Goal: Task Accomplishment & Management: Manage account settings

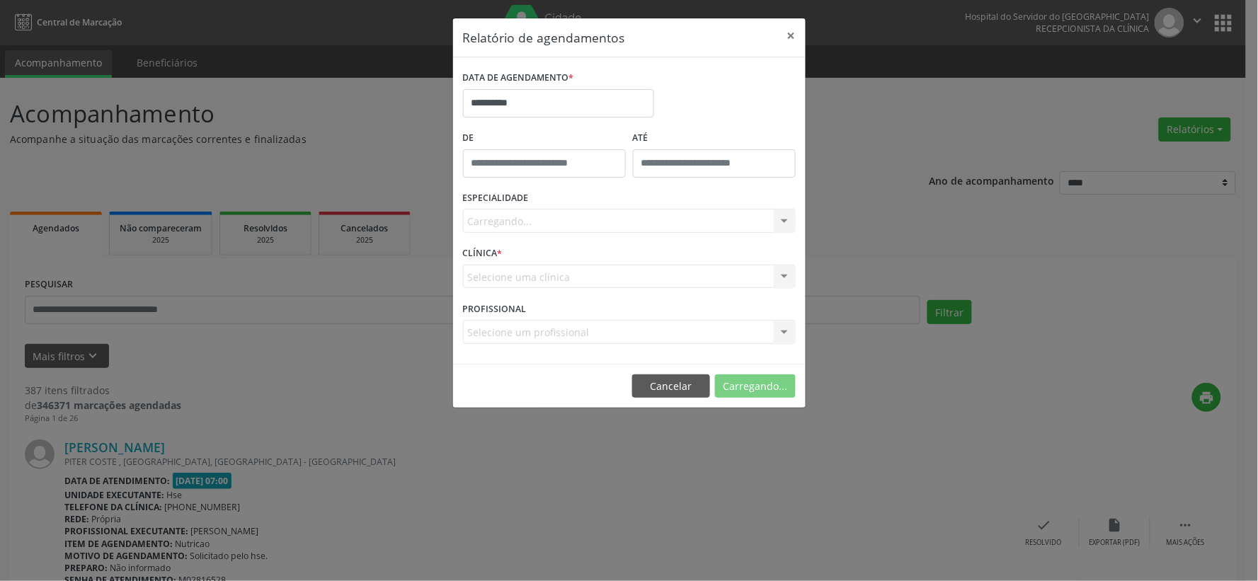
click at [555, 213] on div "Carregando... Nenhum resultado encontrado para: " " Não há nenhuma opção para s…" at bounding box center [629, 221] width 333 height 24
click at [554, 224] on div "Carregando... Nenhum resultado encontrado para: " " Não há nenhuma opção para s…" at bounding box center [629, 221] width 333 height 24
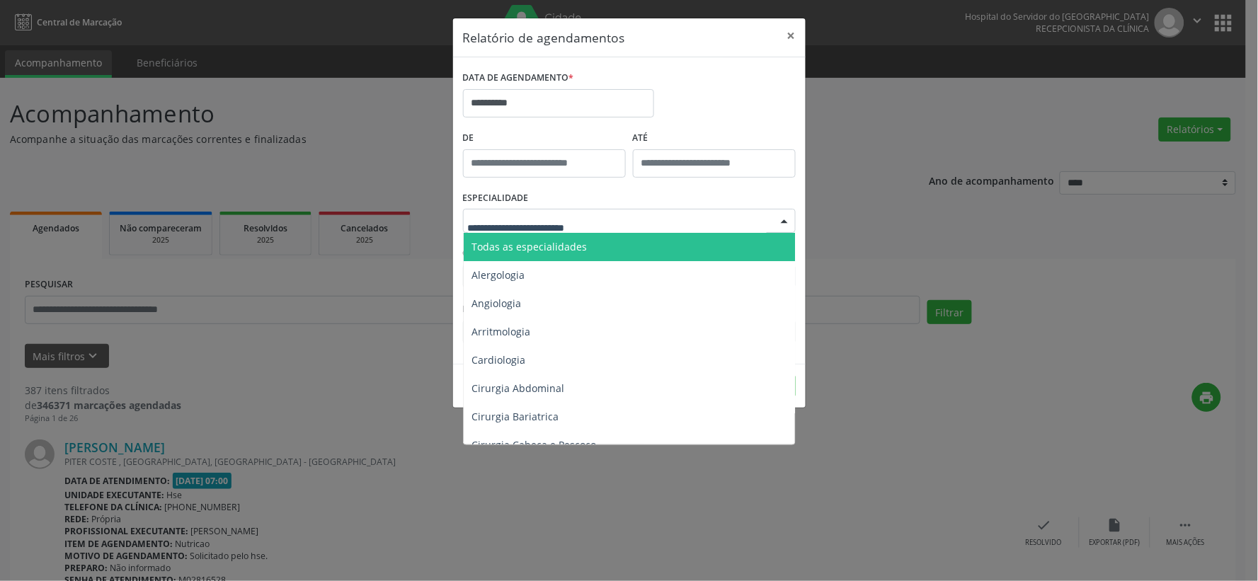
click at [563, 248] on span "Todas as especialidades" at bounding box center [529, 246] width 115 height 13
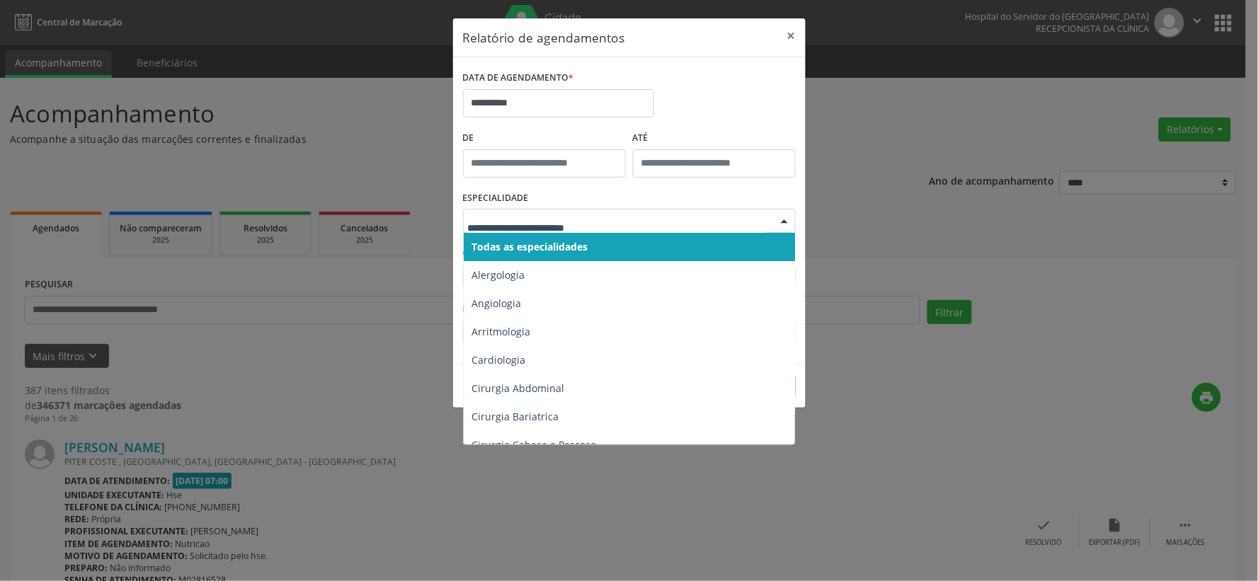
click at [515, 240] on span "Todas as especialidades" at bounding box center [530, 246] width 116 height 13
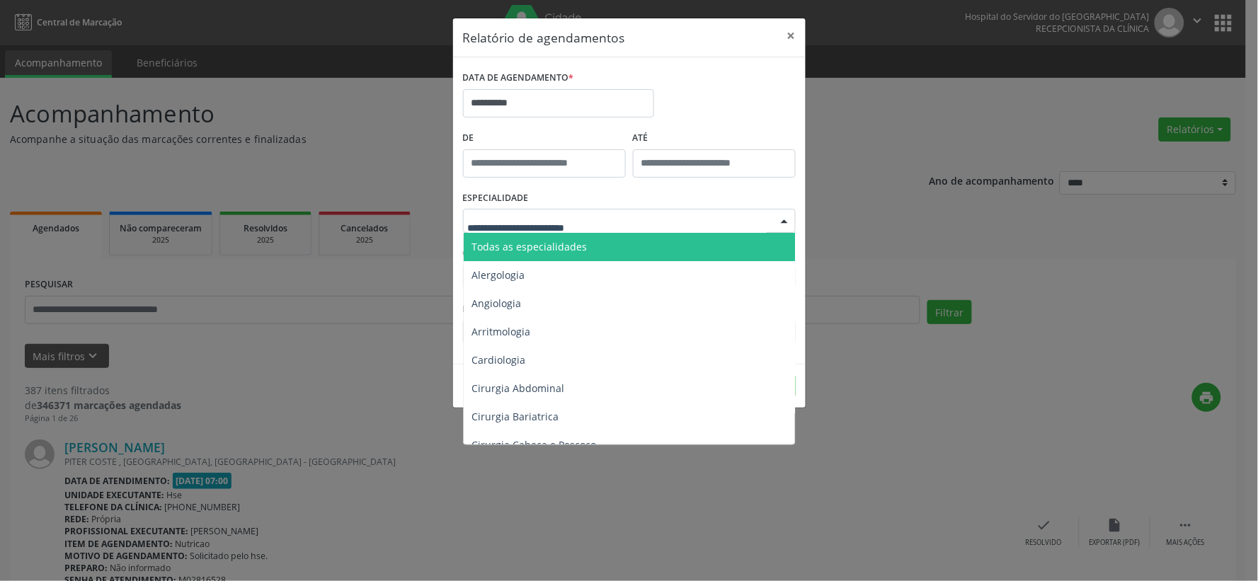
click at [554, 245] on span "Todas as especialidades" at bounding box center [529, 246] width 115 height 13
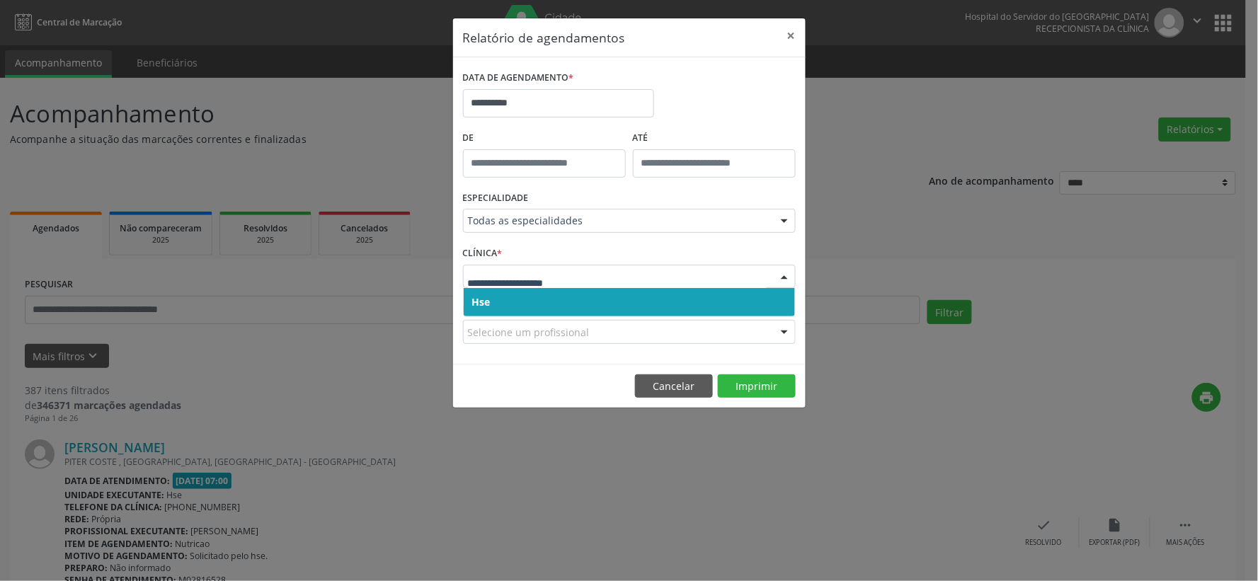
click at [584, 284] on div at bounding box center [629, 277] width 333 height 24
click at [568, 299] on span "Hse" at bounding box center [629, 302] width 331 height 28
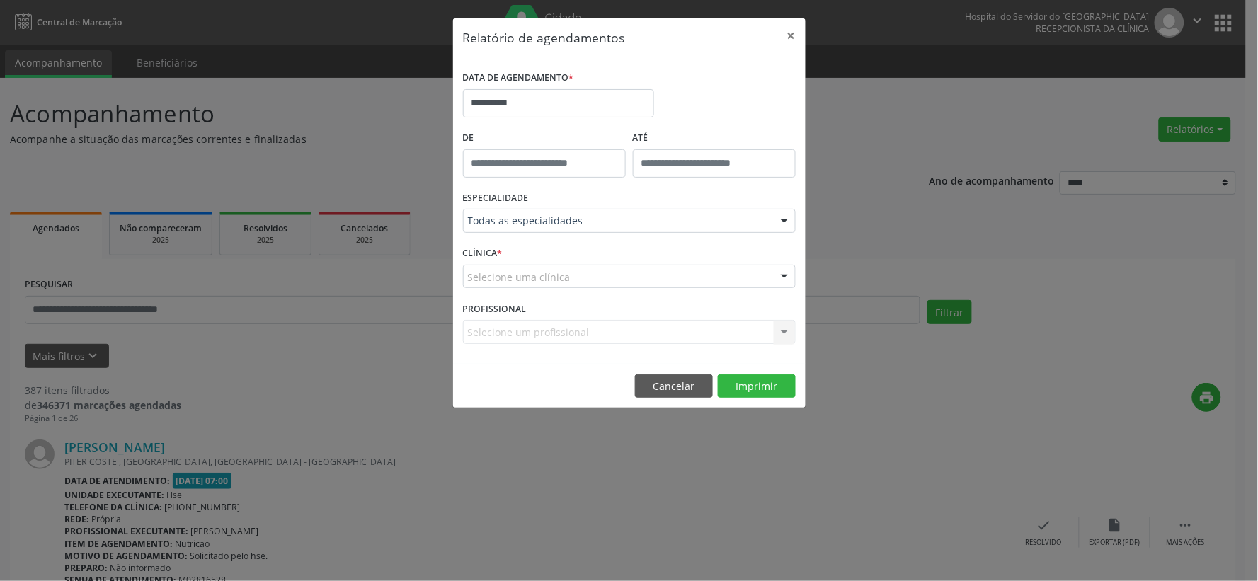
click at [600, 281] on div "Selecione uma clínica" at bounding box center [629, 277] width 333 height 24
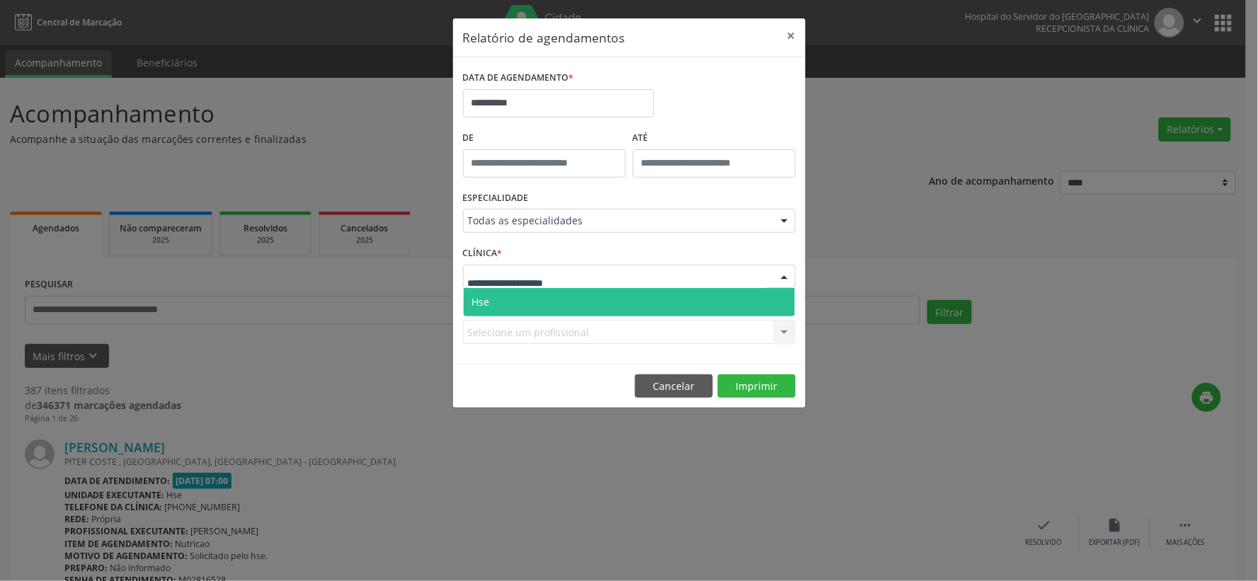
click at [598, 301] on span "Hse" at bounding box center [629, 302] width 331 height 28
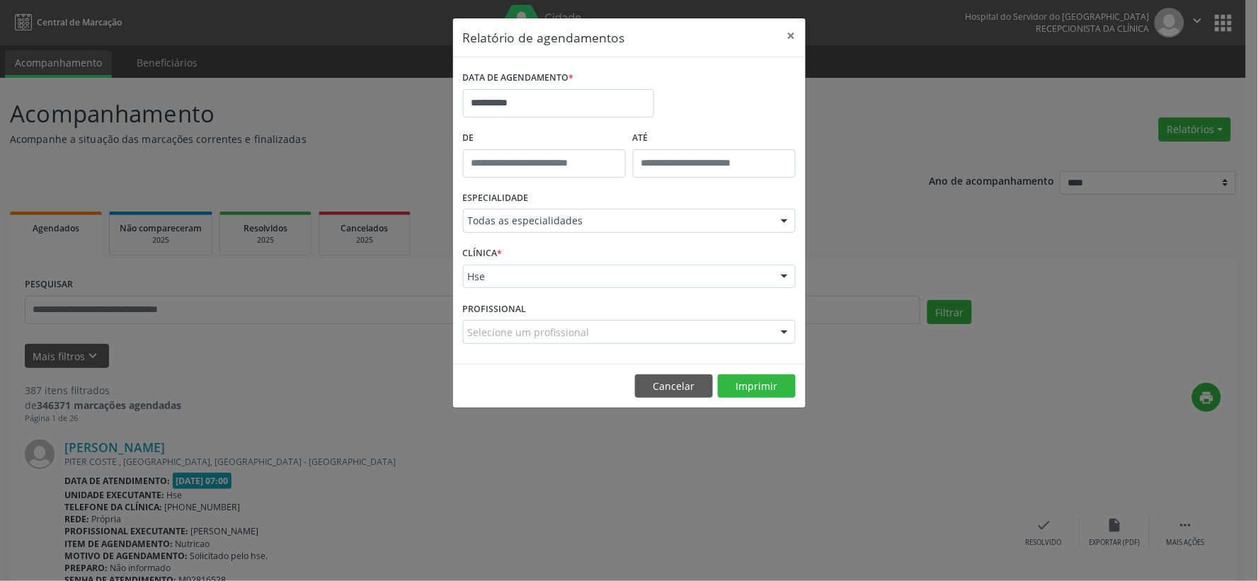
click at [621, 333] on div "Selecione um profissional" at bounding box center [629, 332] width 333 height 24
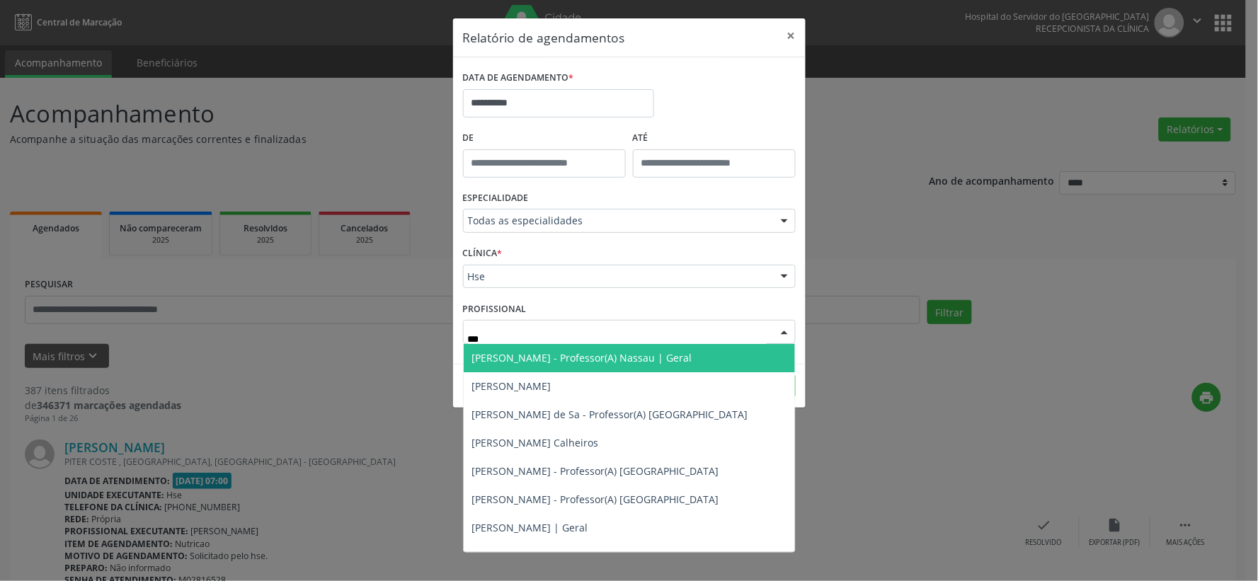
type input "****"
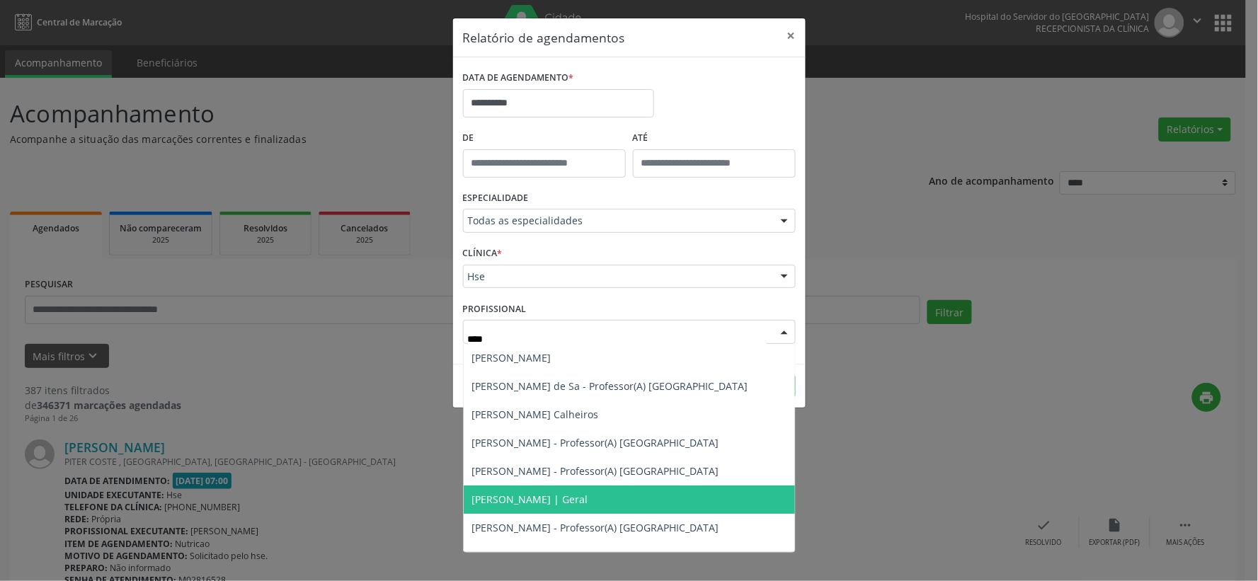
click at [588, 493] on span "[PERSON_NAME] | Geral" at bounding box center [530, 499] width 116 height 13
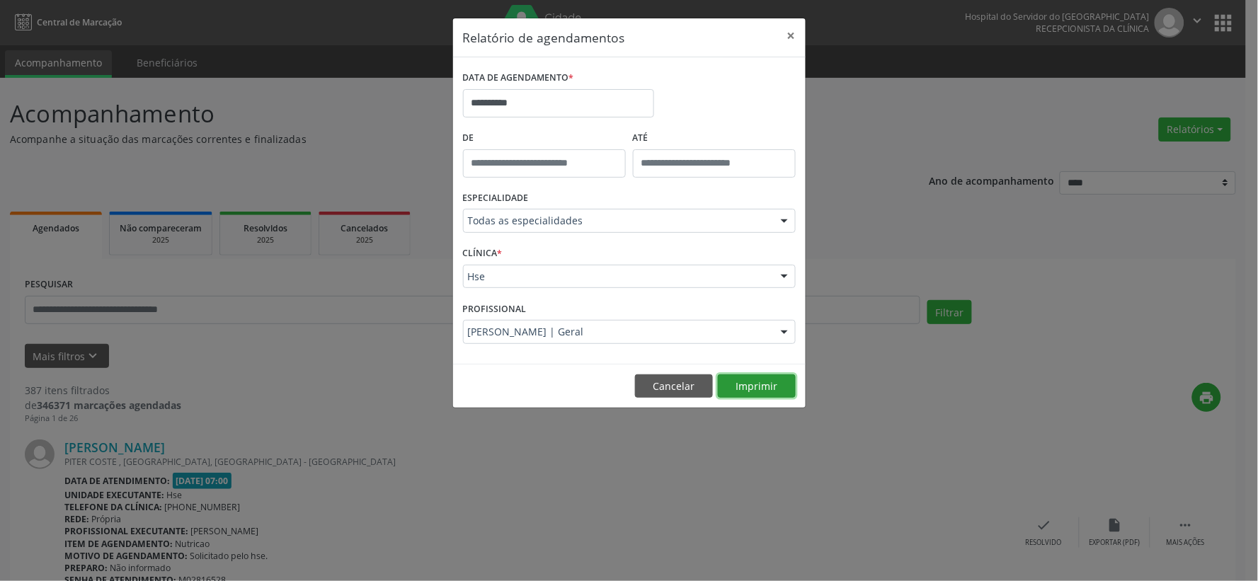
click at [750, 390] on button "Imprimir" at bounding box center [757, 386] width 78 height 24
click at [783, 30] on button "×" at bounding box center [791, 35] width 28 height 35
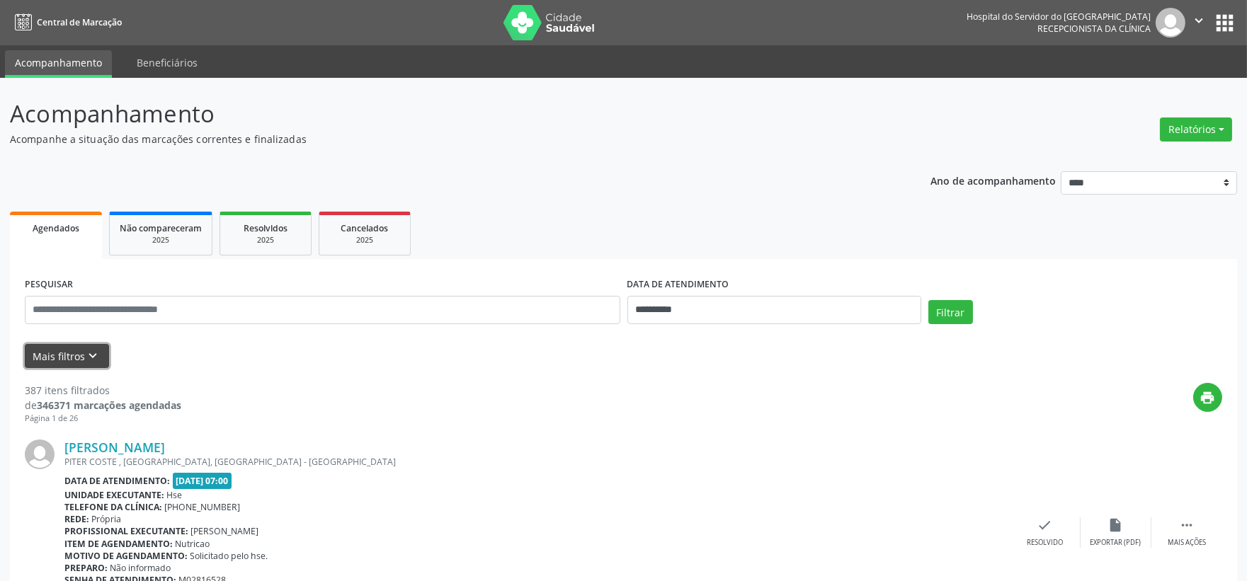
click at [69, 356] on button "Mais filtros keyboard_arrow_down" at bounding box center [67, 356] width 84 height 25
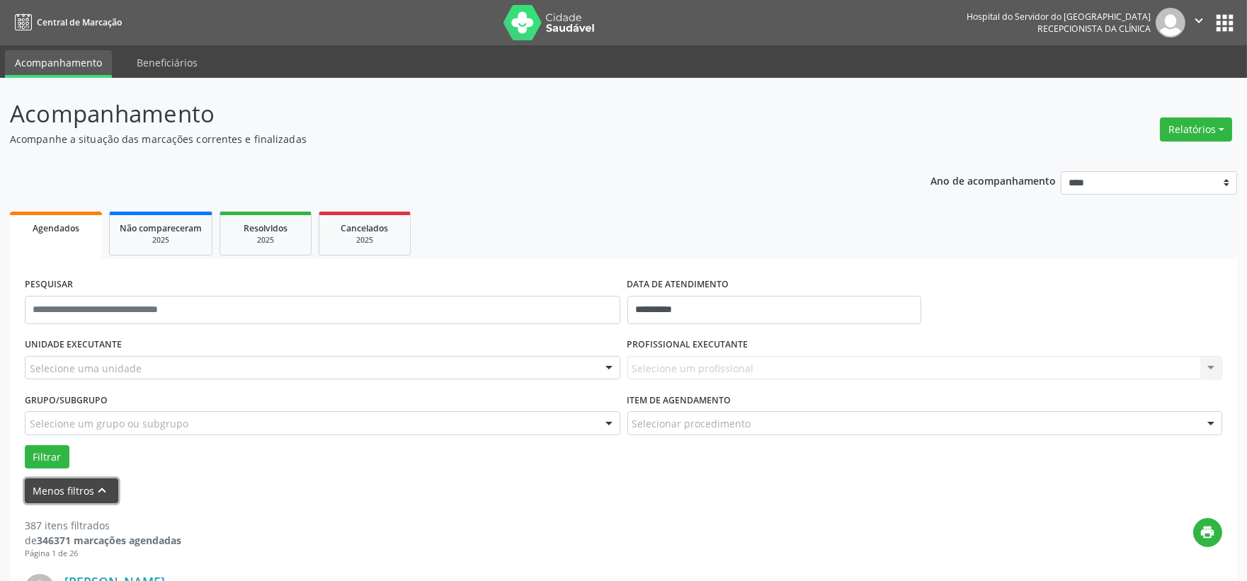
scroll to position [236, 0]
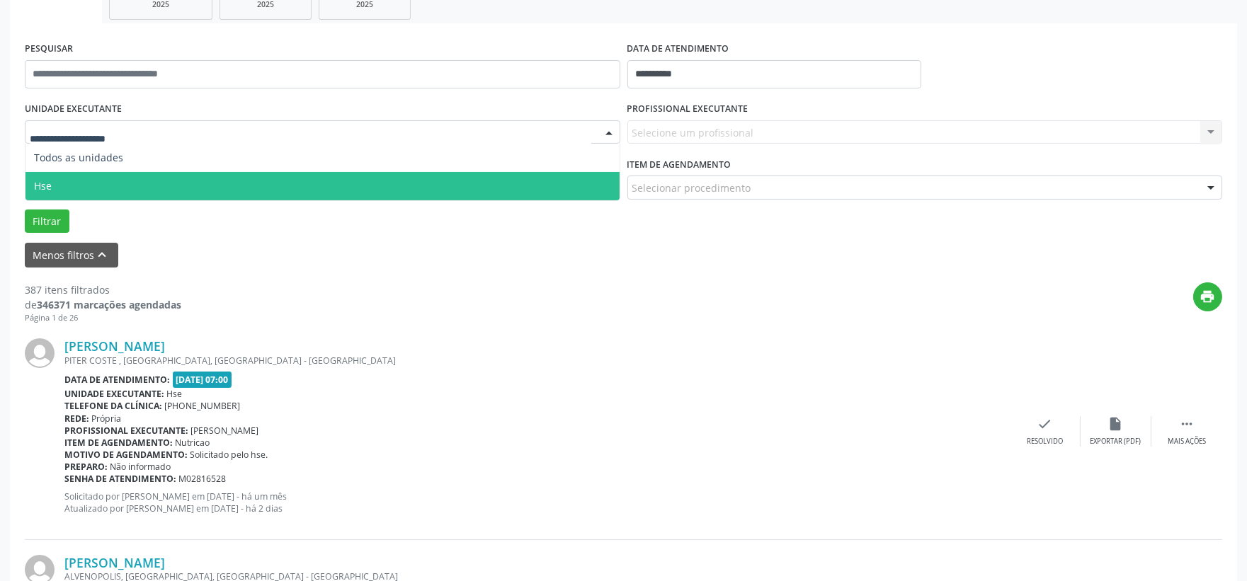
click at [116, 183] on span "Hse" at bounding box center [322, 186] width 594 height 28
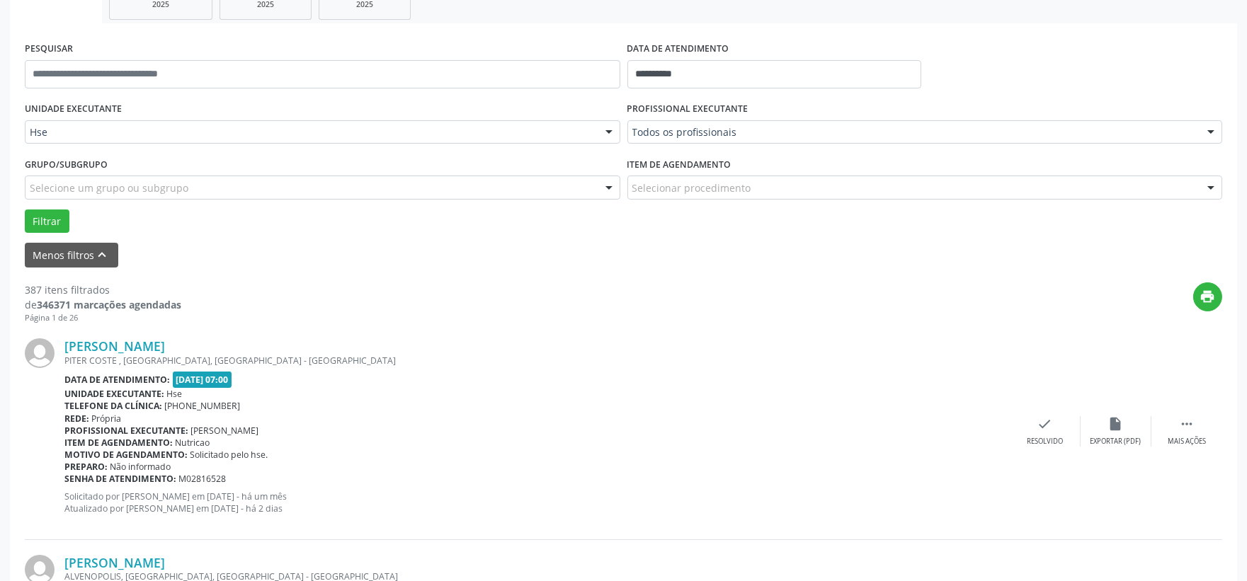
click at [701, 142] on div "Todos os profissionais" at bounding box center [924, 132] width 595 height 24
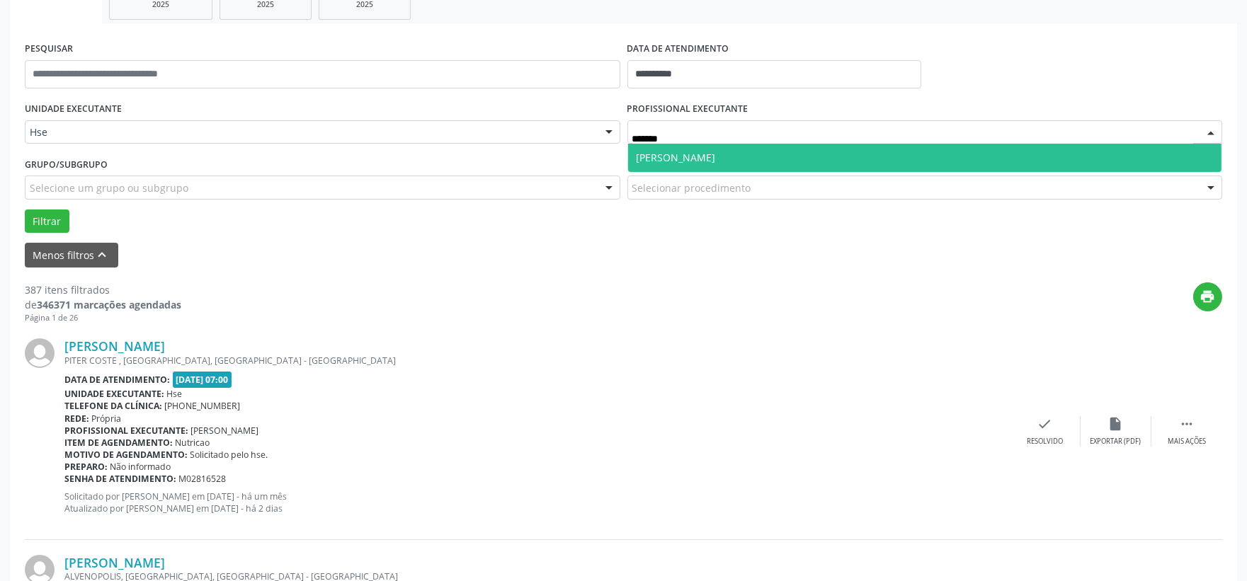
click at [642, 154] on span "[PERSON_NAME]" at bounding box center [675, 157] width 79 height 13
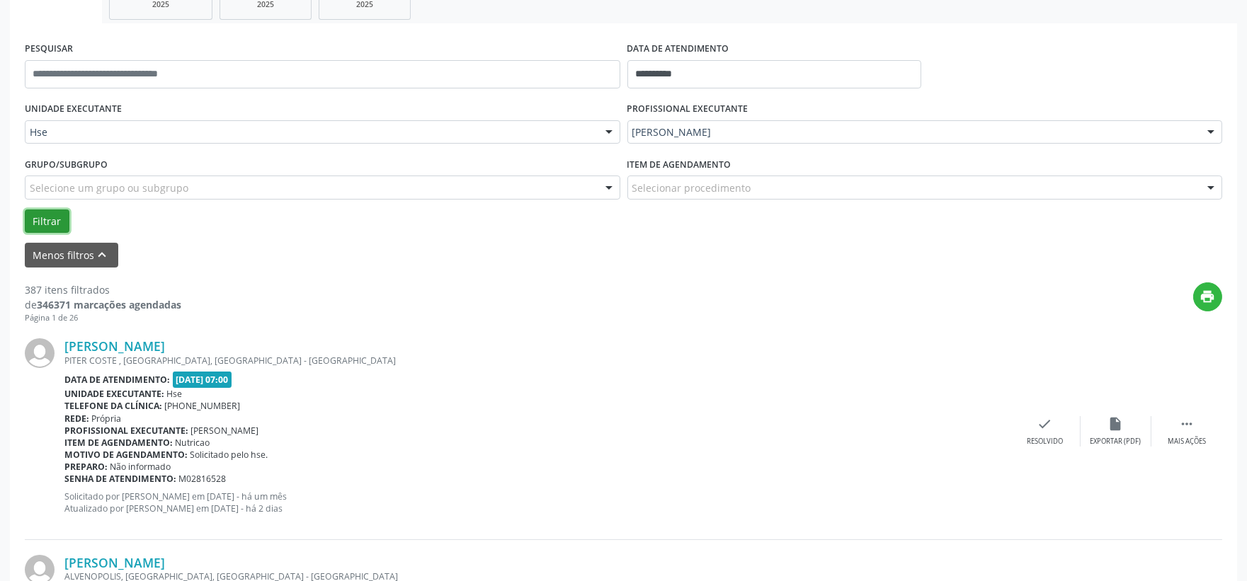
click at [66, 220] on button "Filtrar" at bounding box center [47, 222] width 45 height 24
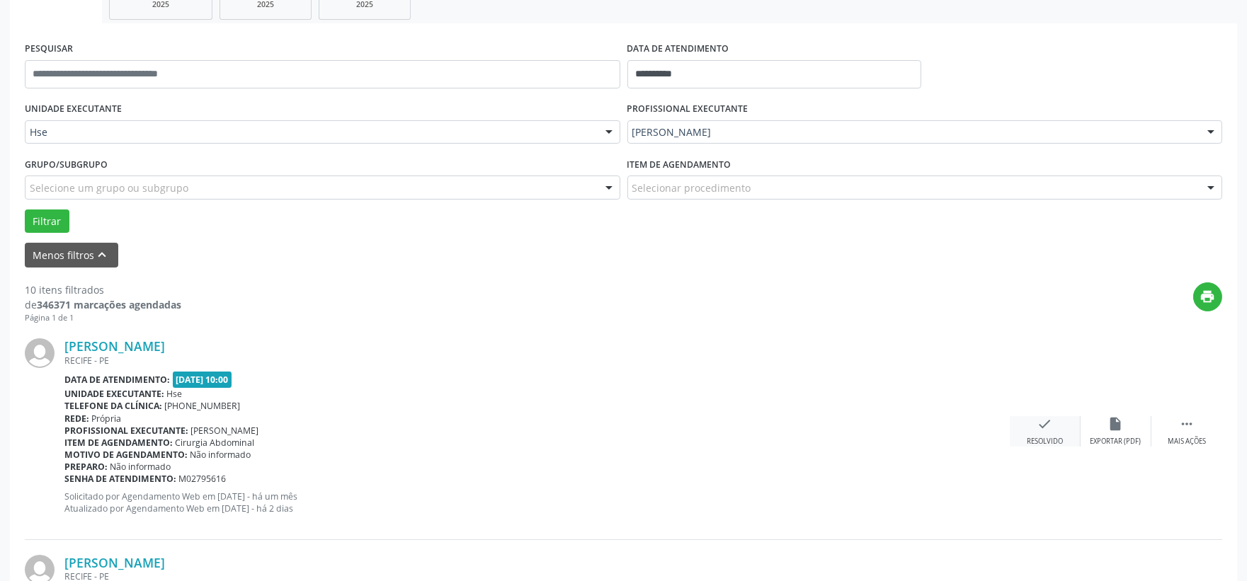
click at [1044, 416] on icon "check" at bounding box center [1045, 424] width 16 height 16
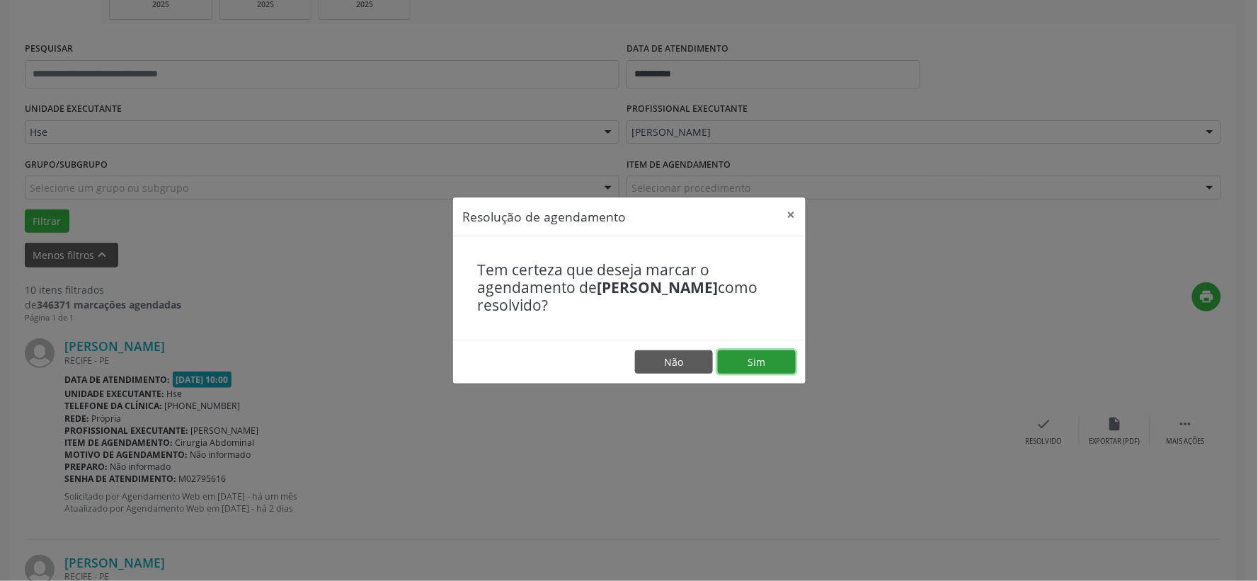
click at [777, 357] on button "Sim" at bounding box center [757, 362] width 78 height 24
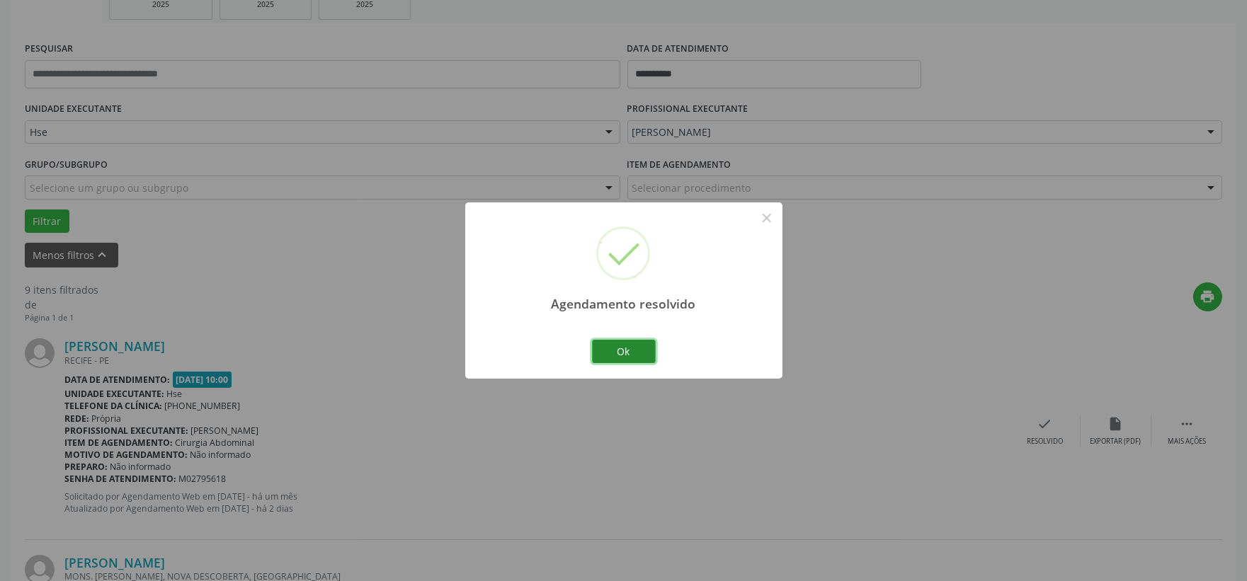
click at [626, 358] on button "Ok" at bounding box center [624, 352] width 64 height 24
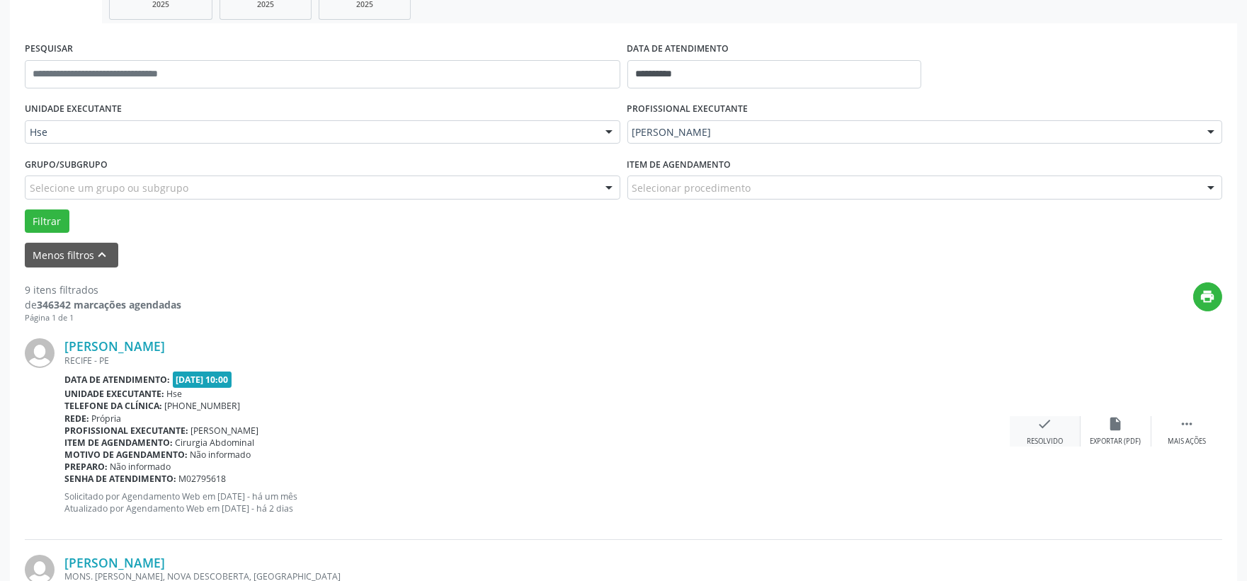
click at [1037, 433] on div "check Resolvido" at bounding box center [1044, 431] width 71 height 30
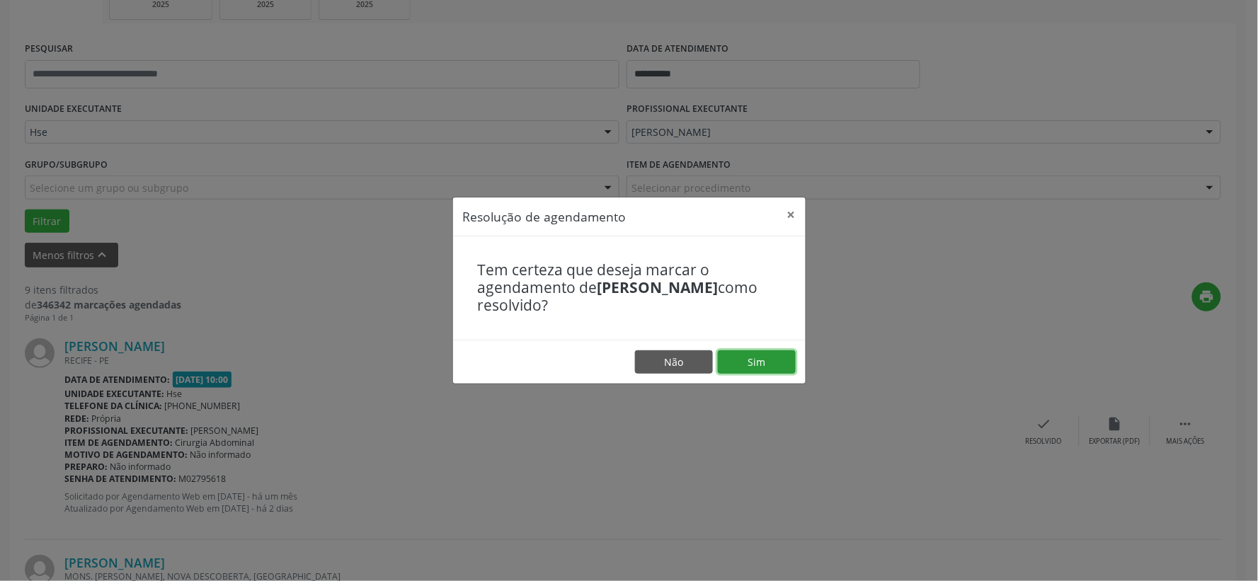
click at [756, 361] on button "Sim" at bounding box center [757, 362] width 78 height 24
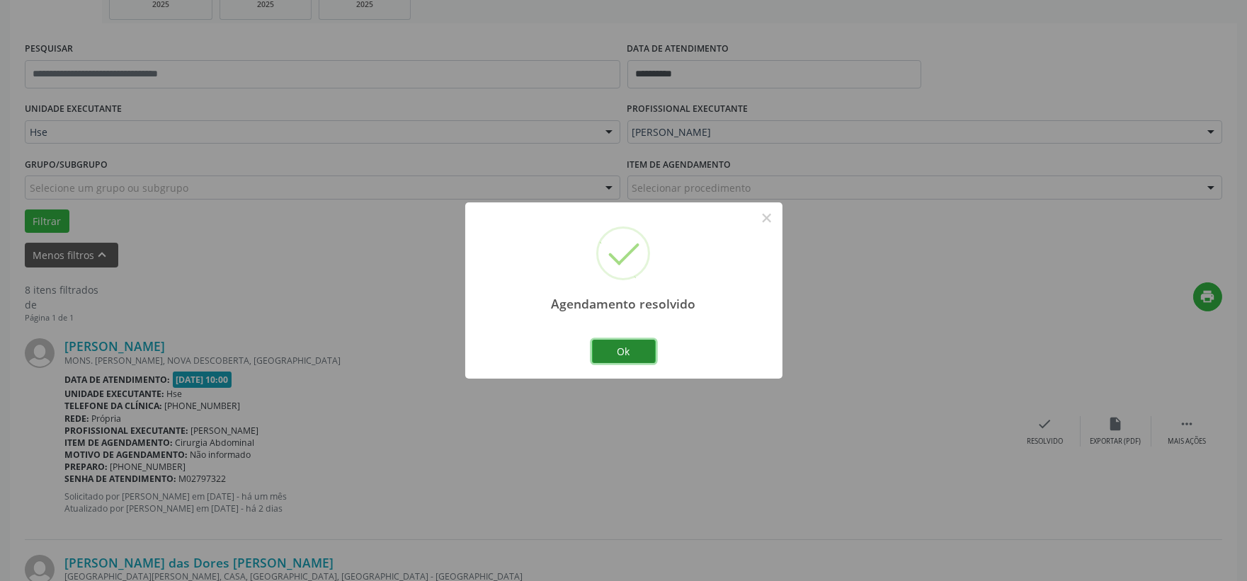
click at [634, 359] on button "Ok" at bounding box center [624, 352] width 64 height 24
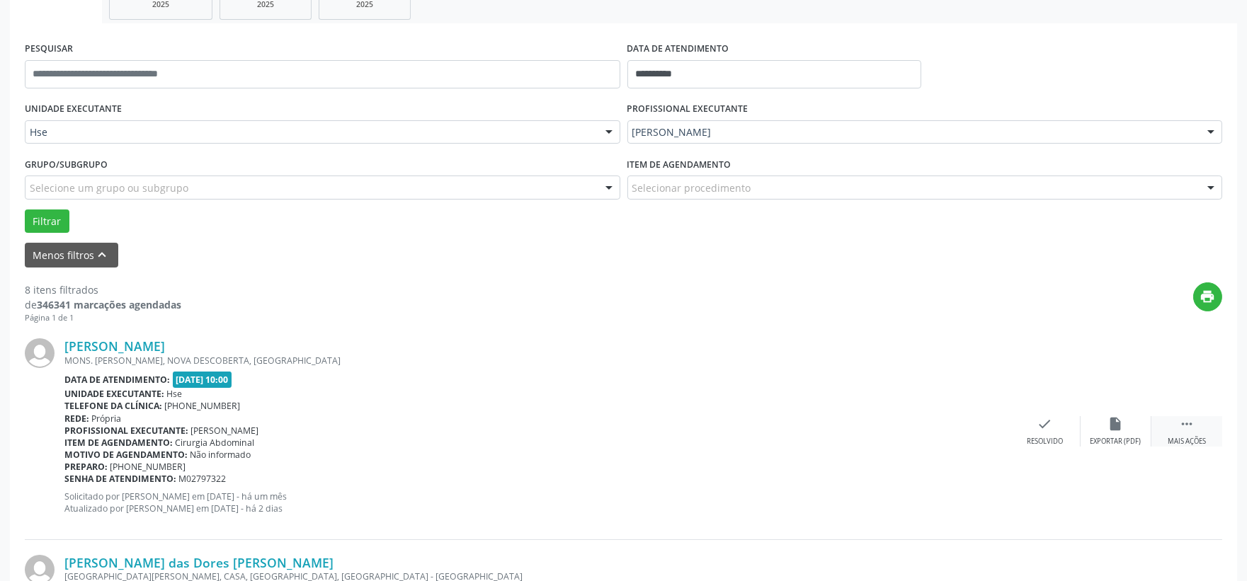
click at [1192, 423] on icon "" at bounding box center [1187, 424] width 16 height 16
click at [1122, 427] on icon "alarm_off" at bounding box center [1116, 424] width 16 height 16
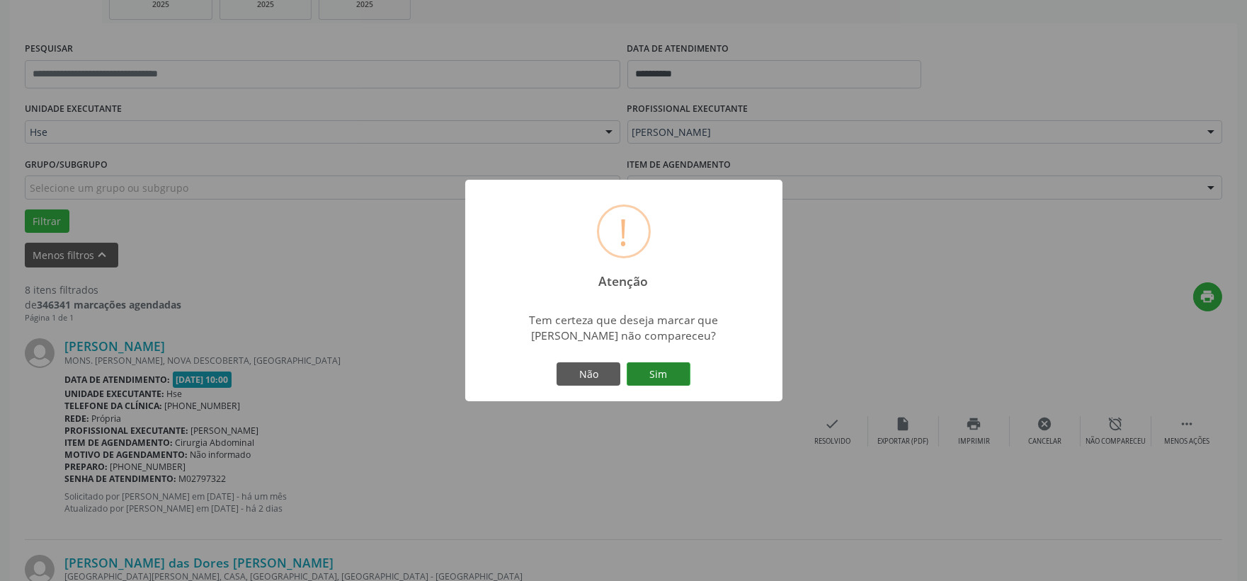
click at [674, 376] on button "Sim" at bounding box center [658, 374] width 64 height 24
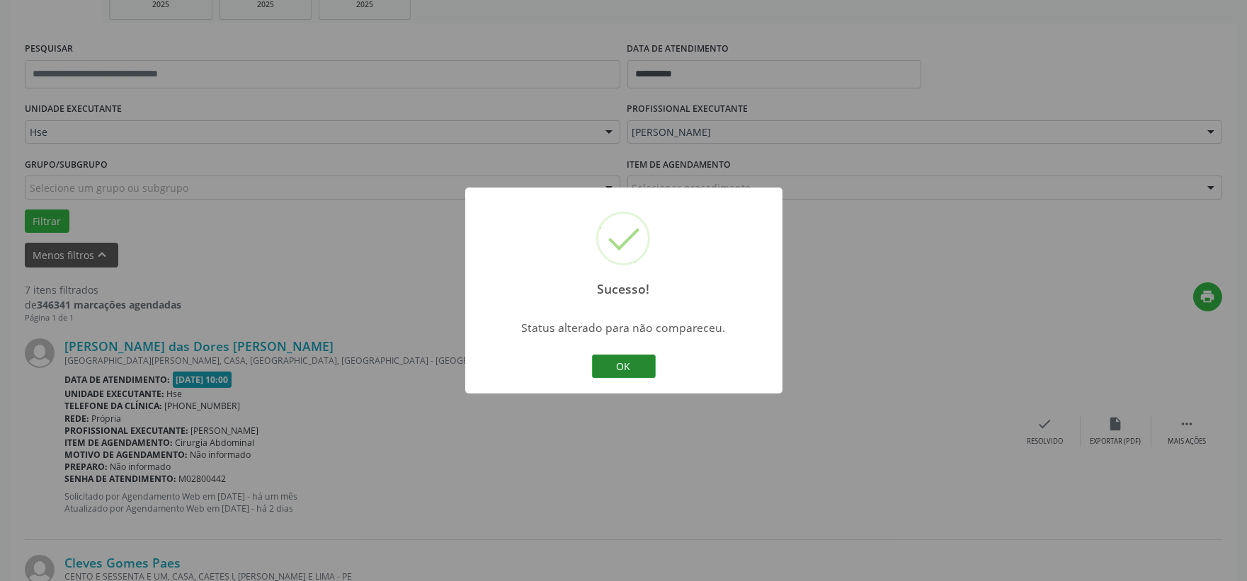
click at [623, 369] on button "OK" at bounding box center [624, 367] width 64 height 24
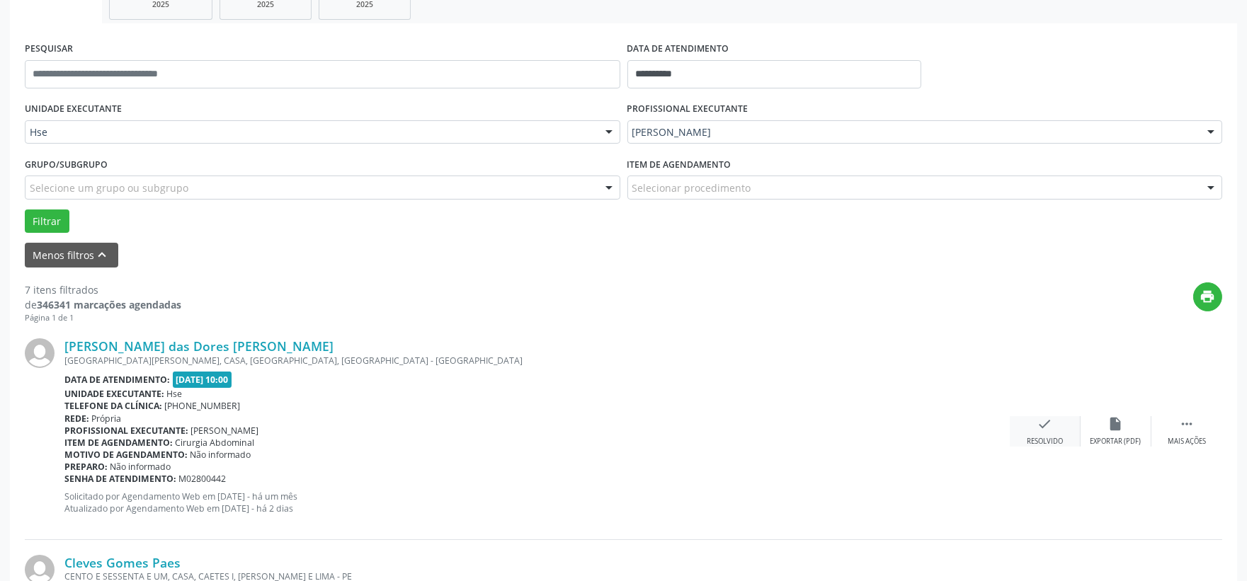
click at [1032, 419] on div "check Resolvido" at bounding box center [1044, 431] width 71 height 30
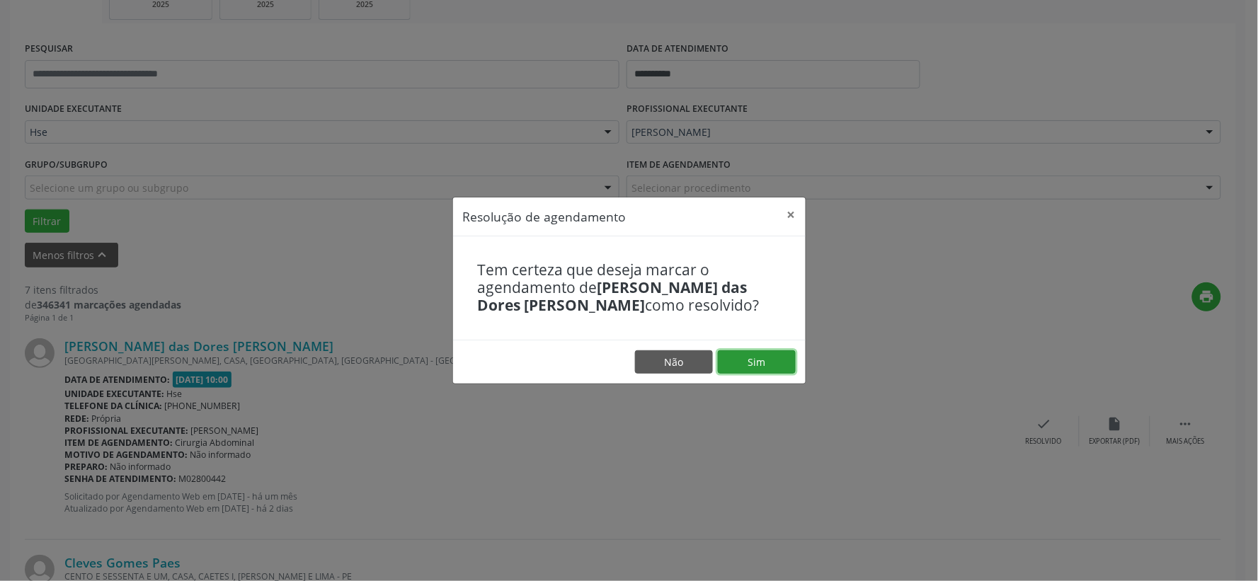
click at [731, 370] on button "Sim" at bounding box center [757, 362] width 78 height 24
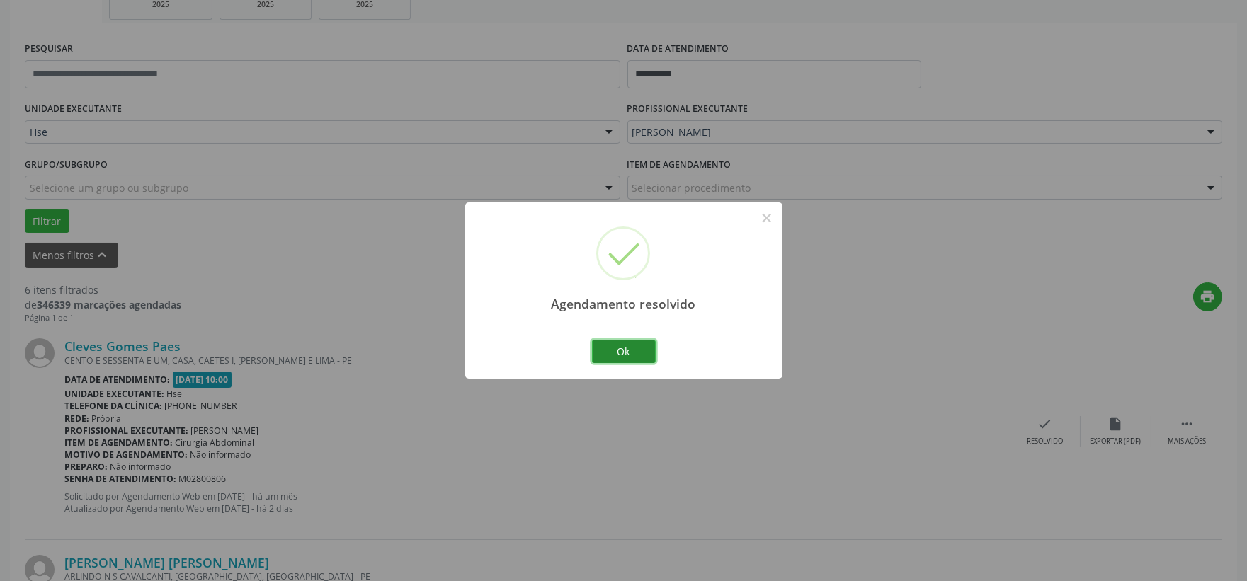
click at [618, 353] on button "Ok" at bounding box center [624, 352] width 64 height 24
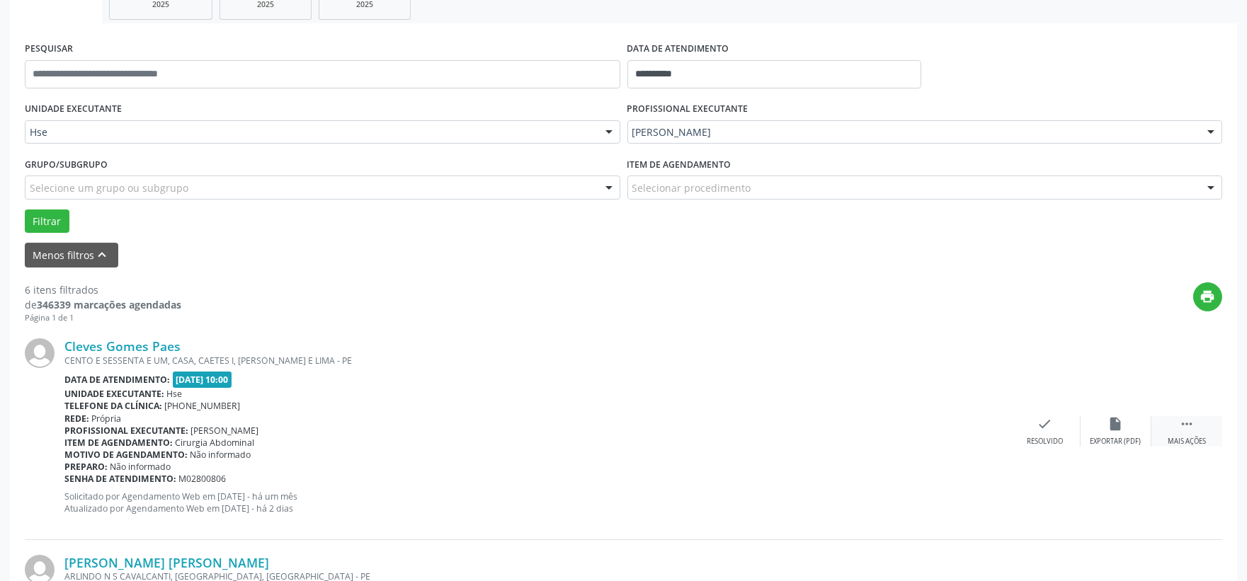
click at [1181, 423] on icon "" at bounding box center [1187, 424] width 16 height 16
click at [1131, 421] on div "alarm_off Não compareceu" at bounding box center [1115, 431] width 71 height 30
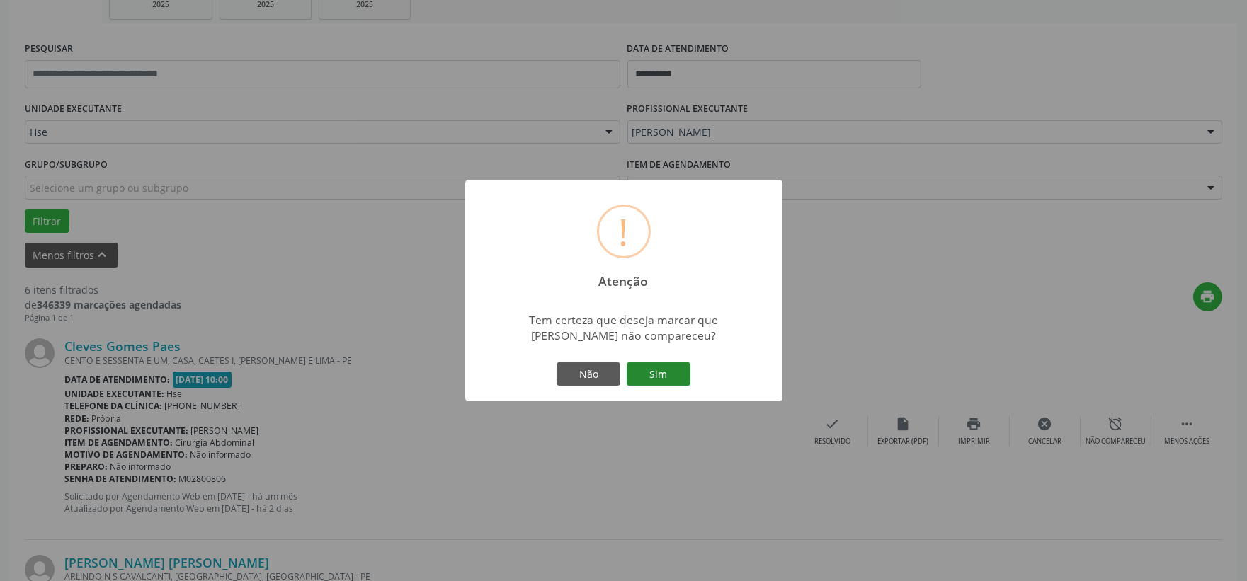
click at [684, 371] on button "Sim" at bounding box center [658, 374] width 64 height 24
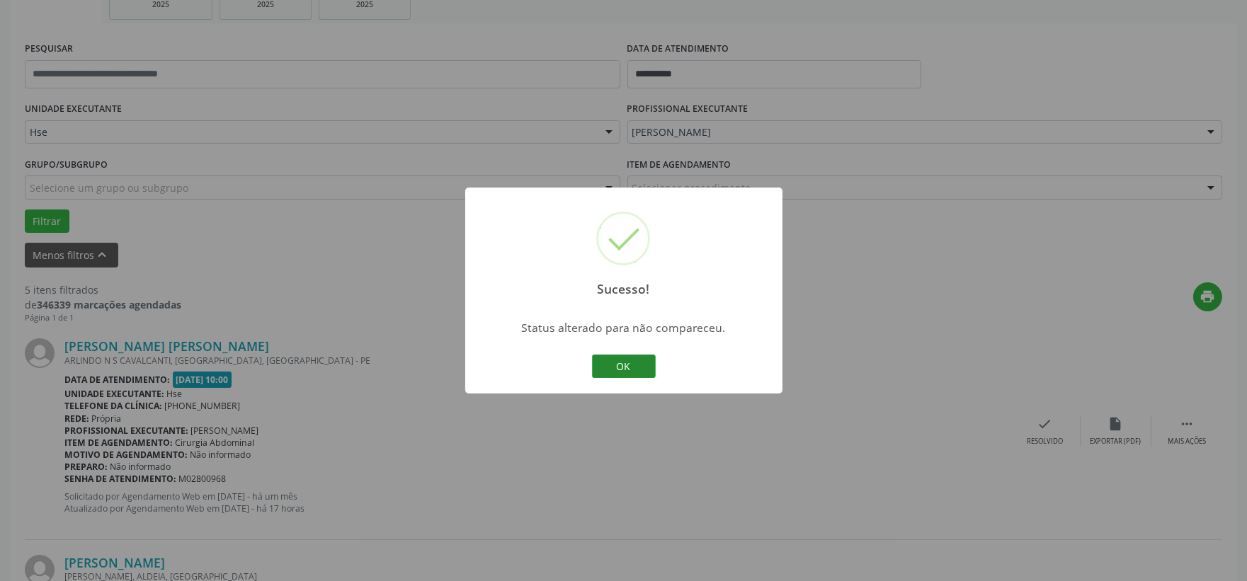
click at [624, 364] on button "OK" at bounding box center [624, 367] width 64 height 24
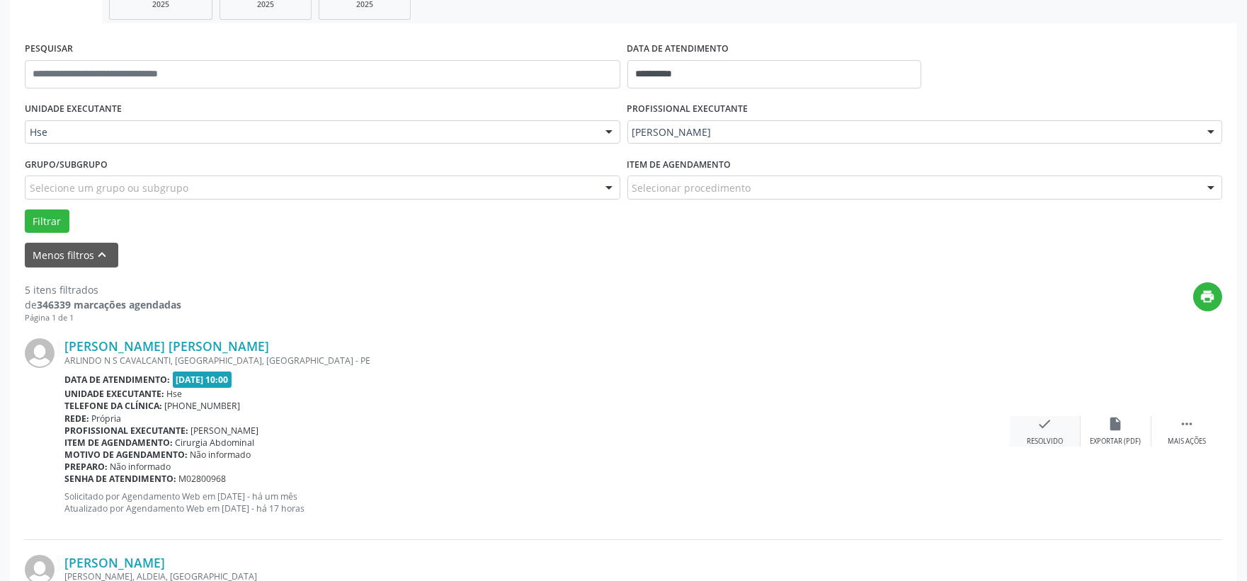
click at [1037, 430] on icon "check" at bounding box center [1045, 424] width 16 height 16
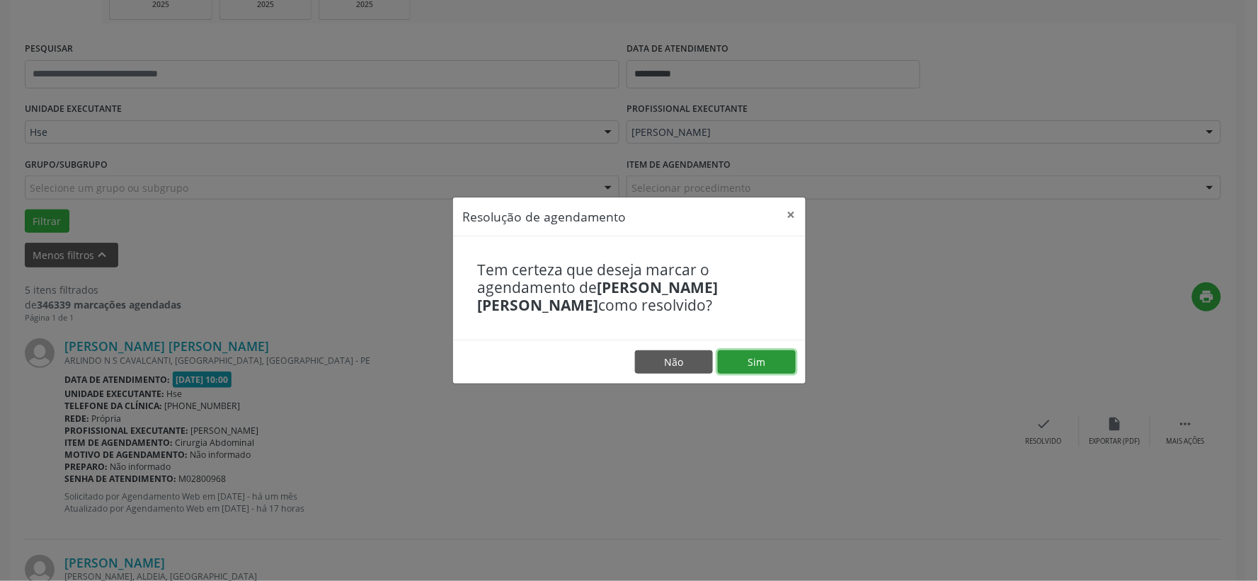
click at [757, 361] on button "Sim" at bounding box center [757, 362] width 78 height 24
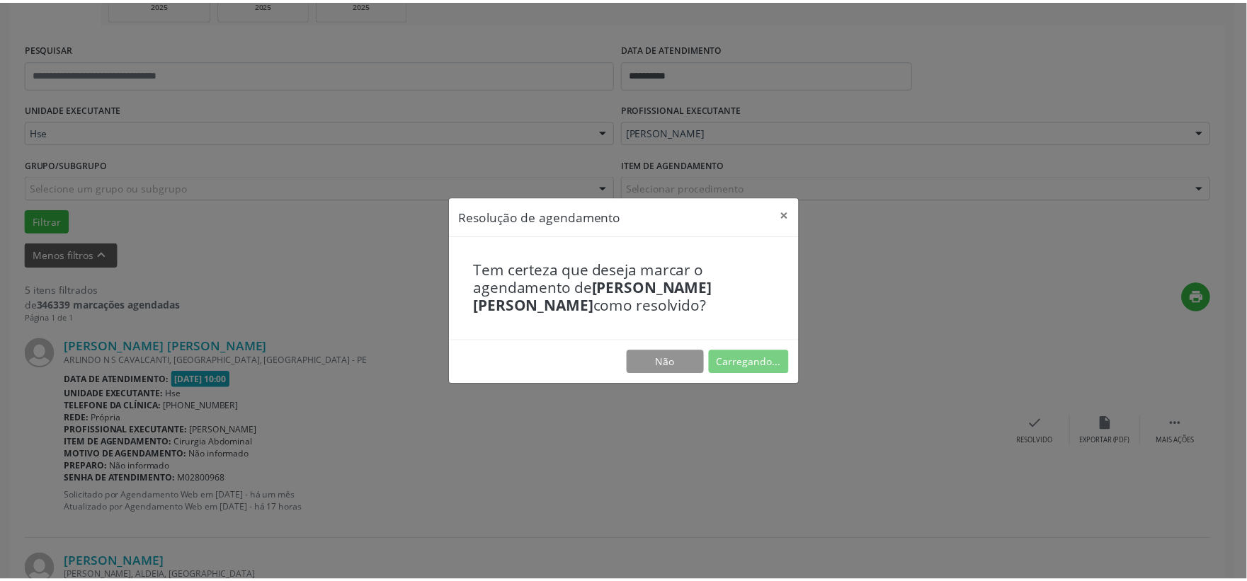
scroll to position [21, 0]
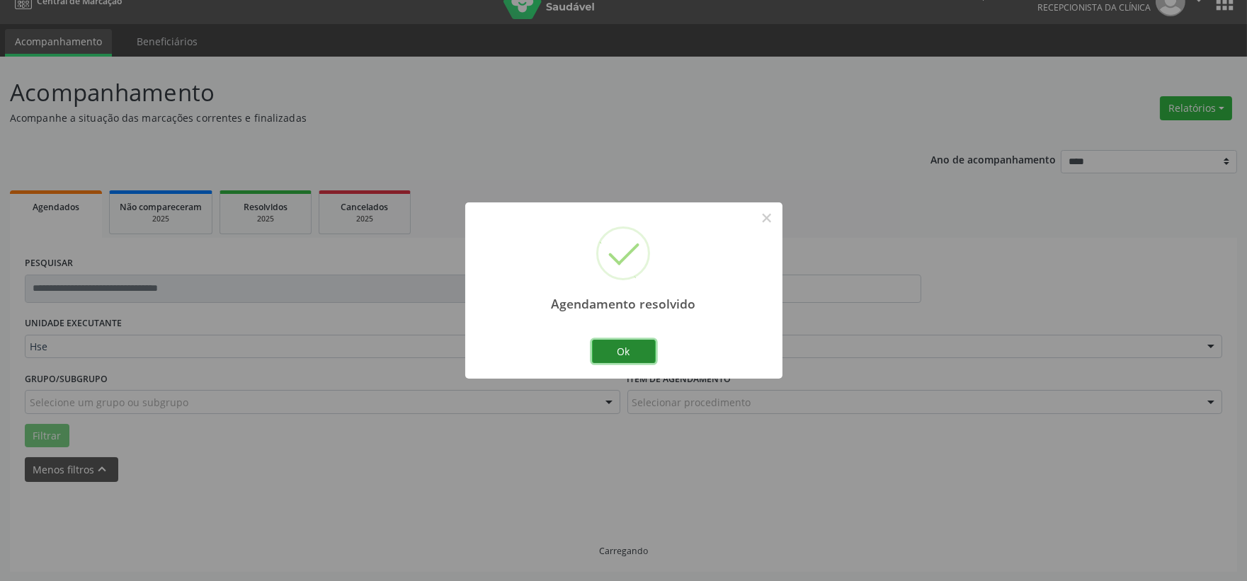
click at [617, 363] on button "Ok" at bounding box center [624, 352] width 64 height 24
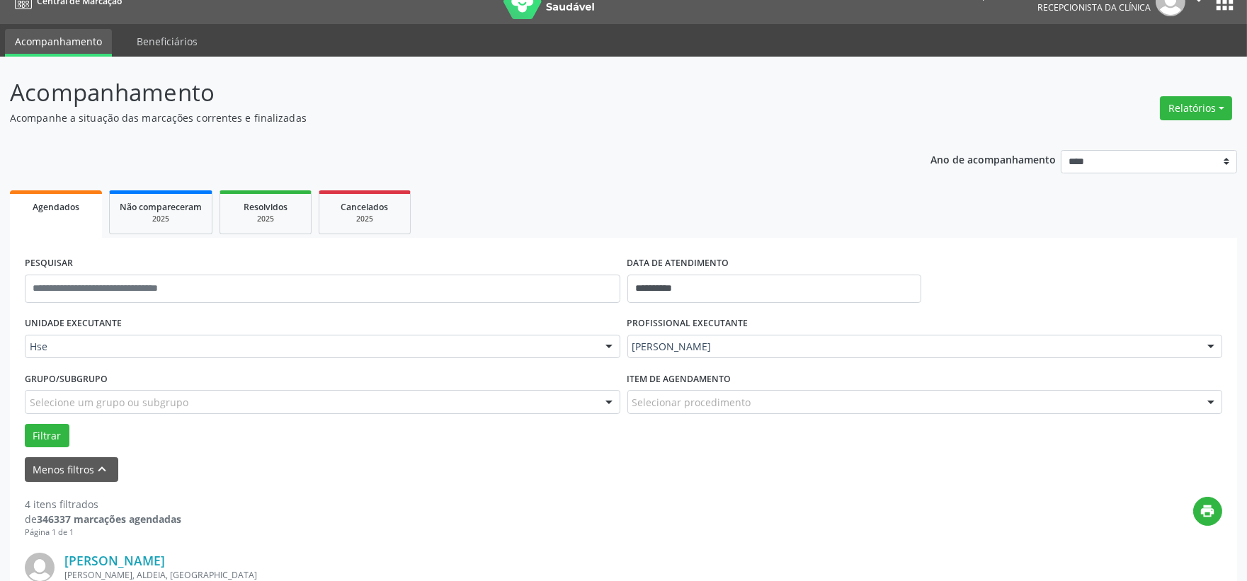
scroll to position [178, 0]
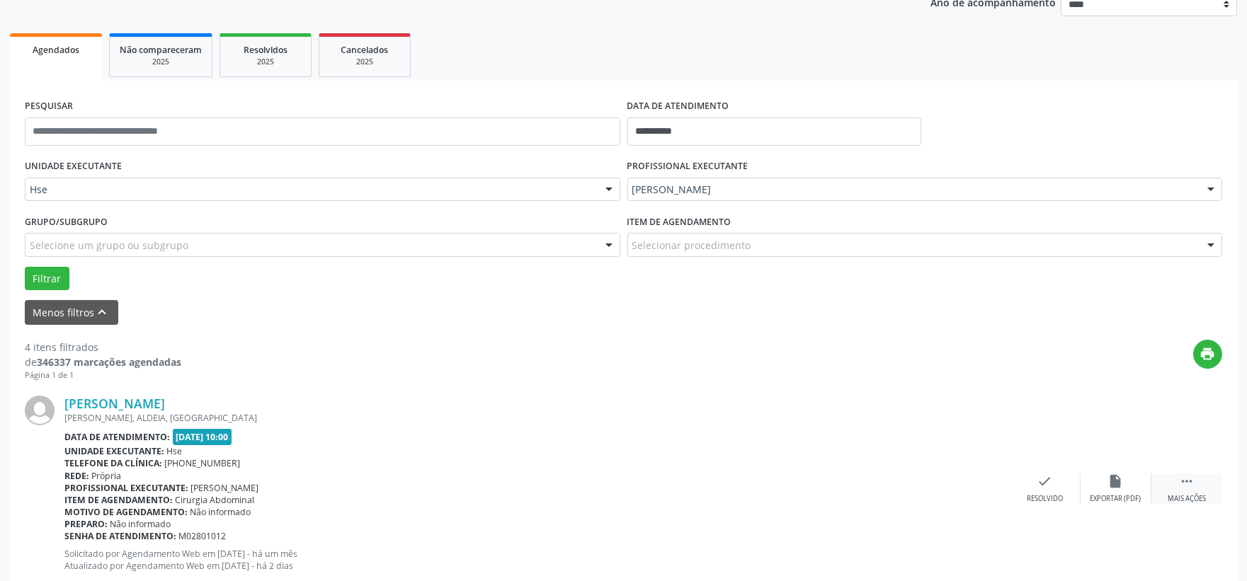
click at [1179, 483] on icon "" at bounding box center [1187, 482] width 16 height 16
click at [1120, 476] on icon "alarm_off" at bounding box center [1116, 482] width 16 height 16
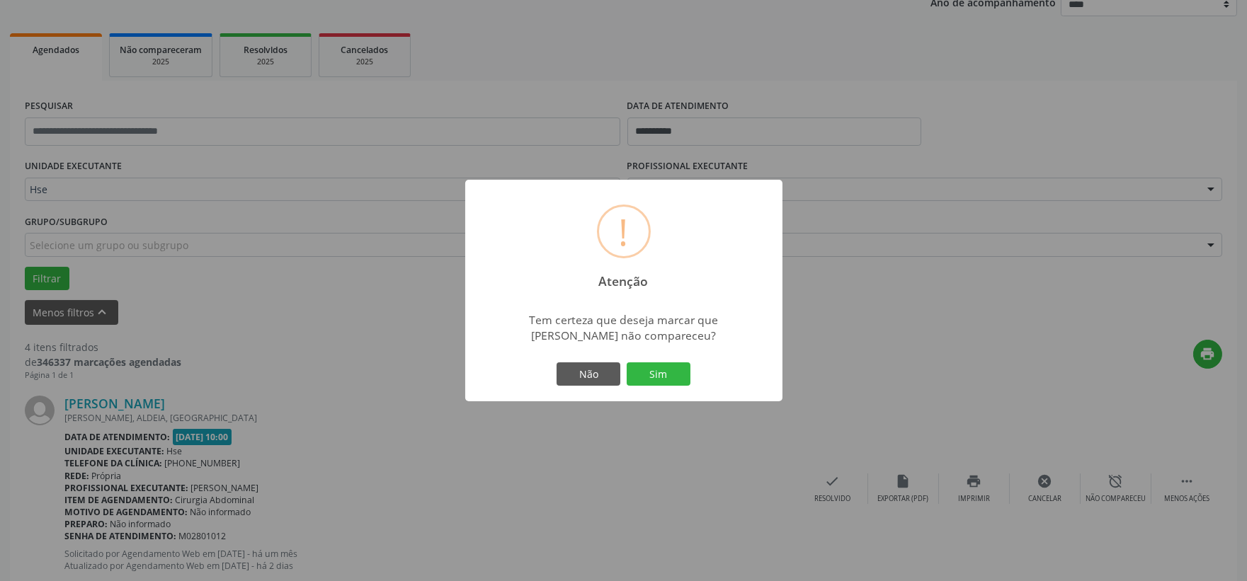
click at [677, 375] on button "Sim" at bounding box center [658, 374] width 64 height 24
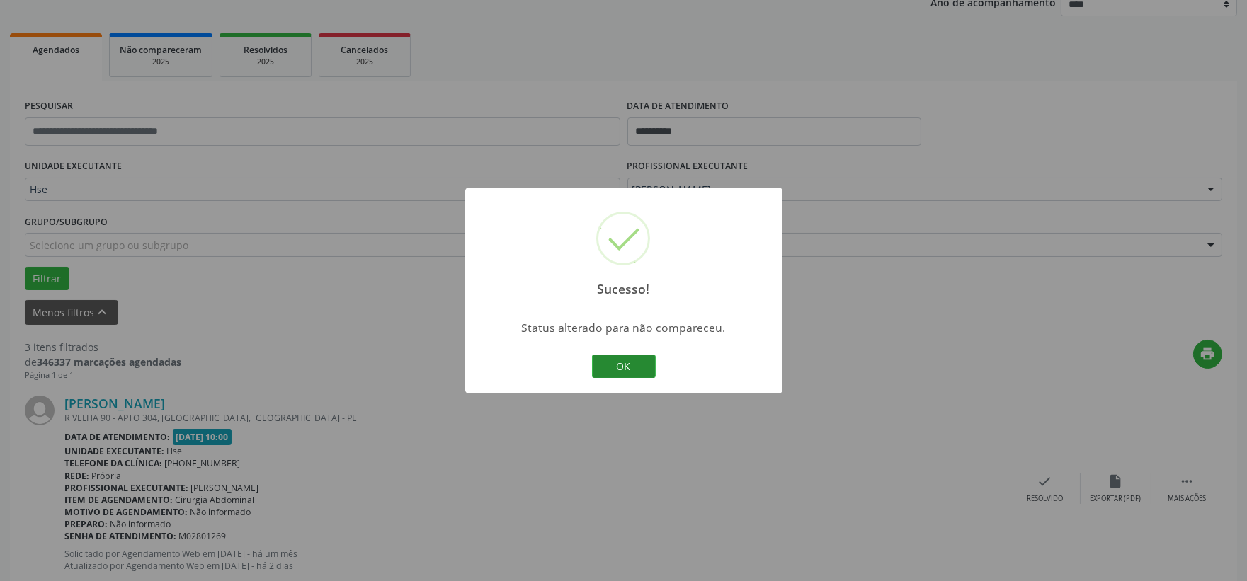
click at [626, 371] on button "OK" at bounding box center [624, 367] width 64 height 24
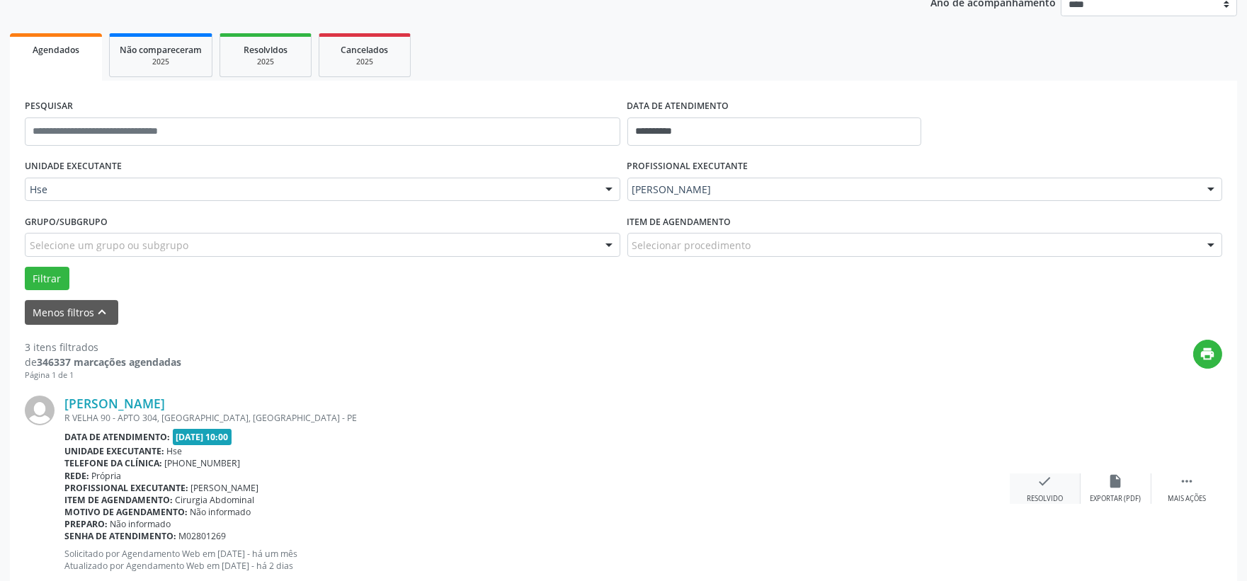
click at [1046, 492] on div "check Resolvido" at bounding box center [1044, 489] width 71 height 30
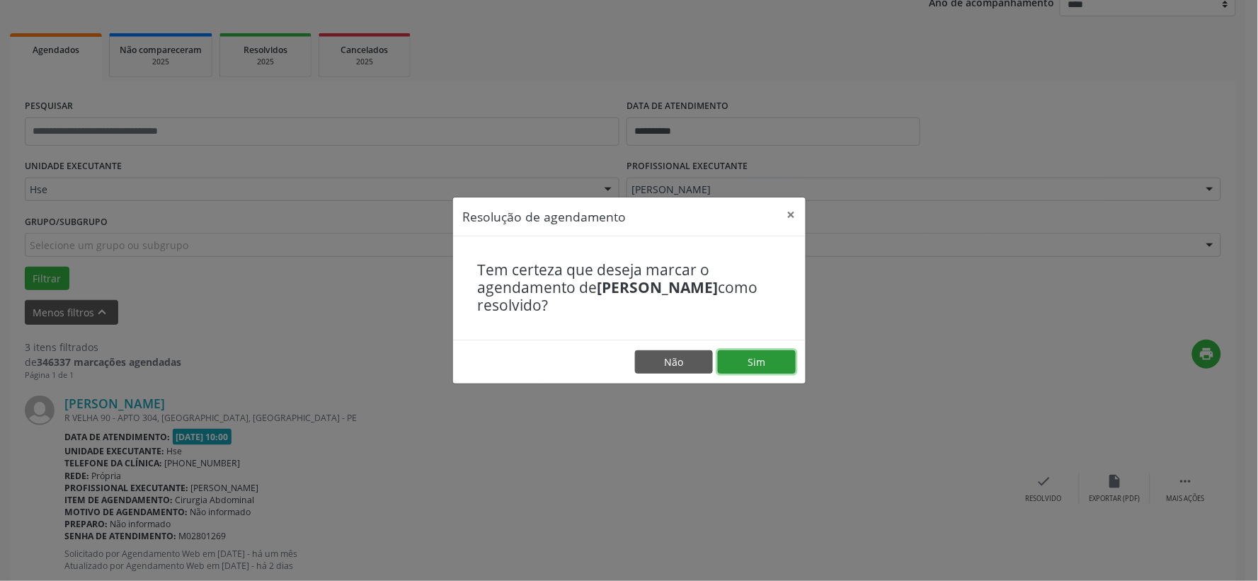
click at [766, 364] on button "Sim" at bounding box center [757, 362] width 78 height 24
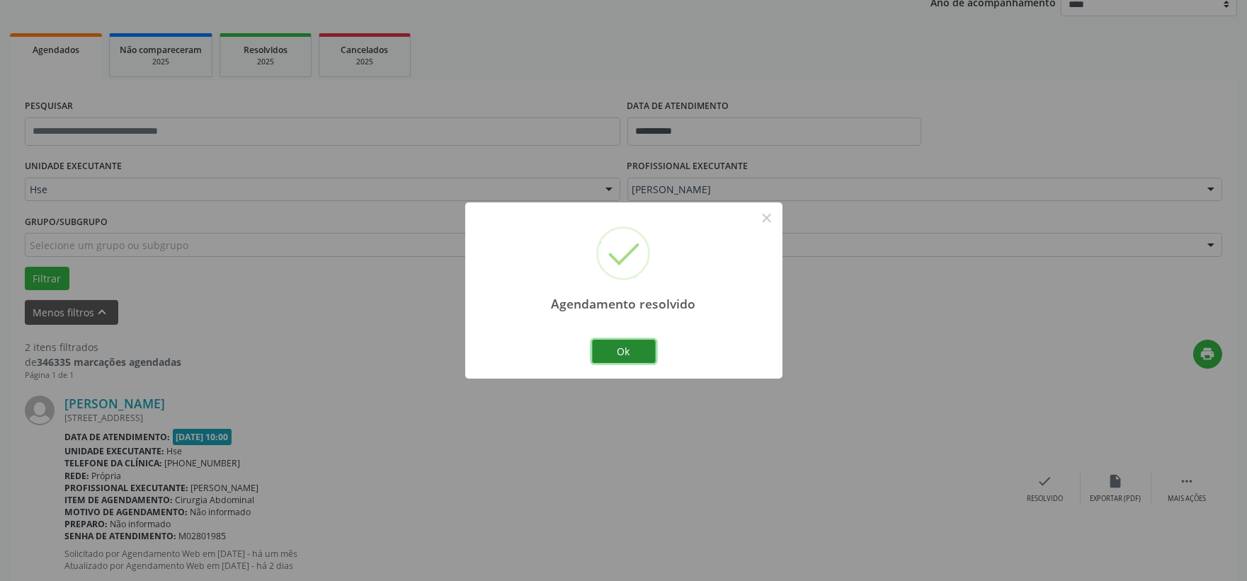
click at [632, 355] on button "Ok" at bounding box center [624, 352] width 64 height 24
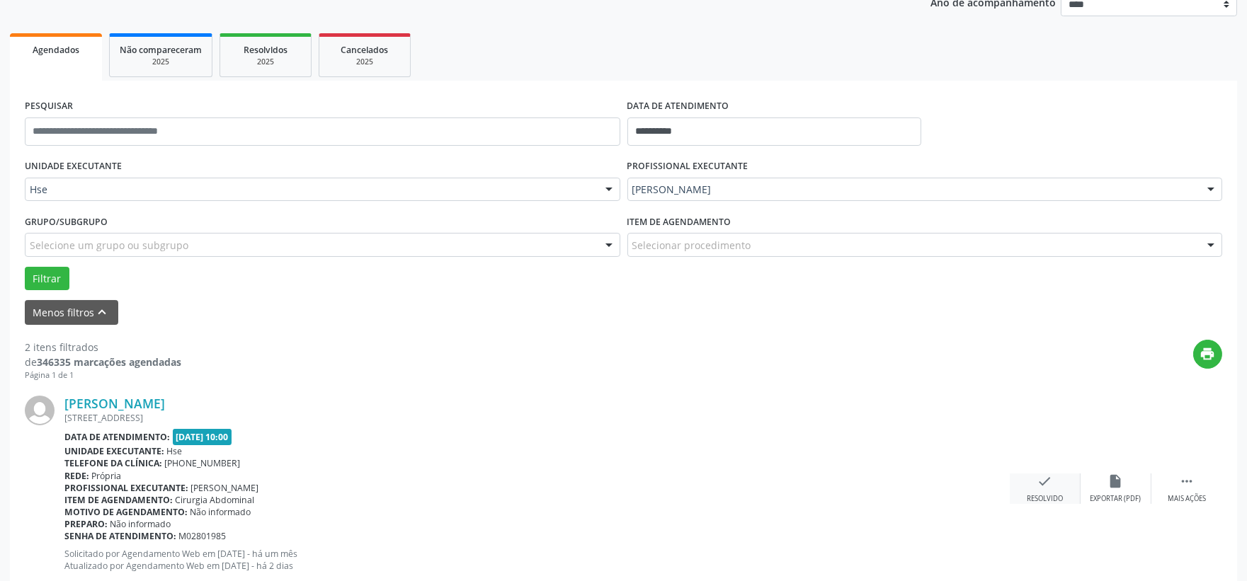
click at [1036, 496] on div "Resolvido" at bounding box center [1044, 499] width 36 height 10
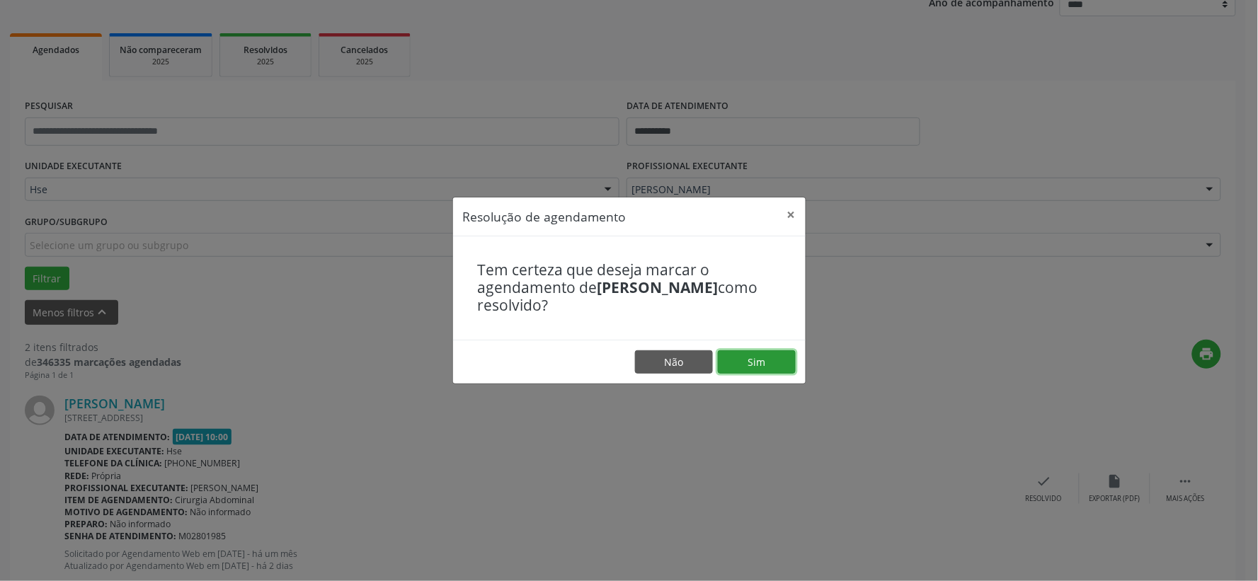
click at [760, 362] on button "Sim" at bounding box center [757, 362] width 78 height 24
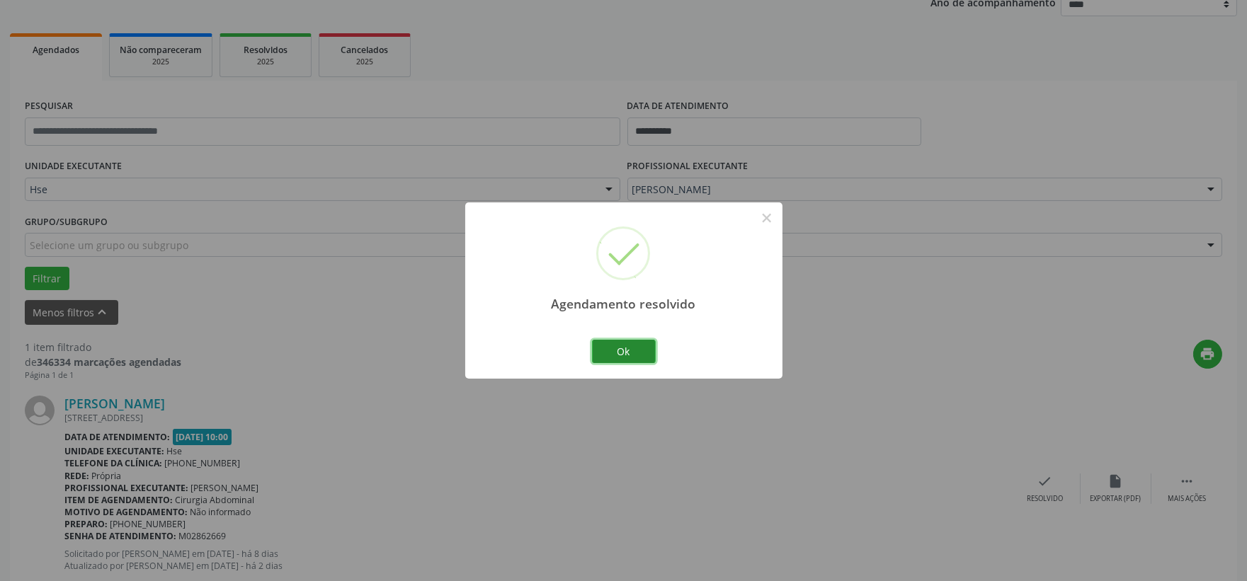
click at [631, 350] on button "Ok" at bounding box center [624, 352] width 64 height 24
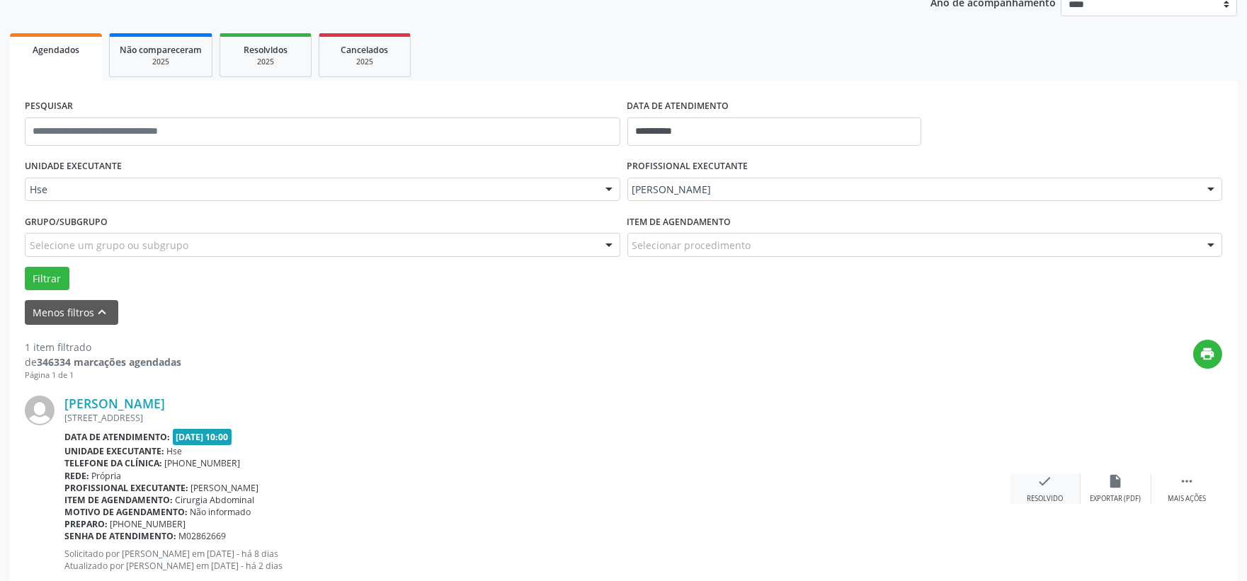
click at [1055, 478] on div "check Resolvido" at bounding box center [1044, 489] width 71 height 30
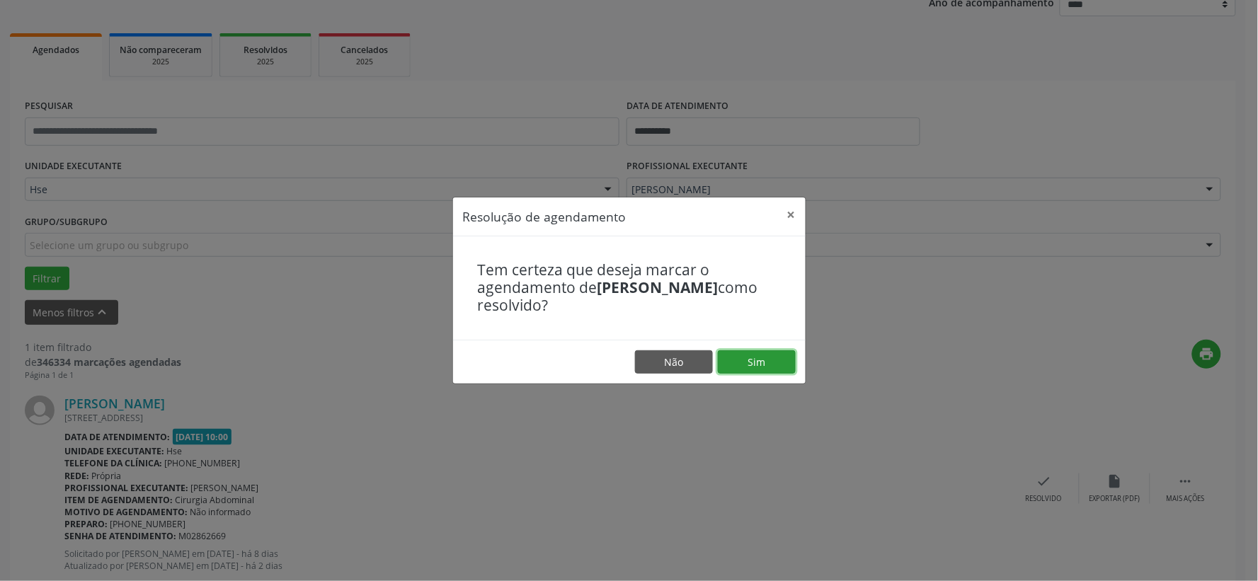
click at [750, 366] on button "Sim" at bounding box center [757, 362] width 78 height 24
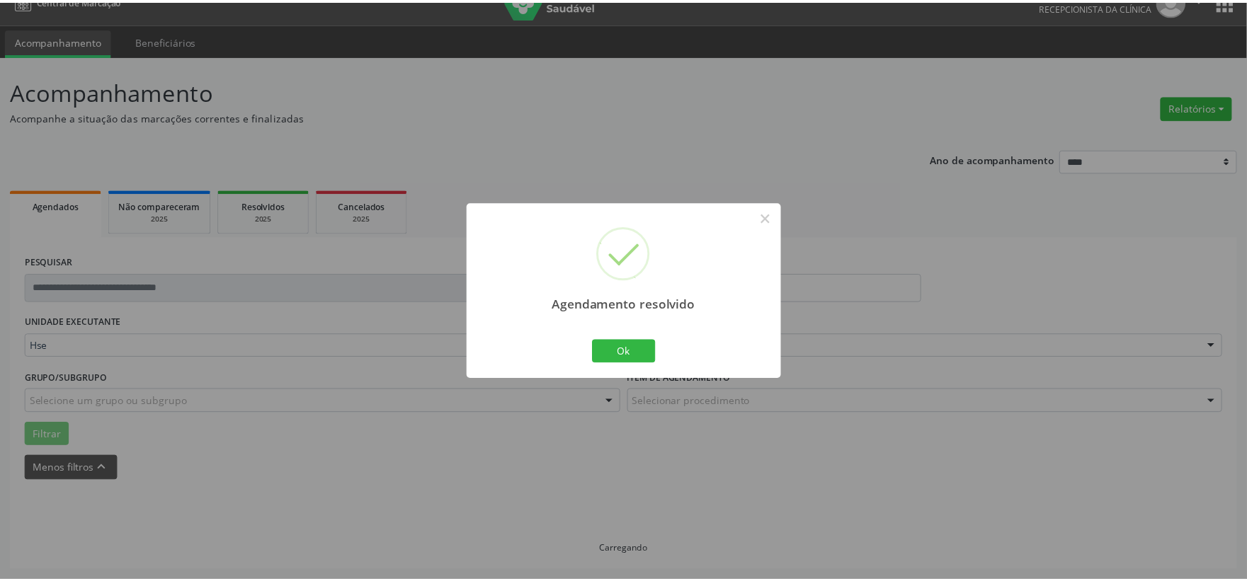
scroll to position [21, 0]
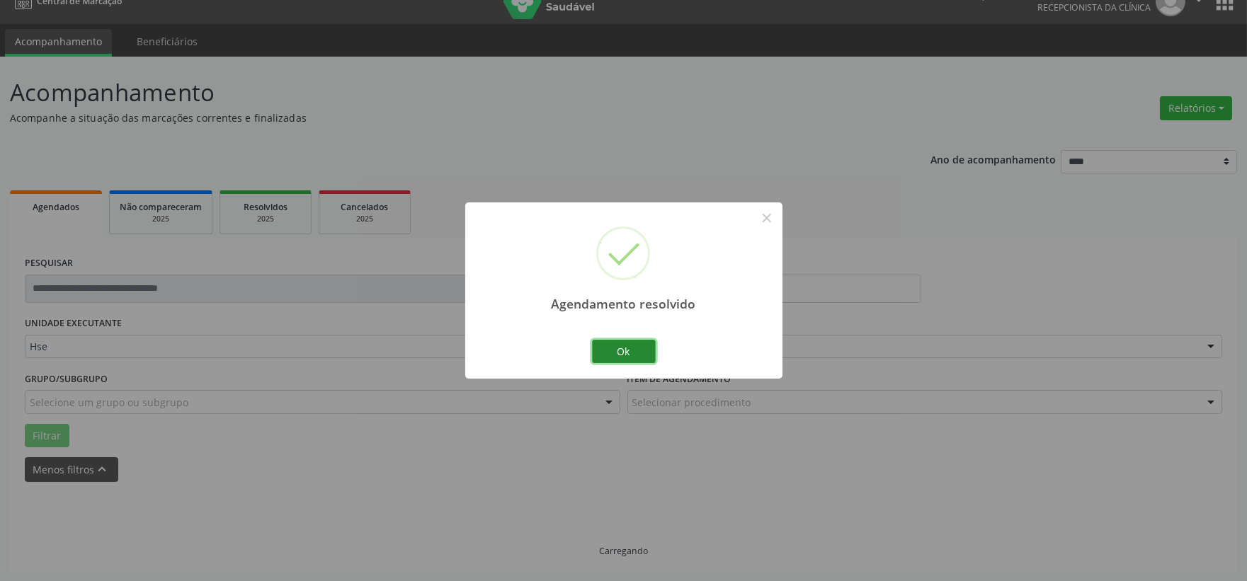
click at [626, 350] on button "Ok" at bounding box center [624, 352] width 64 height 24
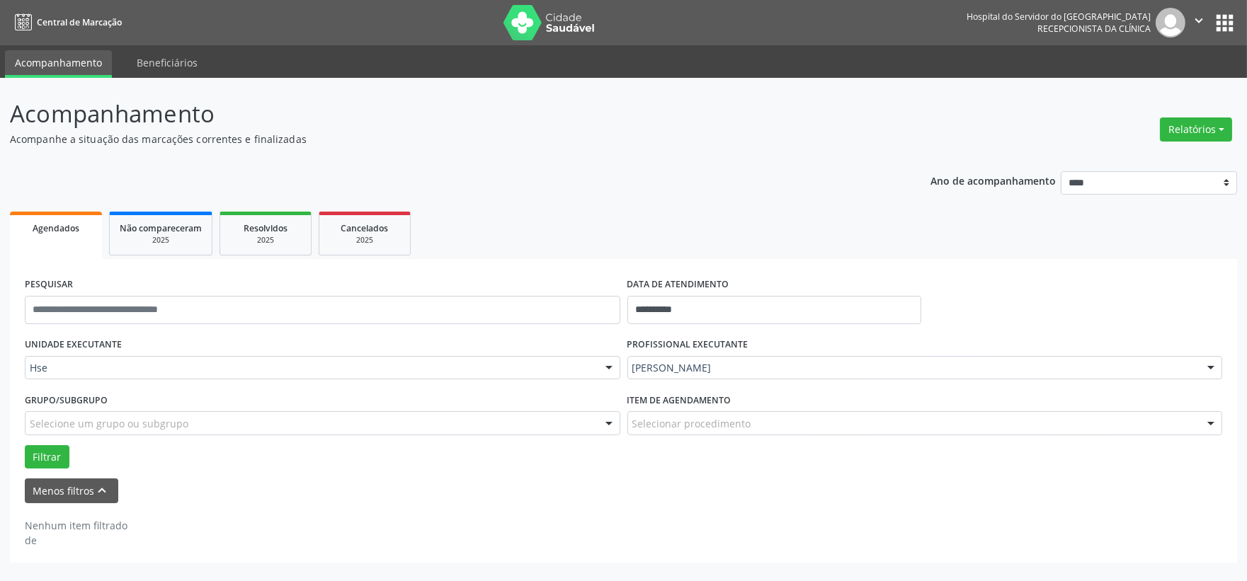
scroll to position [0, 0]
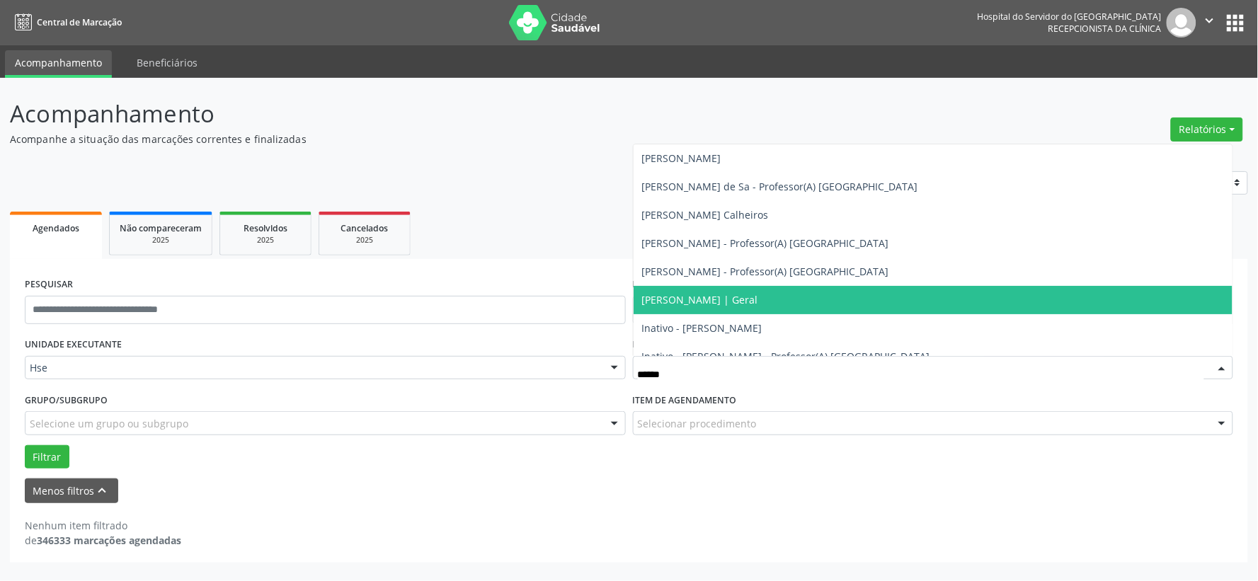
click at [719, 301] on span "[PERSON_NAME] | Geral" at bounding box center [700, 299] width 116 height 13
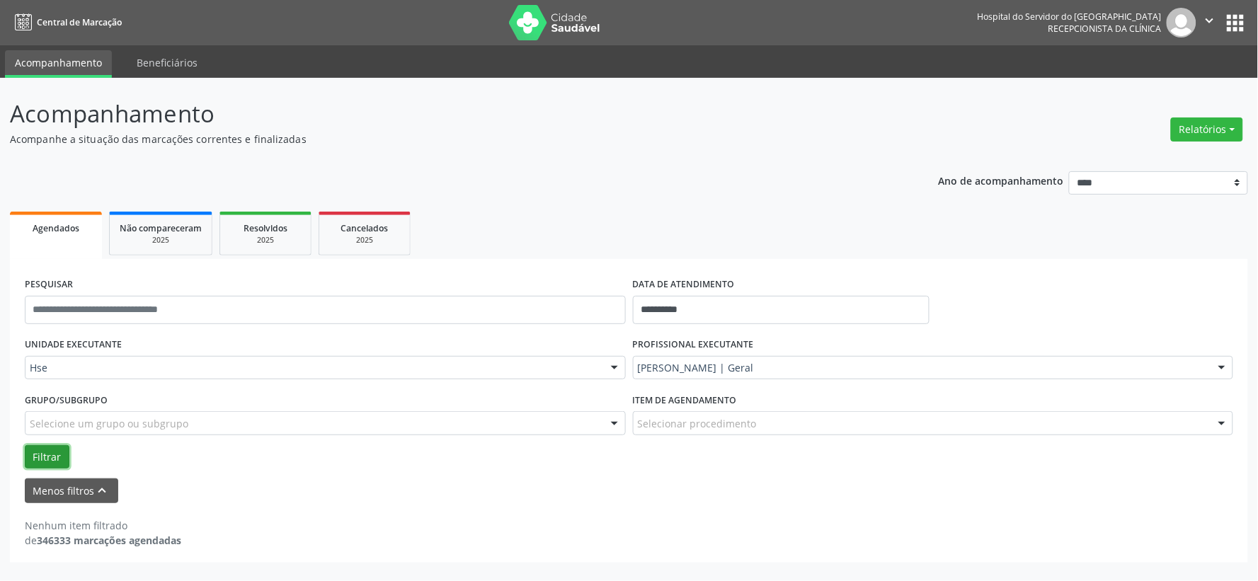
click at [30, 449] on button "Filtrar" at bounding box center [47, 457] width 45 height 24
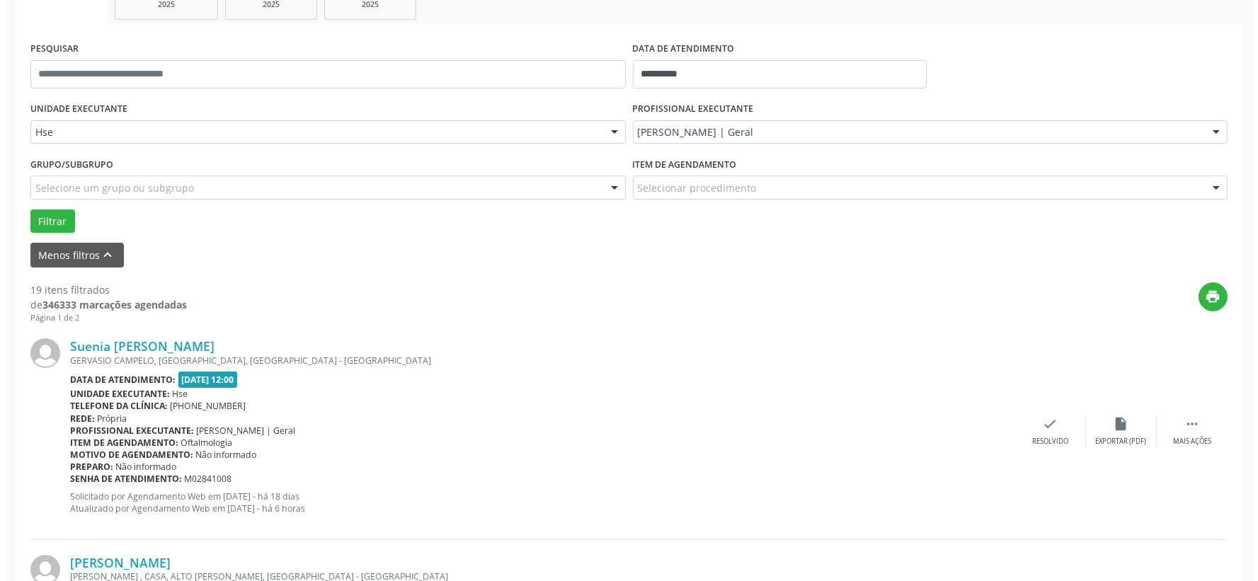
scroll to position [314, 0]
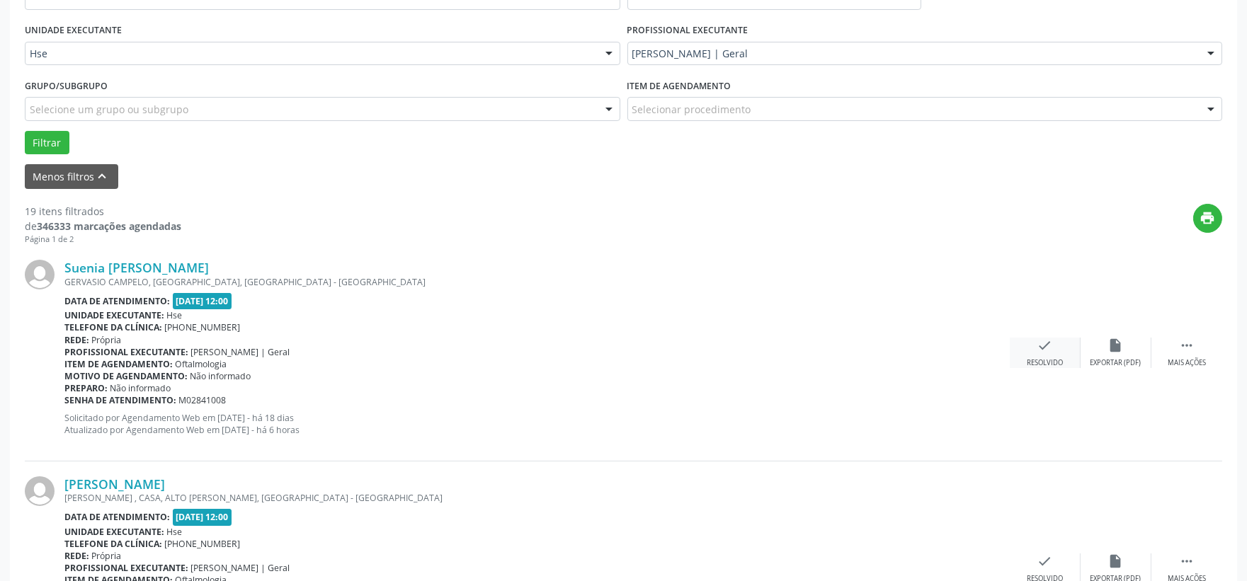
click at [1049, 340] on icon "check" at bounding box center [1045, 346] width 16 height 16
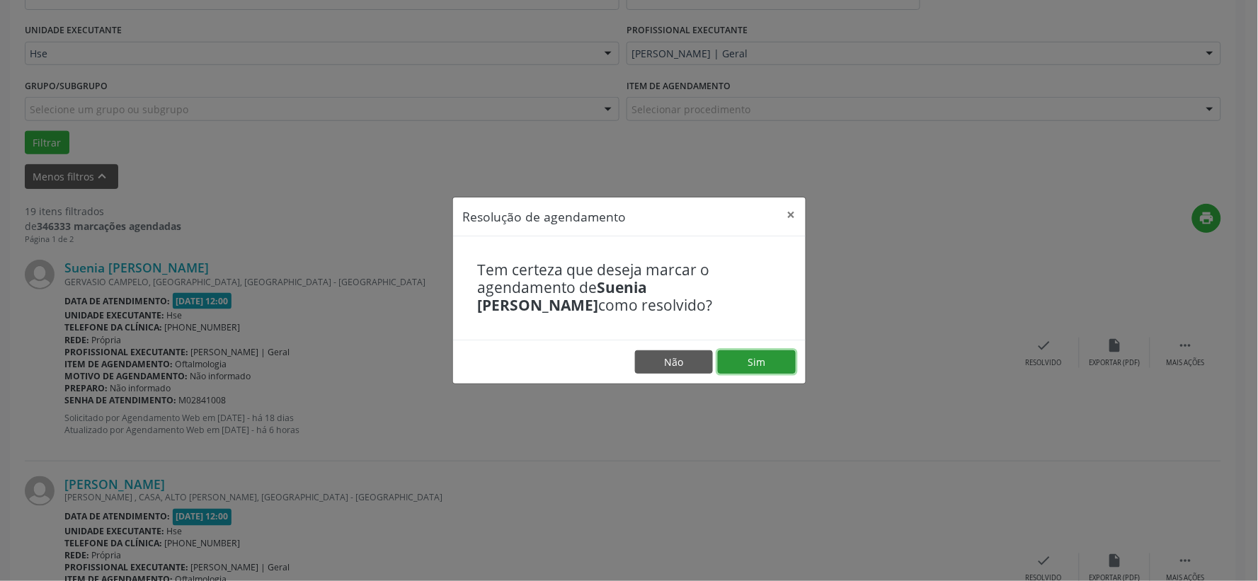
click at [765, 356] on button "Sim" at bounding box center [757, 362] width 78 height 24
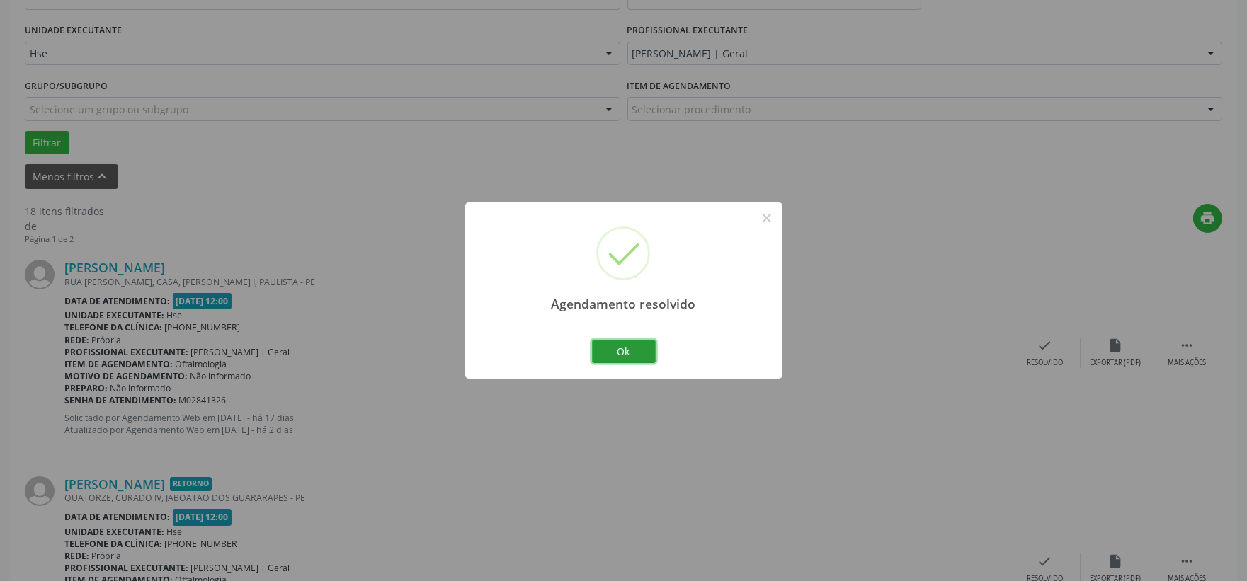
click at [627, 350] on button "Ok" at bounding box center [624, 352] width 64 height 24
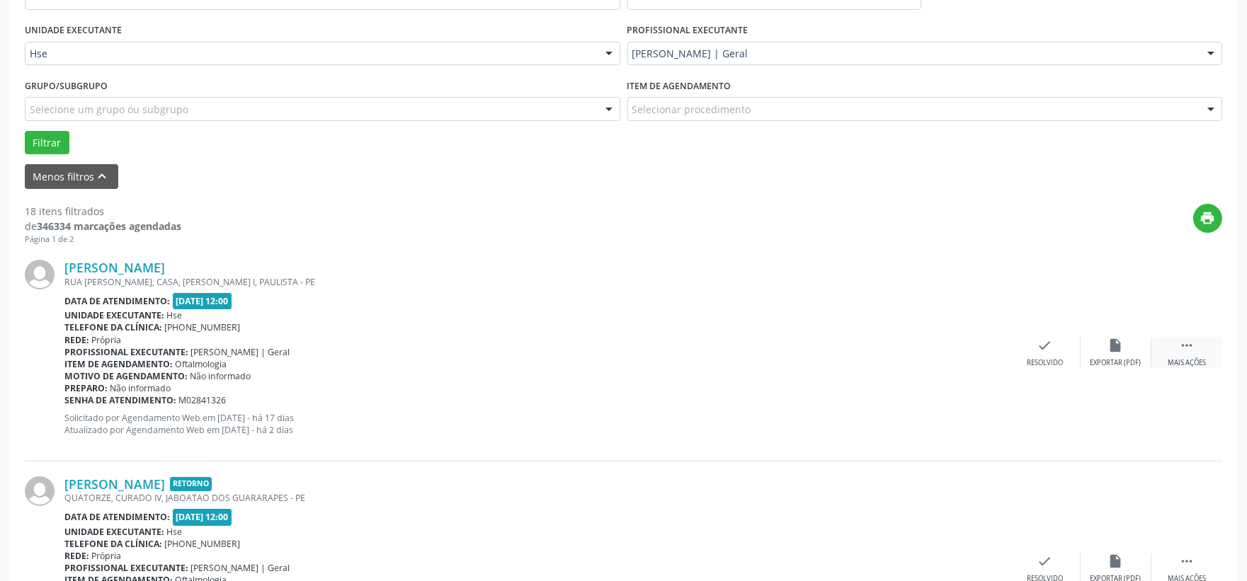
click at [1163, 355] on div " Mais ações" at bounding box center [1186, 353] width 71 height 30
click at [1121, 362] on div "Não compareceu" at bounding box center [1115, 363] width 60 height 10
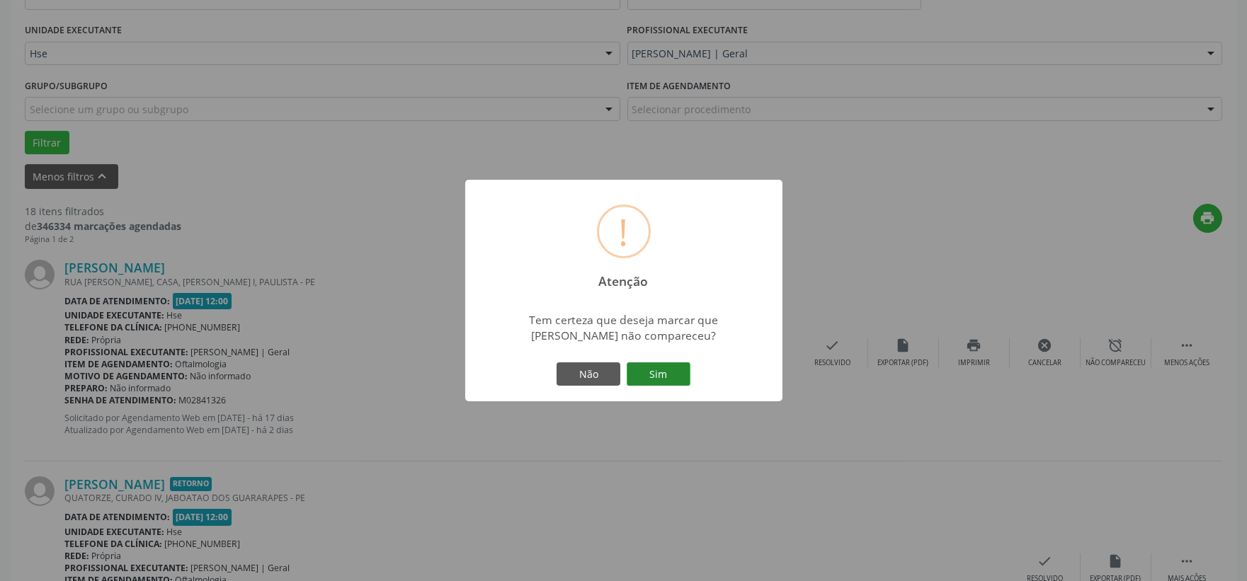
click at [670, 373] on button "Sim" at bounding box center [658, 374] width 64 height 24
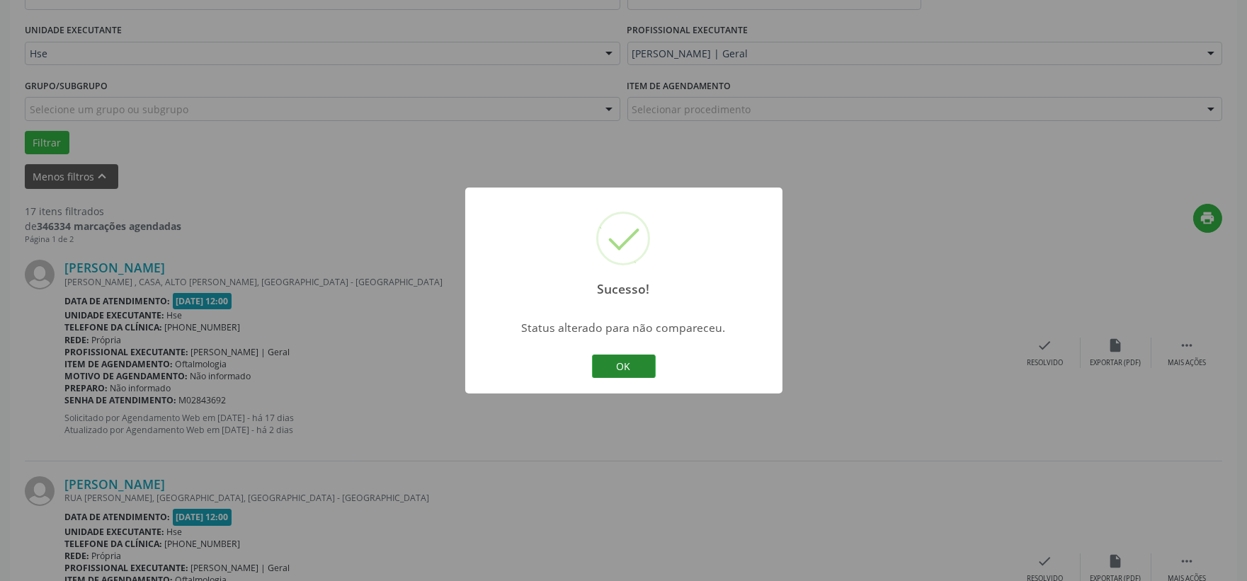
click at [634, 363] on button "OK" at bounding box center [624, 367] width 64 height 24
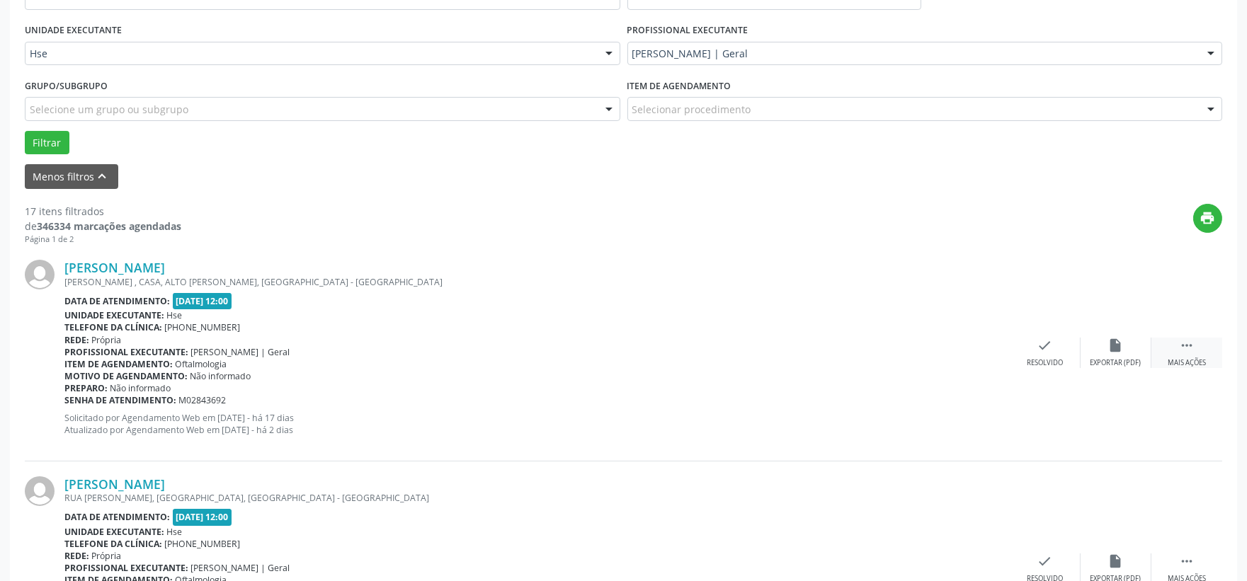
click at [1196, 361] on div "Mais ações" at bounding box center [1186, 363] width 38 height 10
click at [1134, 352] on div "alarm_off Não compareceu" at bounding box center [1115, 353] width 71 height 30
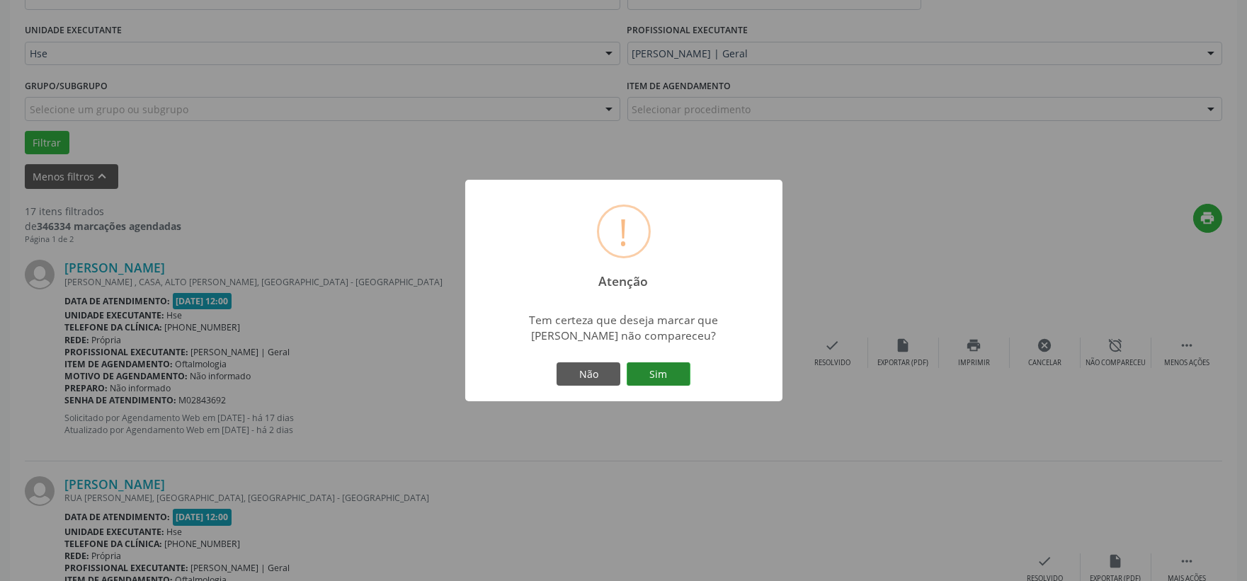
click at [656, 373] on button "Sim" at bounding box center [658, 374] width 64 height 24
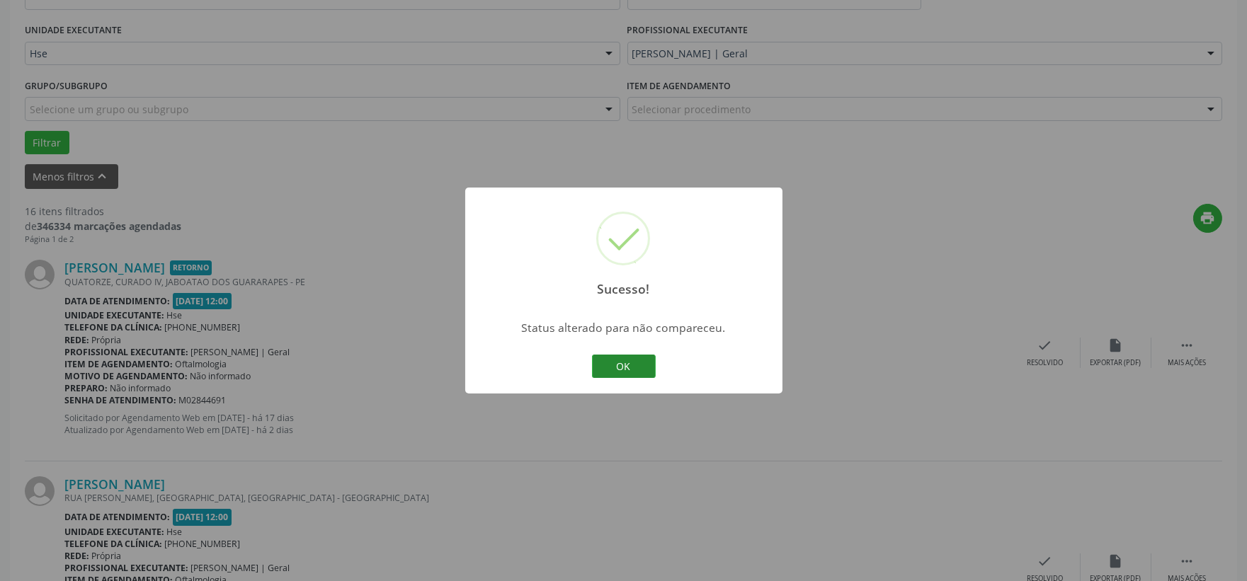
click at [630, 372] on button "OK" at bounding box center [624, 367] width 64 height 24
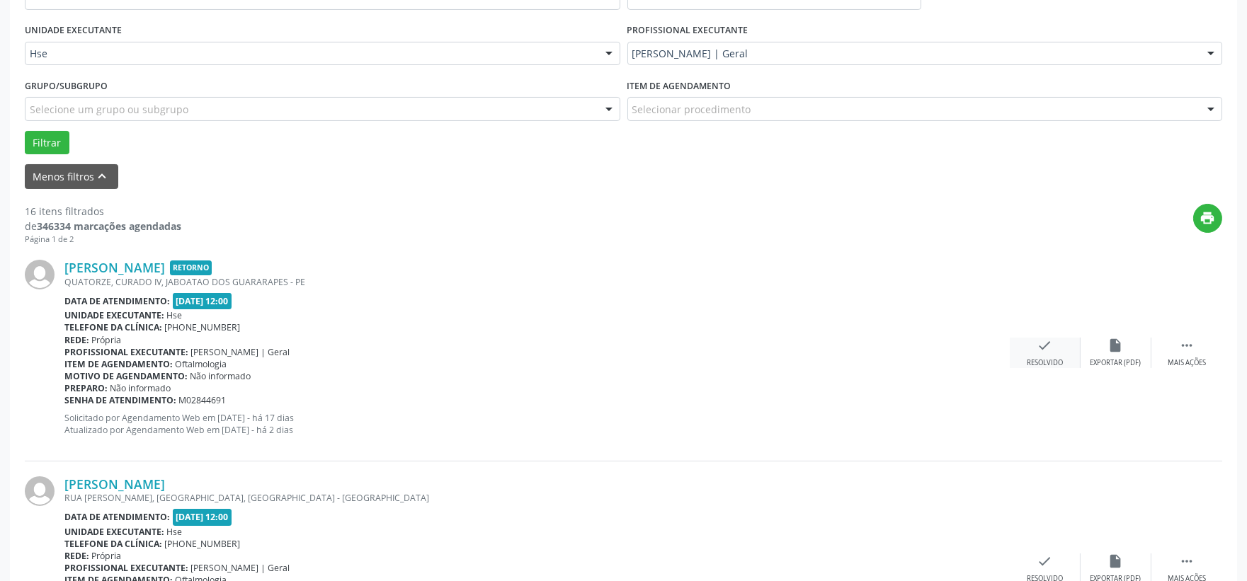
click at [1049, 345] on icon "check" at bounding box center [1045, 346] width 16 height 16
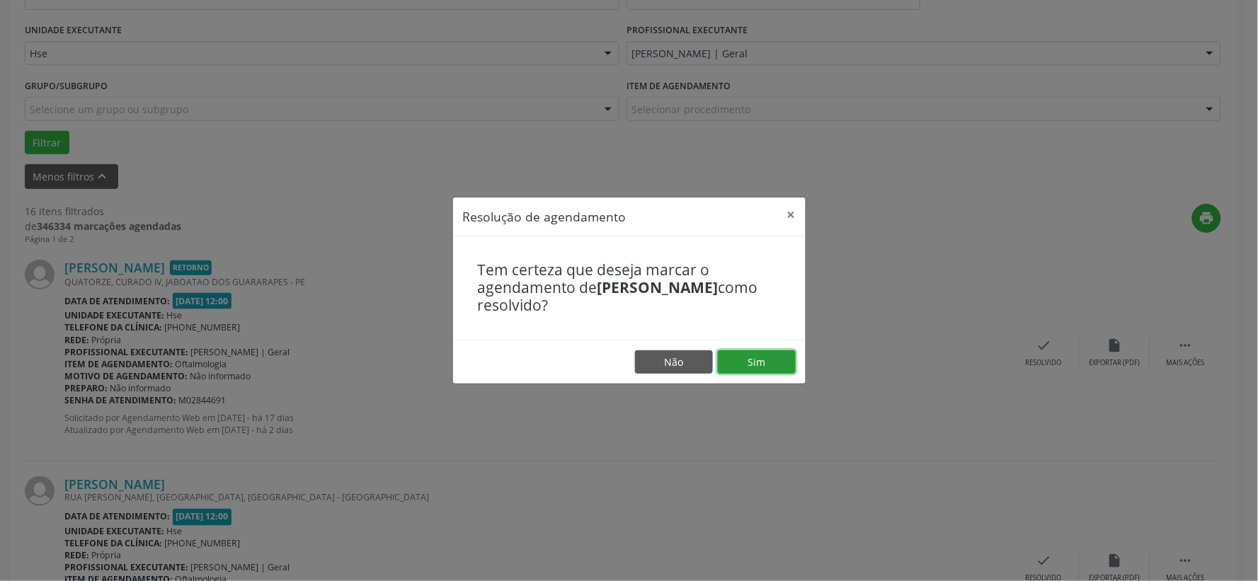
click at [768, 357] on button "Sim" at bounding box center [757, 362] width 78 height 24
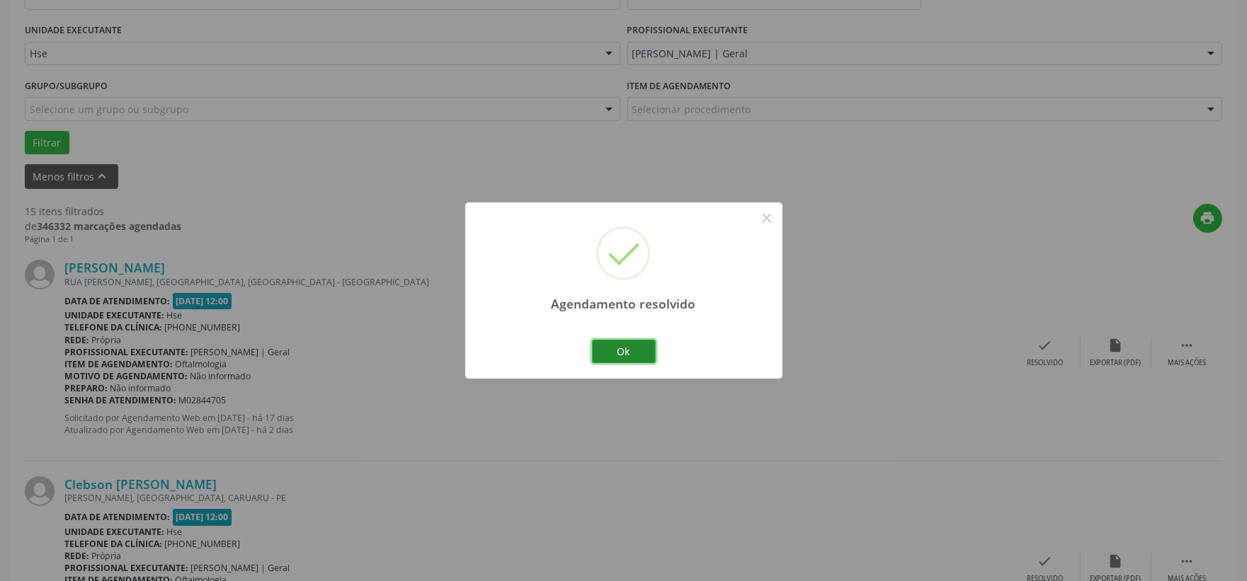
click at [637, 351] on button "Ok" at bounding box center [624, 352] width 64 height 24
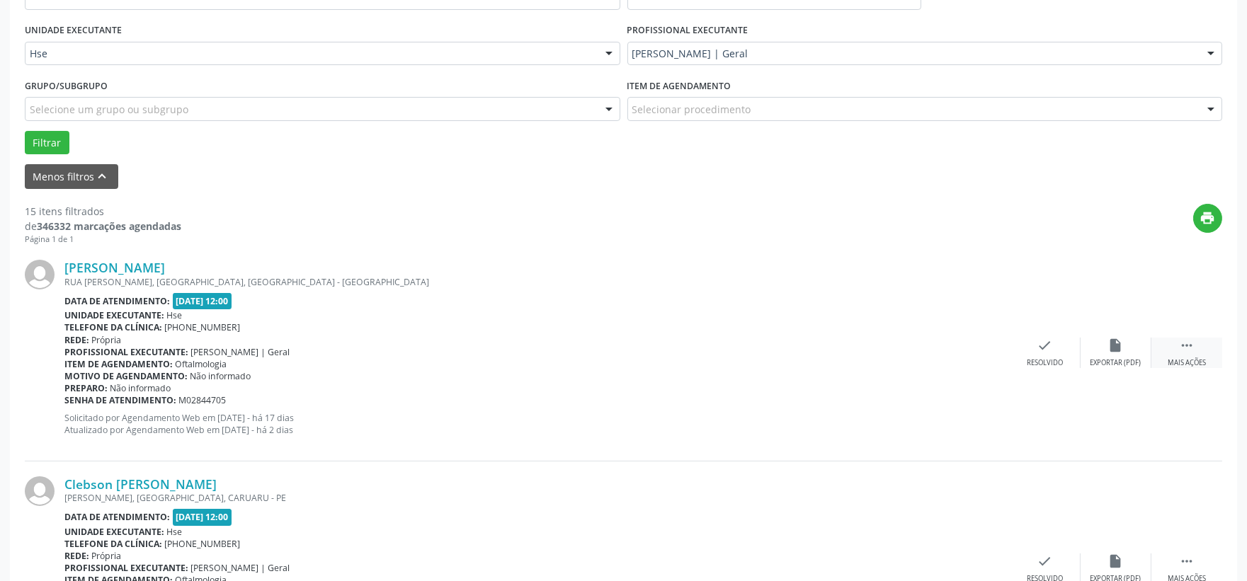
drag, startPoint x: 1182, startPoint y: 348, endPoint x: 1172, endPoint y: 350, distance: 10.8
click at [1182, 348] on icon "" at bounding box center [1187, 346] width 16 height 16
click at [1114, 359] on div "Não compareceu" at bounding box center [1115, 363] width 60 height 10
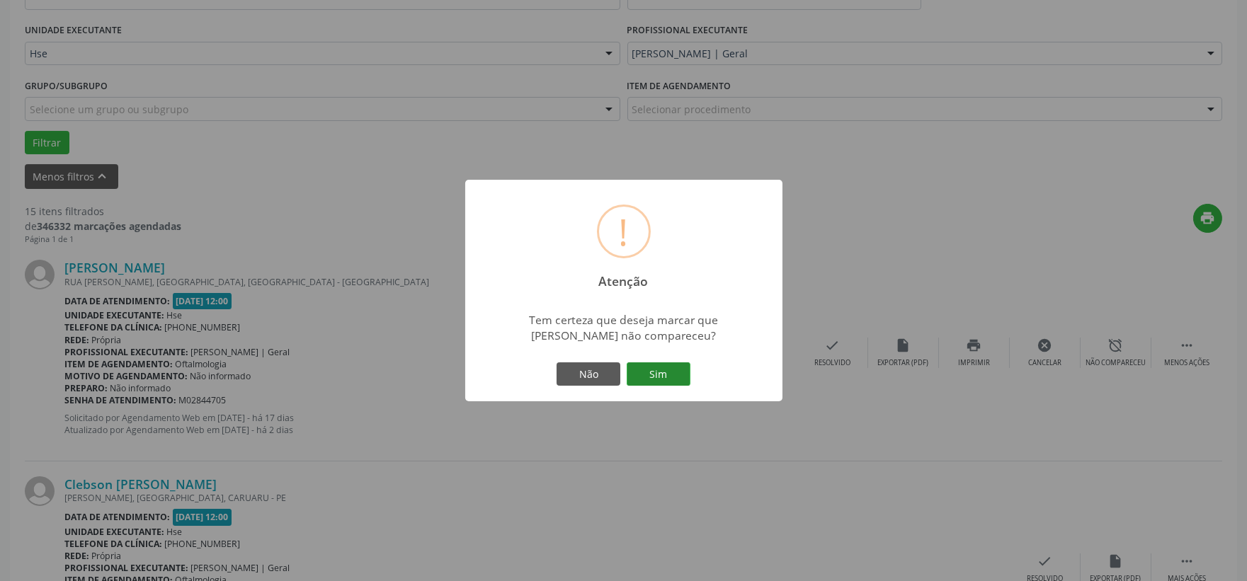
click at [675, 372] on button "Sim" at bounding box center [658, 374] width 64 height 24
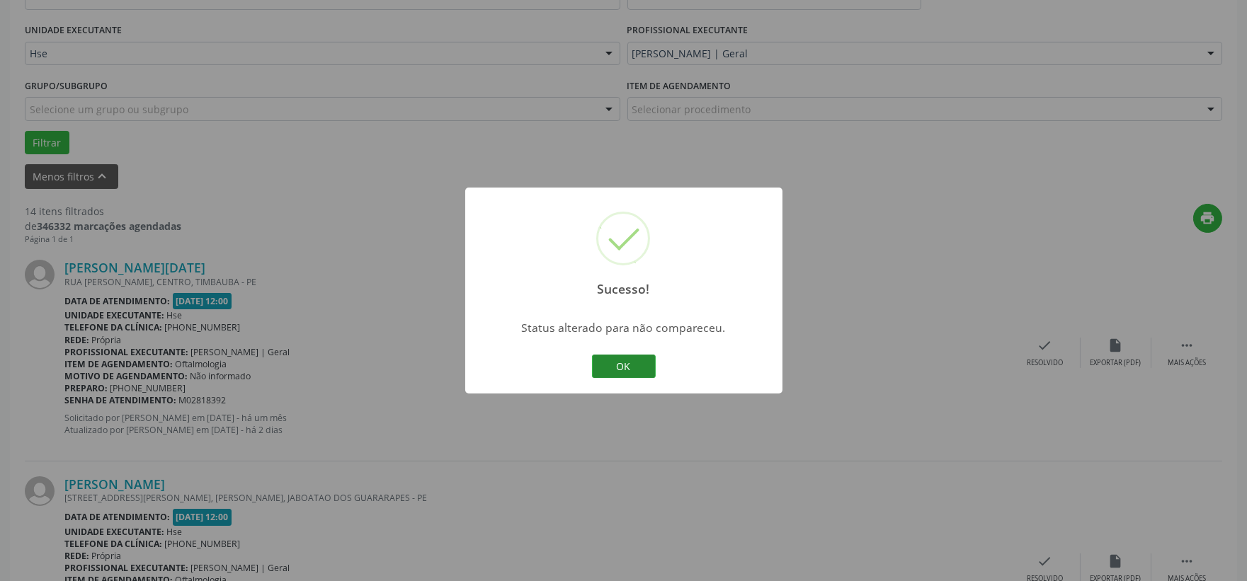
click at [633, 373] on button "OK" at bounding box center [624, 367] width 64 height 24
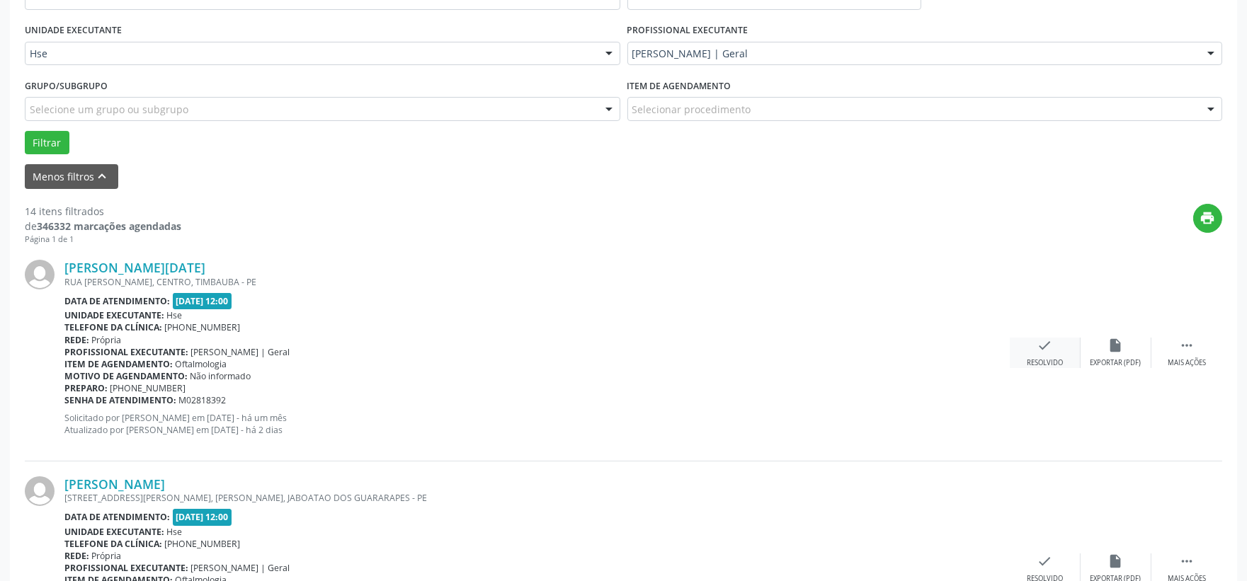
click at [1034, 351] on div "check Resolvido" at bounding box center [1044, 353] width 71 height 30
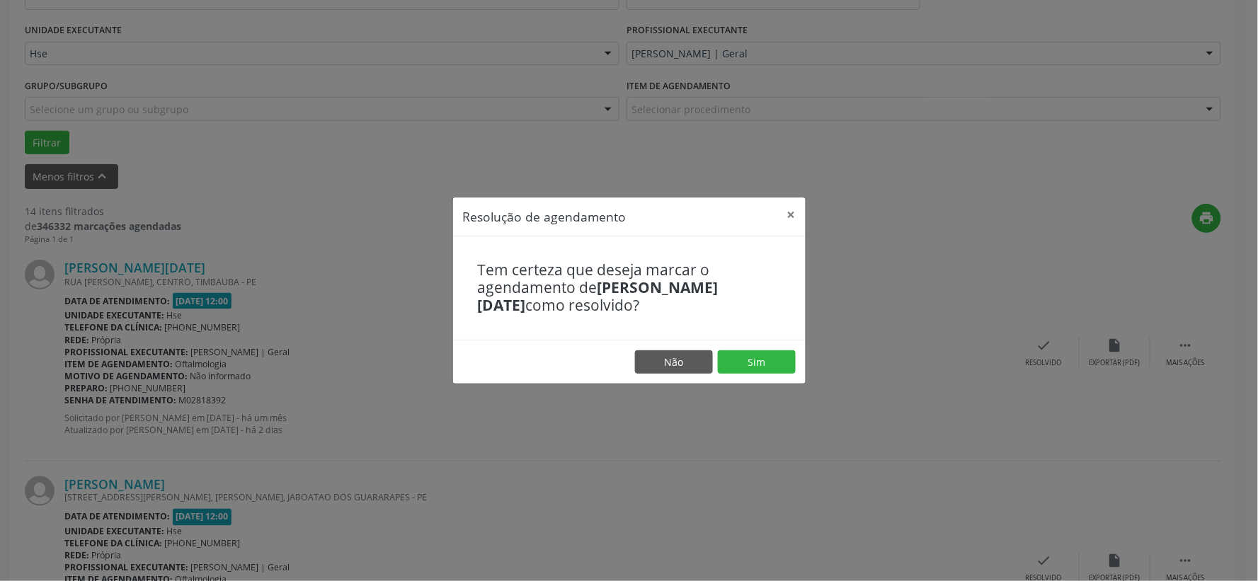
click at [796, 360] on footer "Não Sim" at bounding box center [629, 362] width 353 height 45
click at [773, 365] on button "Sim" at bounding box center [757, 362] width 78 height 24
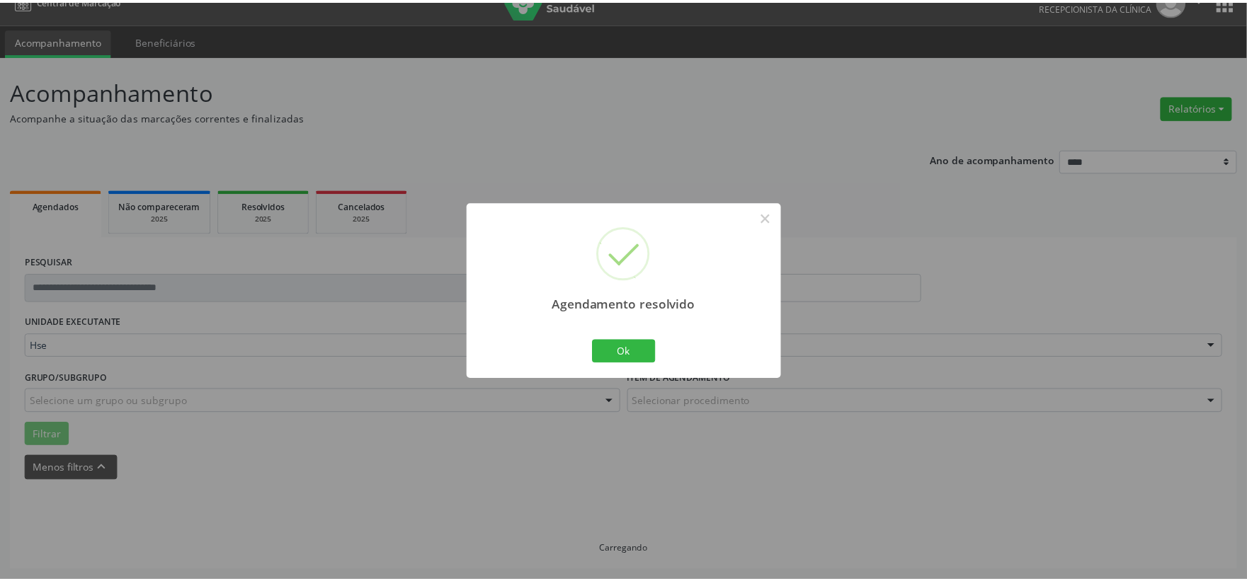
scroll to position [21, 0]
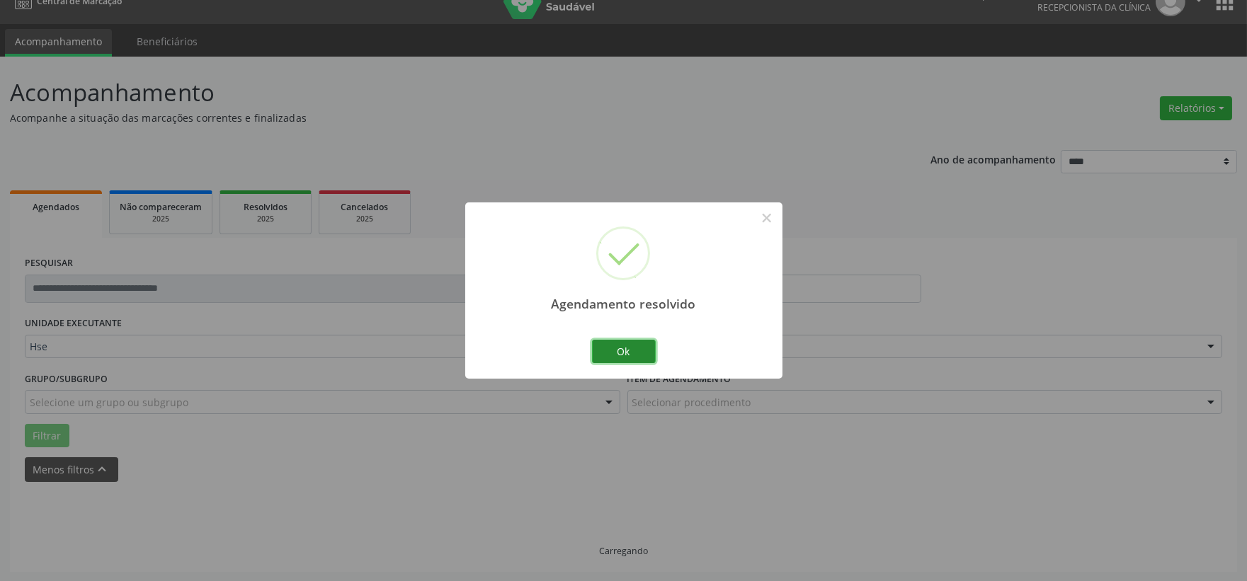
click at [642, 354] on button "Ok" at bounding box center [624, 352] width 64 height 24
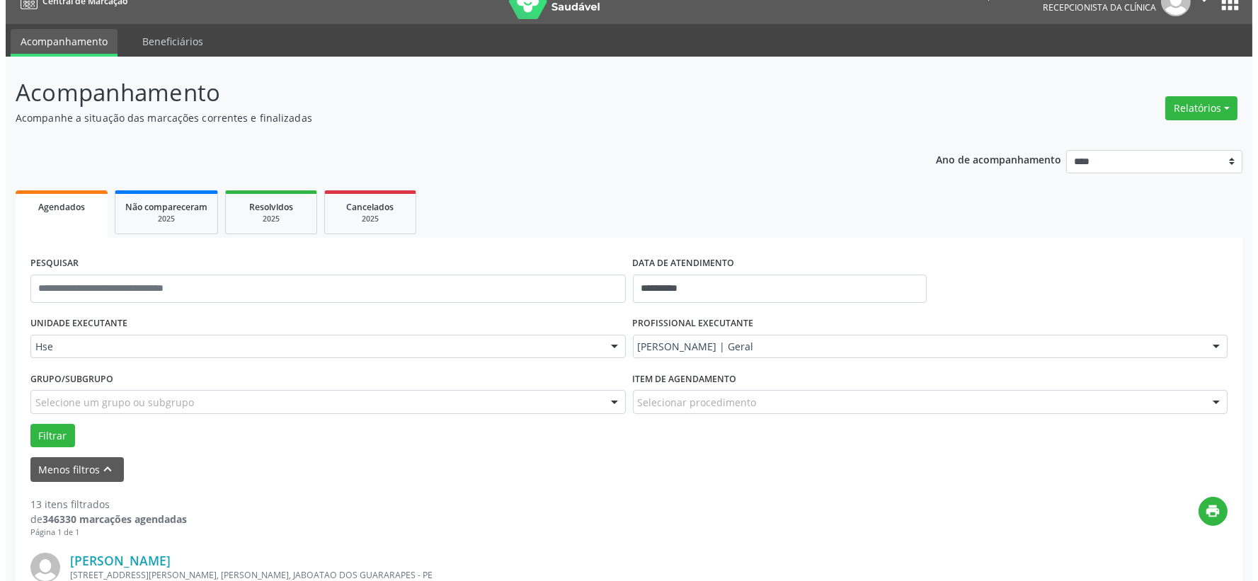
scroll to position [178, 0]
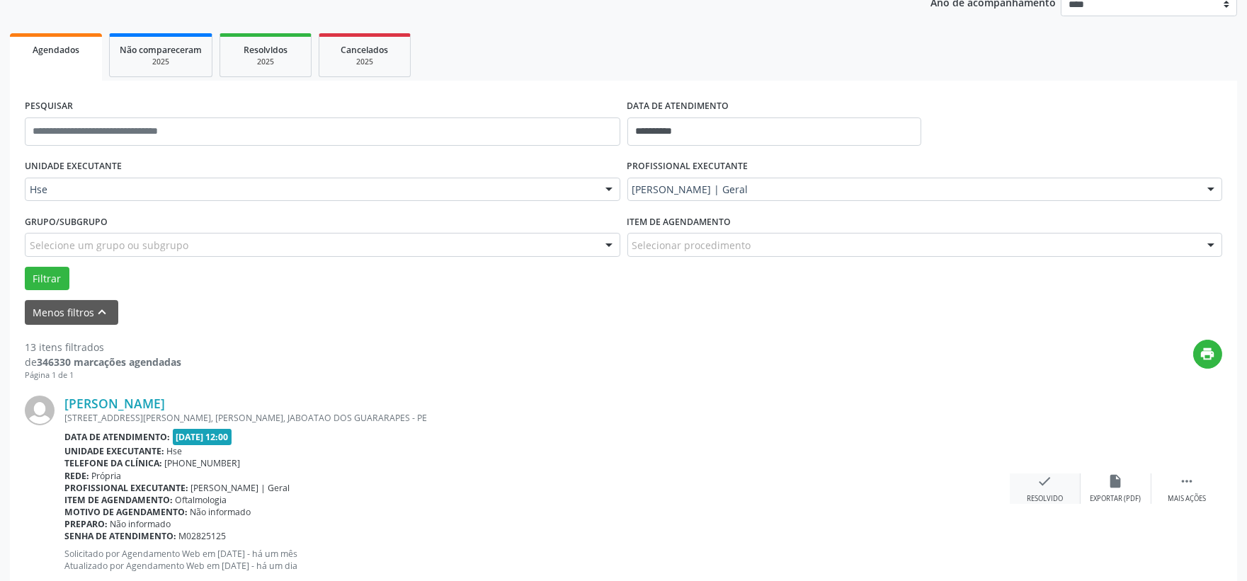
click at [1043, 491] on div "check Resolvido" at bounding box center [1044, 489] width 71 height 30
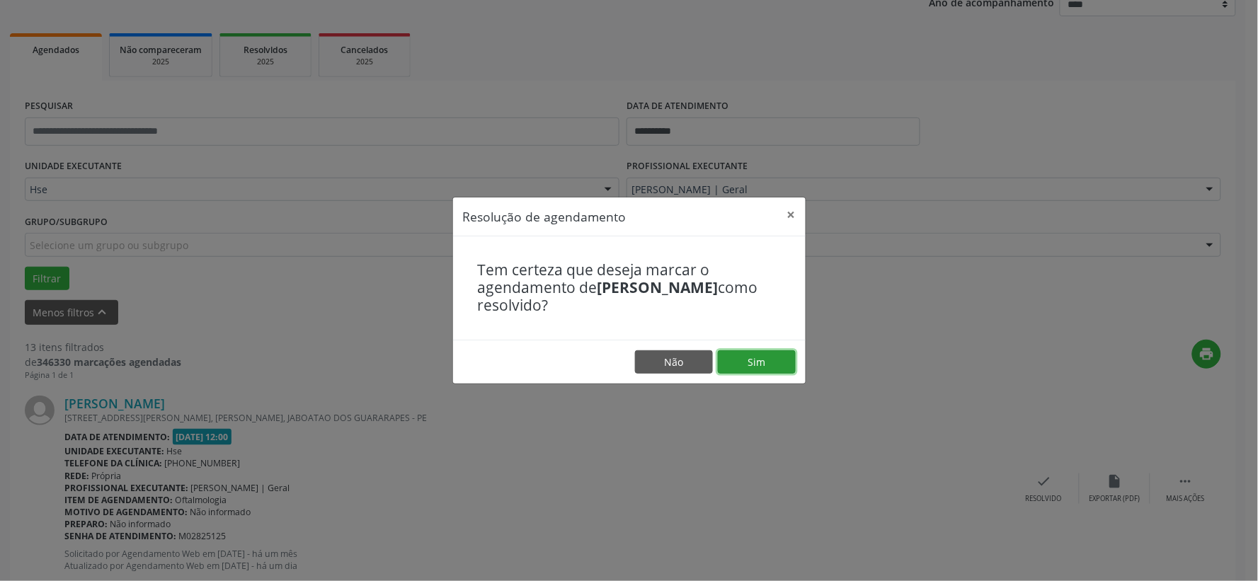
click at [736, 362] on button "Sim" at bounding box center [757, 362] width 78 height 24
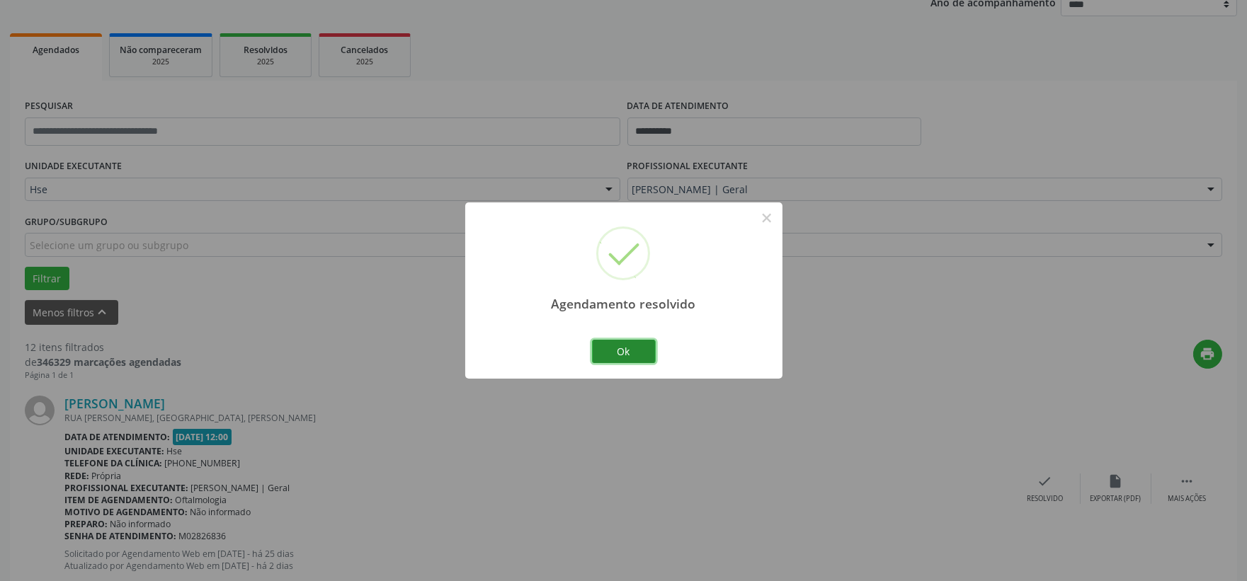
click at [624, 351] on button "Ok" at bounding box center [624, 352] width 64 height 24
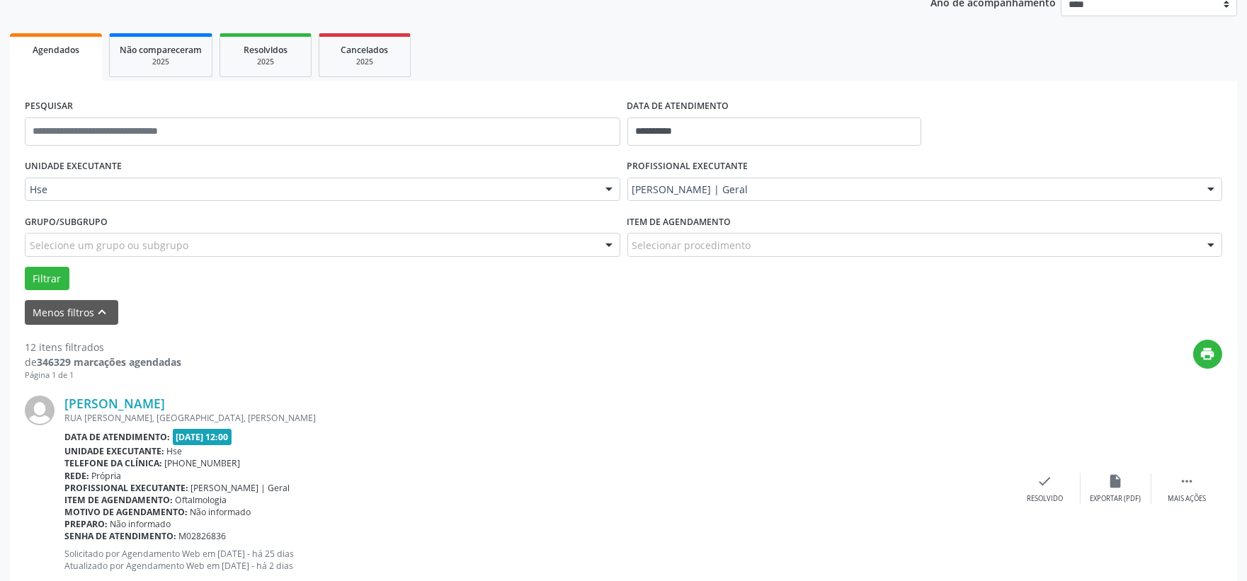
click at [1177, 469] on div "[PERSON_NAME] [GEOGRAPHIC_DATA][PERSON_NAME], [GEOGRAPHIC_DATA], [PERSON_NAME] …" at bounding box center [623, 489] width 1197 height 216
click at [1177, 481] on div " Mais ações" at bounding box center [1186, 489] width 71 height 30
click at [1095, 482] on div "alarm_off Não compareceu" at bounding box center [1115, 489] width 71 height 30
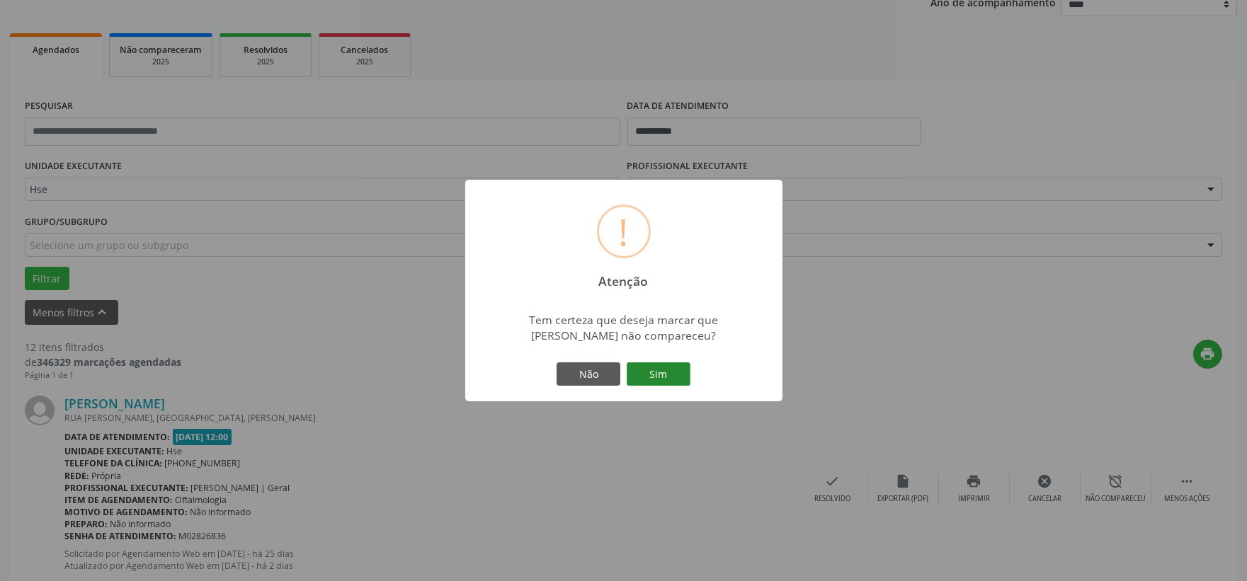
click at [655, 373] on button "Sim" at bounding box center [658, 374] width 64 height 24
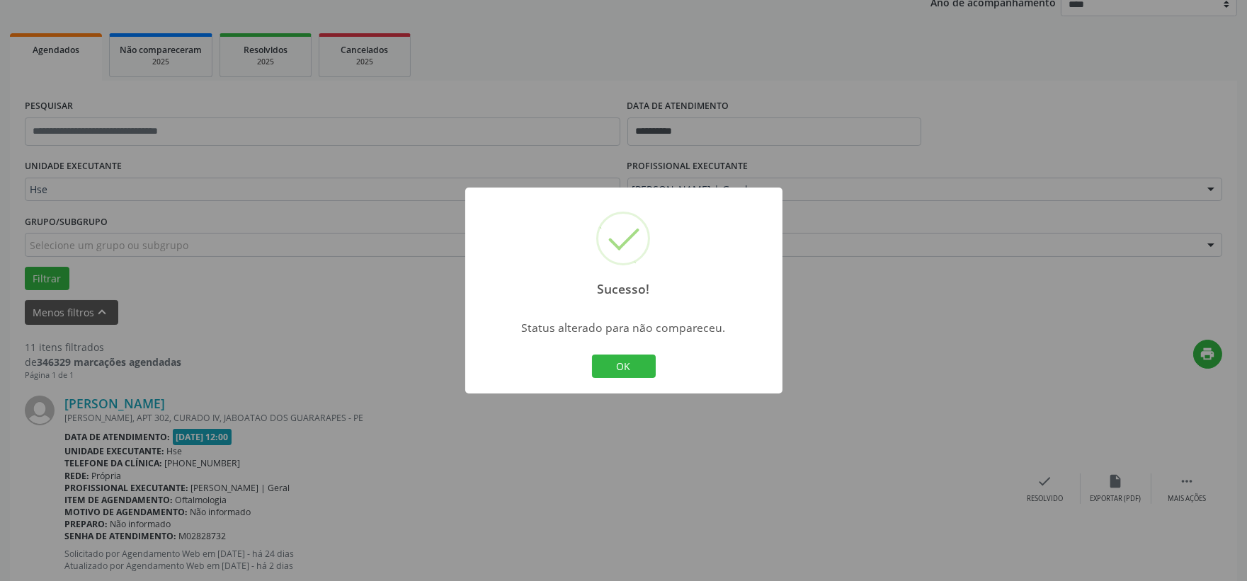
click at [631, 358] on button "OK" at bounding box center [624, 367] width 64 height 24
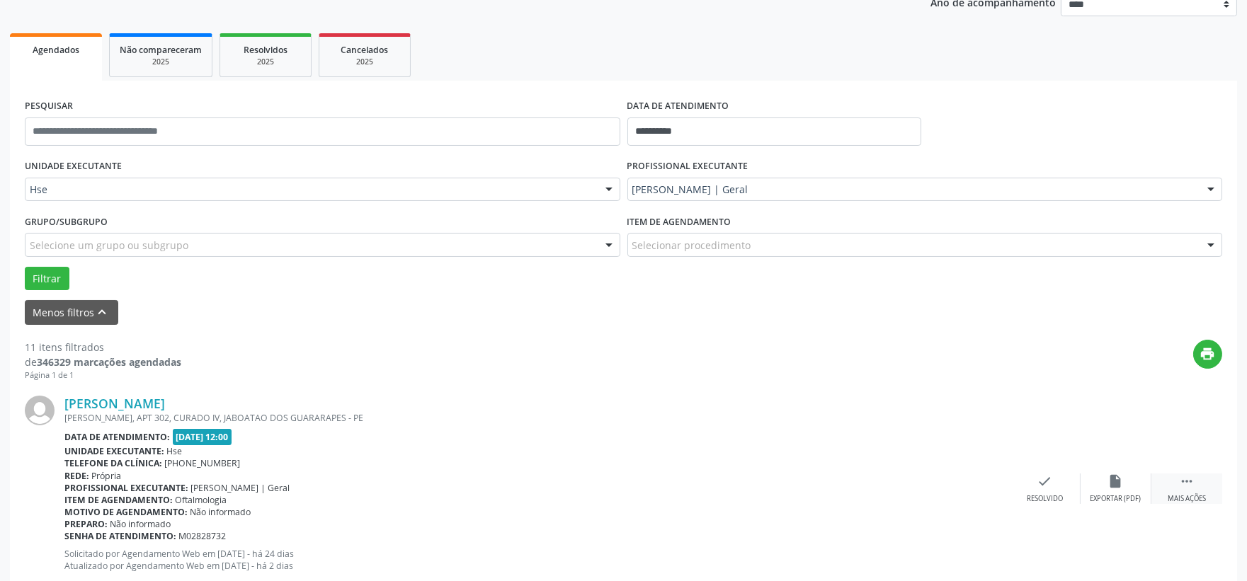
click at [1184, 491] on div " Mais ações" at bounding box center [1186, 489] width 71 height 30
click at [1104, 484] on div "alarm_off Não compareceu" at bounding box center [1115, 489] width 71 height 30
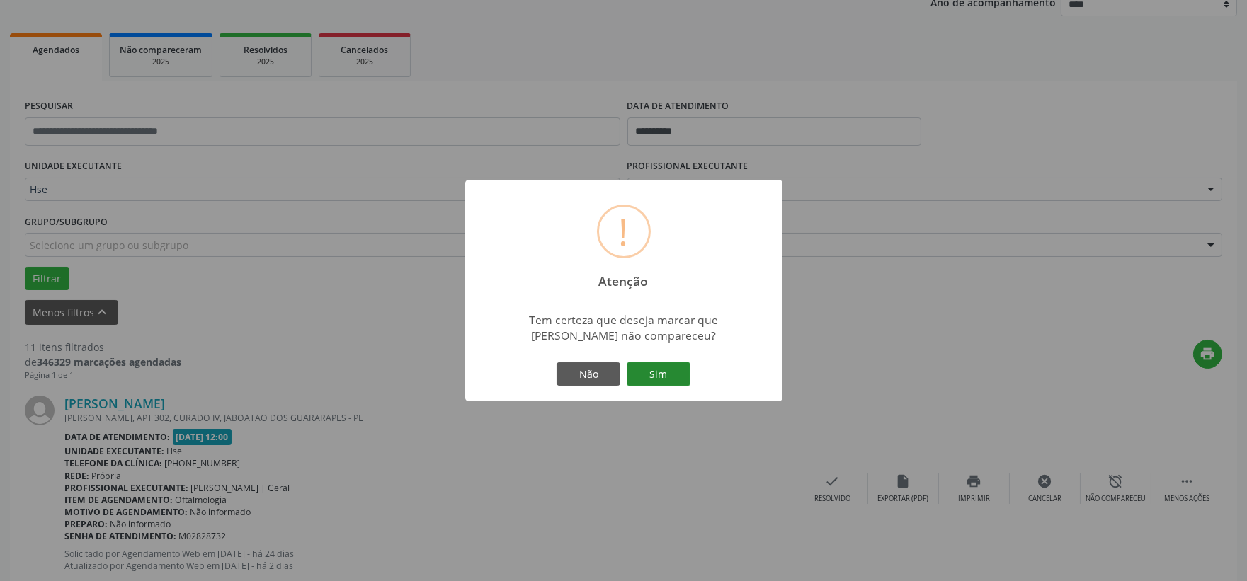
click at [676, 375] on button "Sim" at bounding box center [658, 374] width 64 height 24
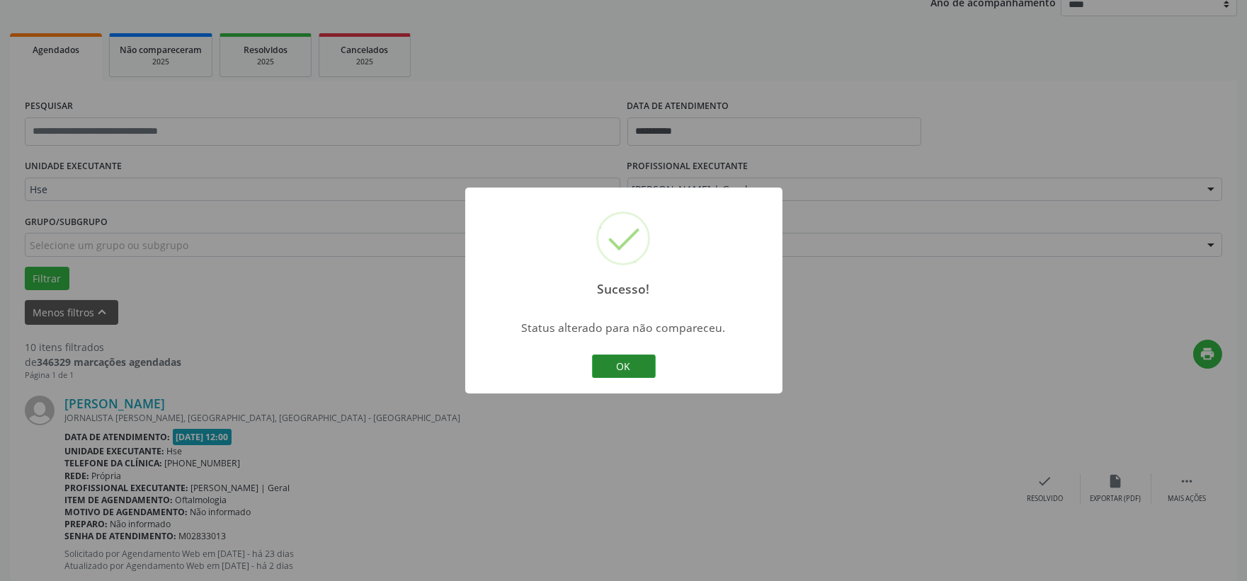
click at [652, 362] on button "OK" at bounding box center [624, 367] width 64 height 24
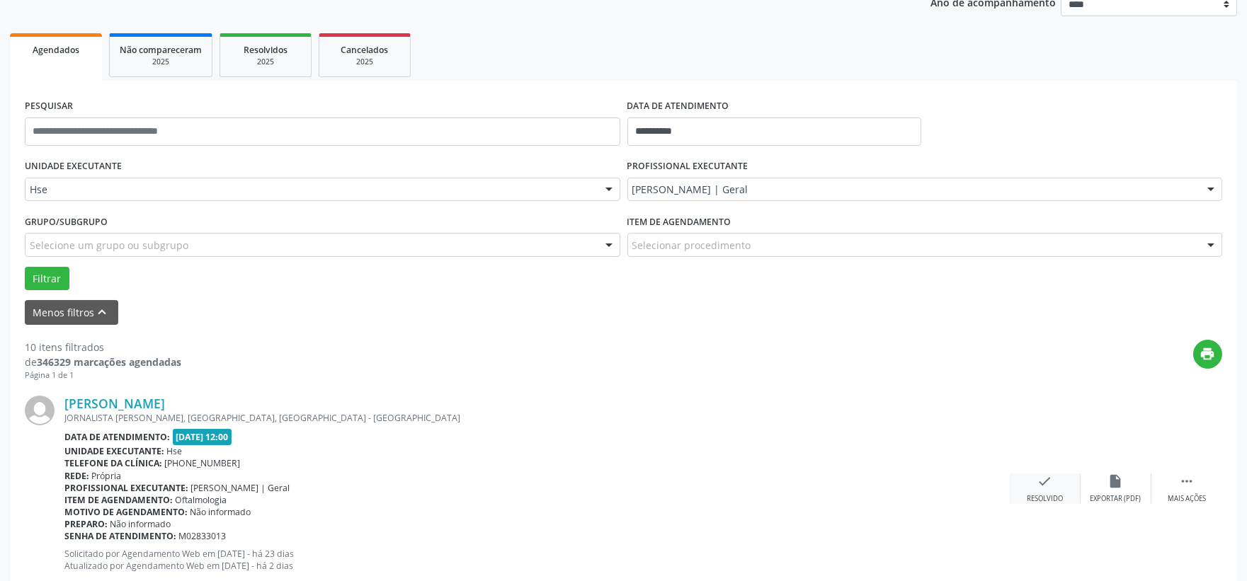
click at [1041, 480] on icon "check" at bounding box center [1045, 482] width 16 height 16
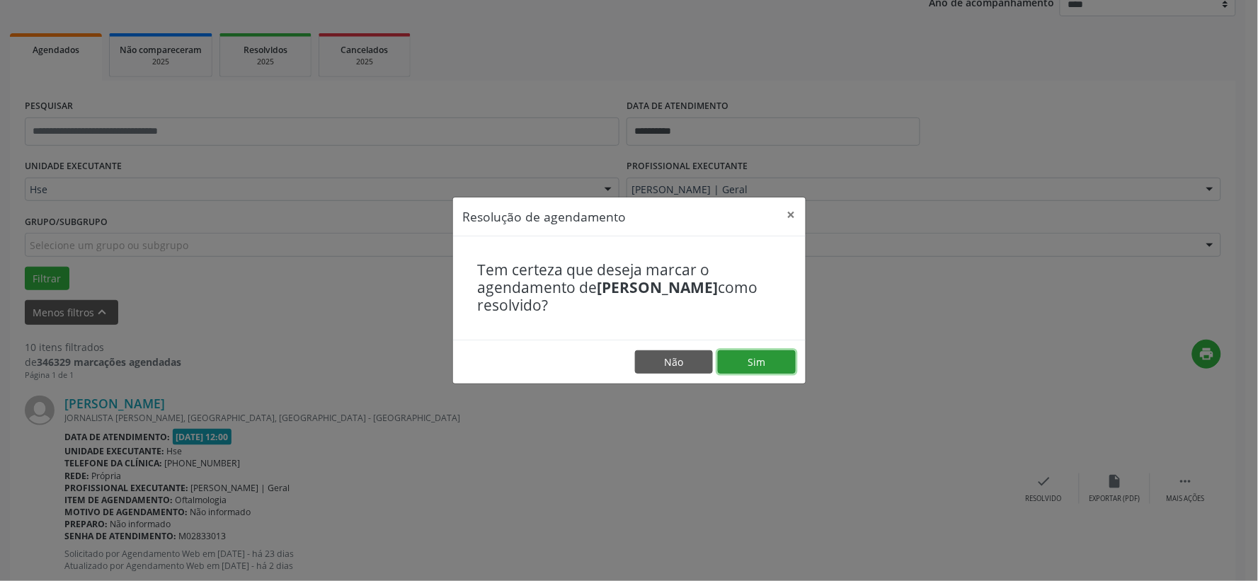
click at [739, 359] on button "Sim" at bounding box center [757, 362] width 78 height 24
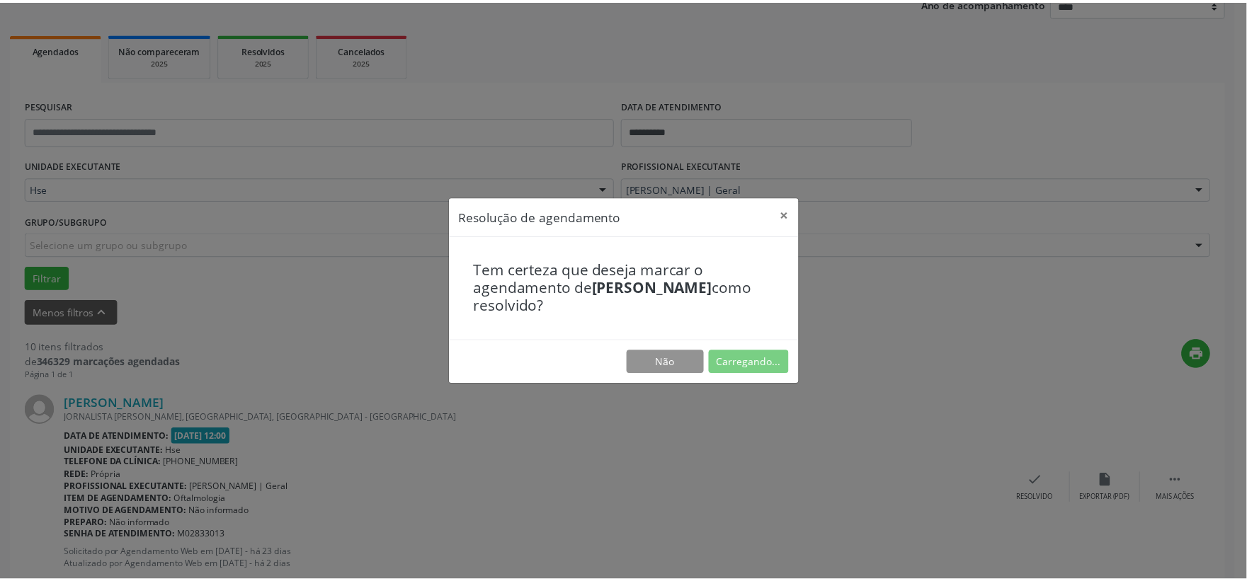
scroll to position [21, 0]
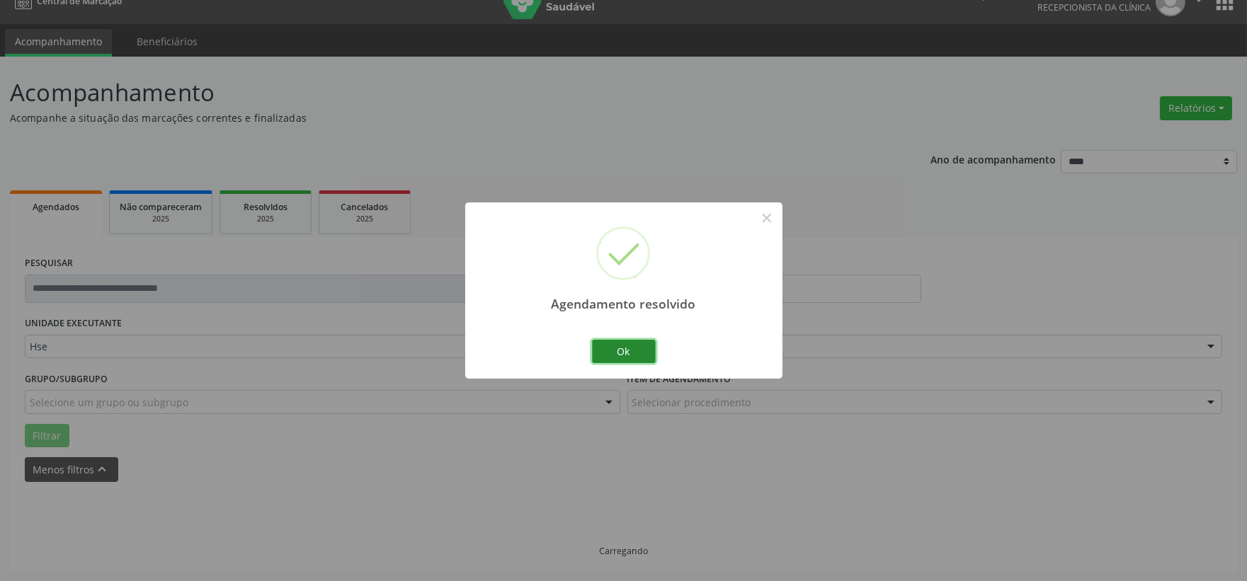
click at [639, 356] on button "Ok" at bounding box center [624, 352] width 64 height 24
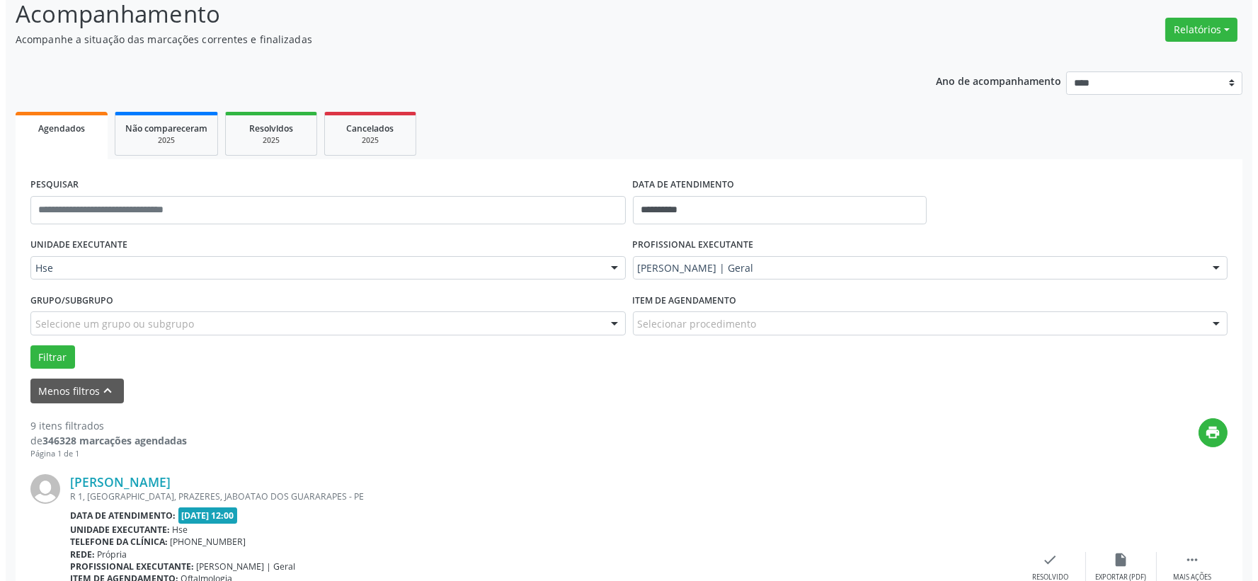
scroll to position [178, 0]
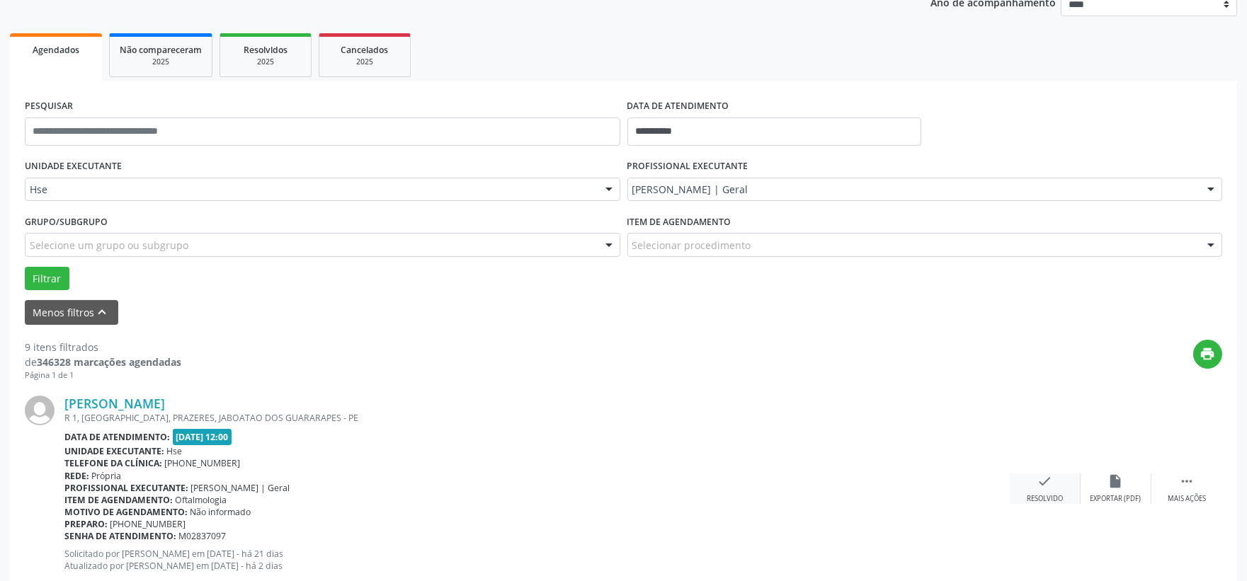
click at [1057, 476] on div "check Resolvido" at bounding box center [1044, 489] width 71 height 30
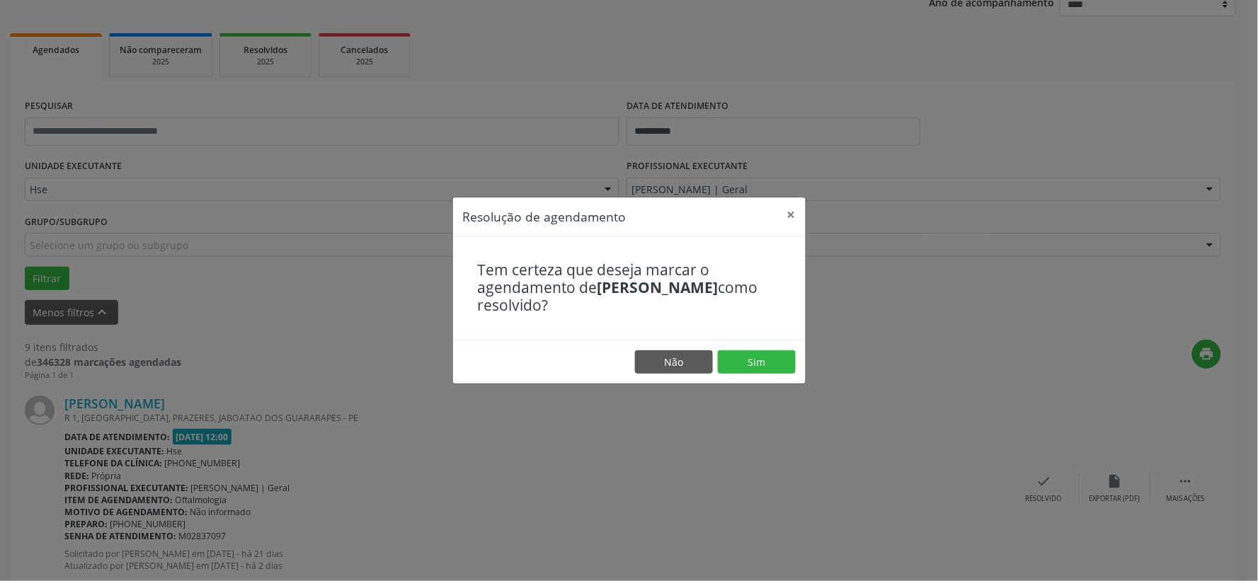
click at [723, 341] on footer "Não Sim" at bounding box center [629, 362] width 353 height 45
click at [737, 361] on button "Sim" at bounding box center [757, 362] width 78 height 24
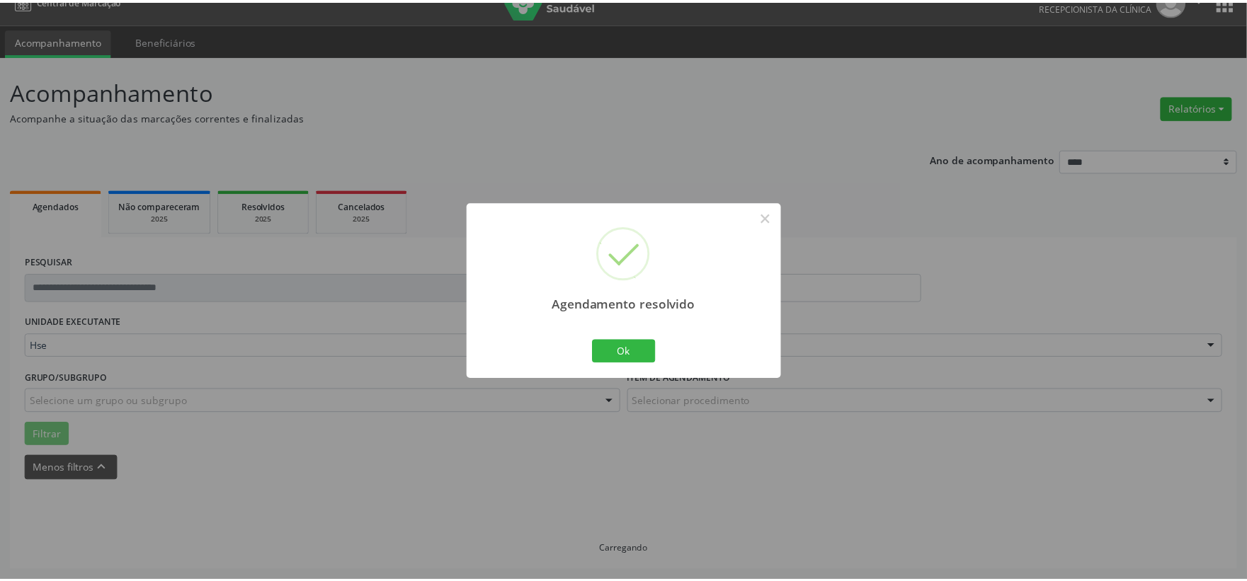
scroll to position [21, 0]
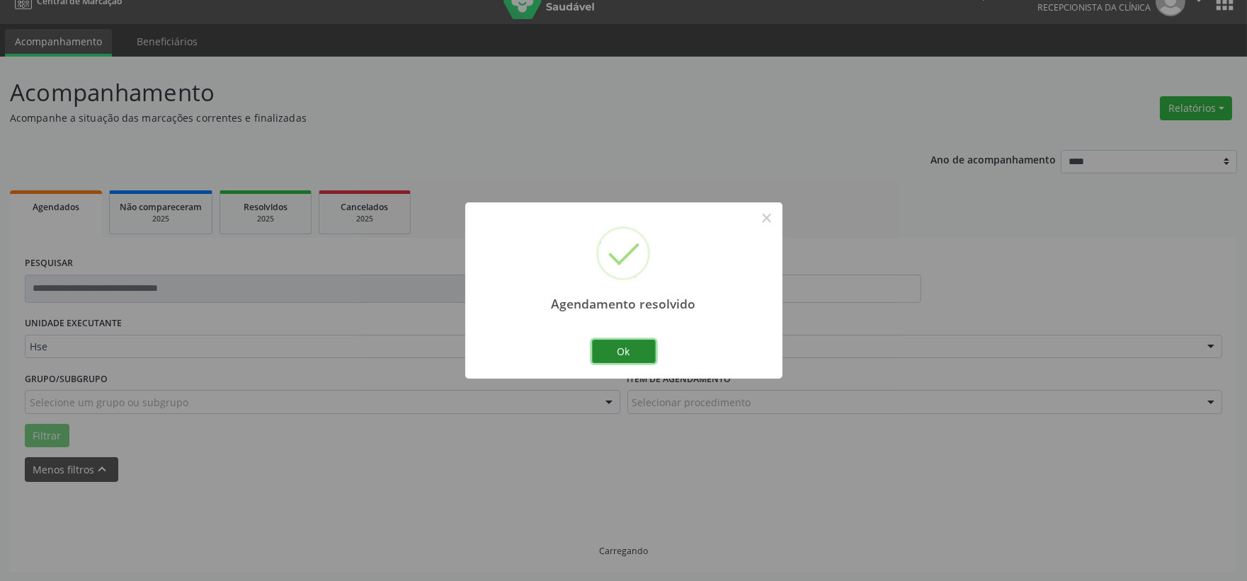
click at [632, 357] on button "Ok" at bounding box center [624, 352] width 64 height 24
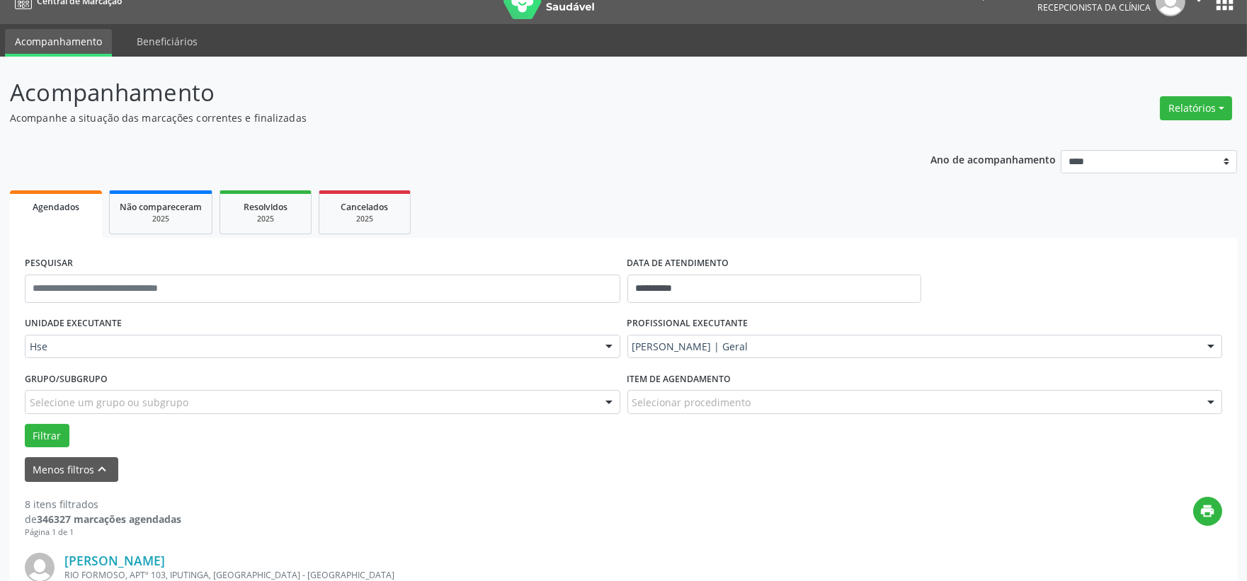
scroll to position [178, 0]
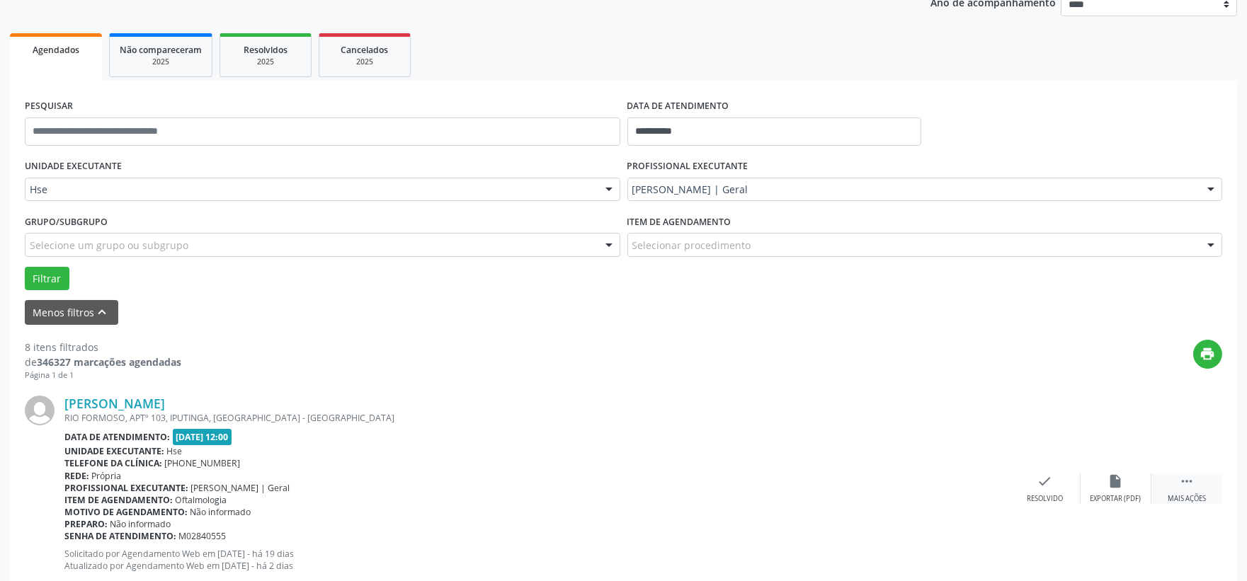
click at [1194, 494] on div "Mais ações" at bounding box center [1186, 499] width 38 height 10
click at [1097, 476] on div "alarm_off Não compareceu" at bounding box center [1115, 489] width 71 height 30
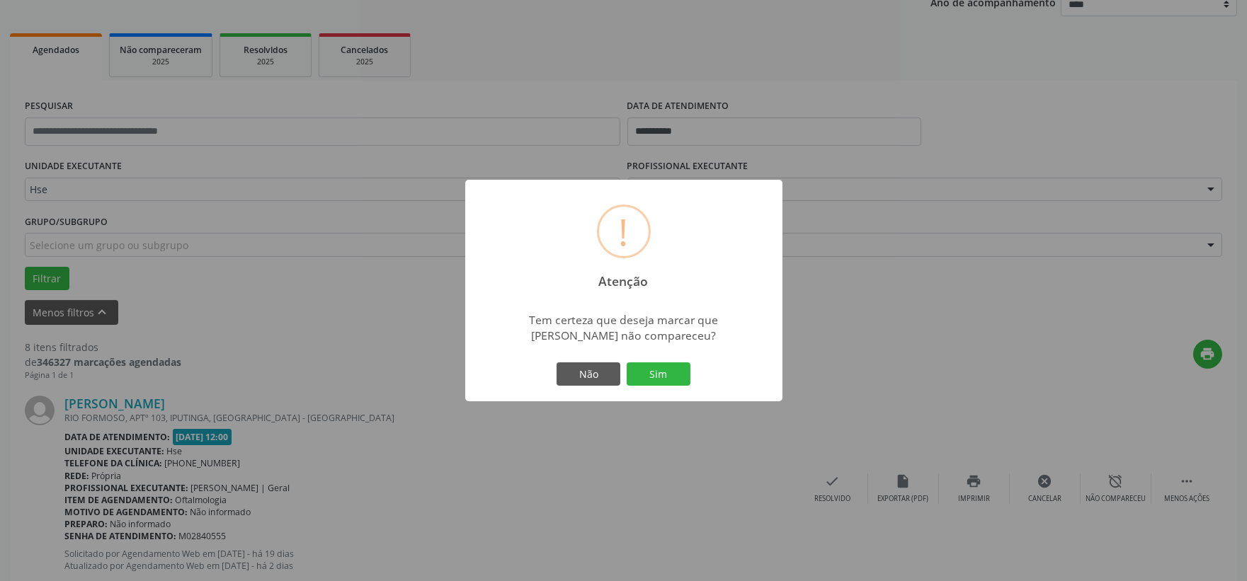
drag, startPoint x: 678, startPoint y: 375, endPoint x: 683, endPoint y: 362, distance: 13.7
click at [678, 375] on button "Sim" at bounding box center [658, 374] width 64 height 24
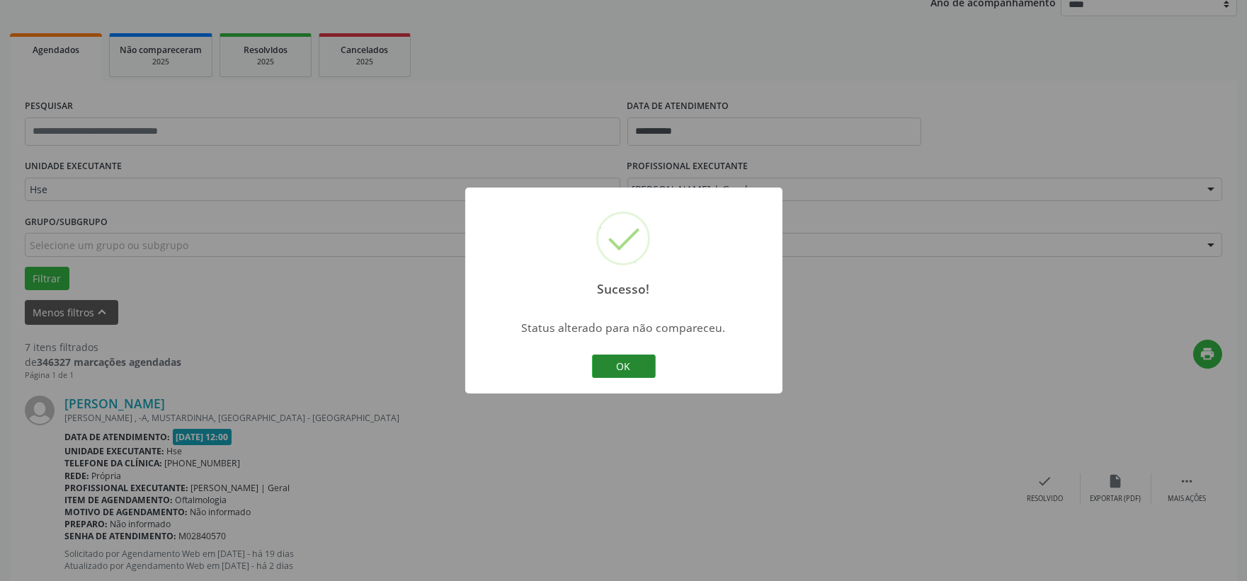
click at [617, 355] on button "OK" at bounding box center [624, 367] width 64 height 24
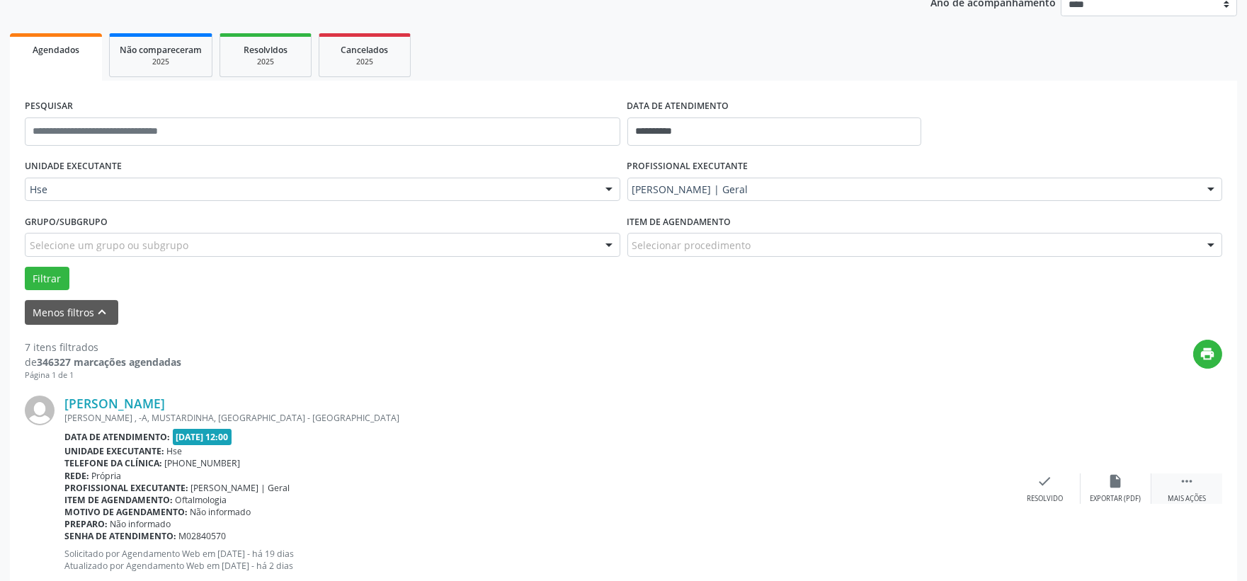
click at [1202, 490] on div " Mais ações" at bounding box center [1186, 489] width 71 height 30
click at [1133, 480] on div "alarm_off Não compareceu" at bounding box center [1115, 489] width 71 height 30
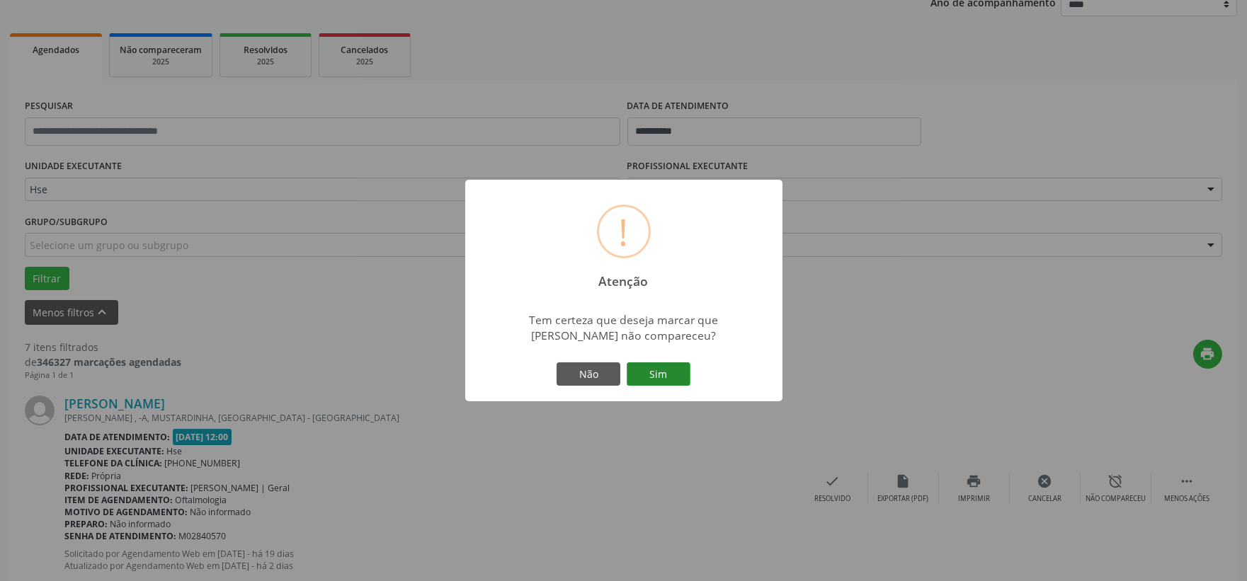
click at [658, 370] on button "Sim" at bounding box center [658, 374] width 64 height 24
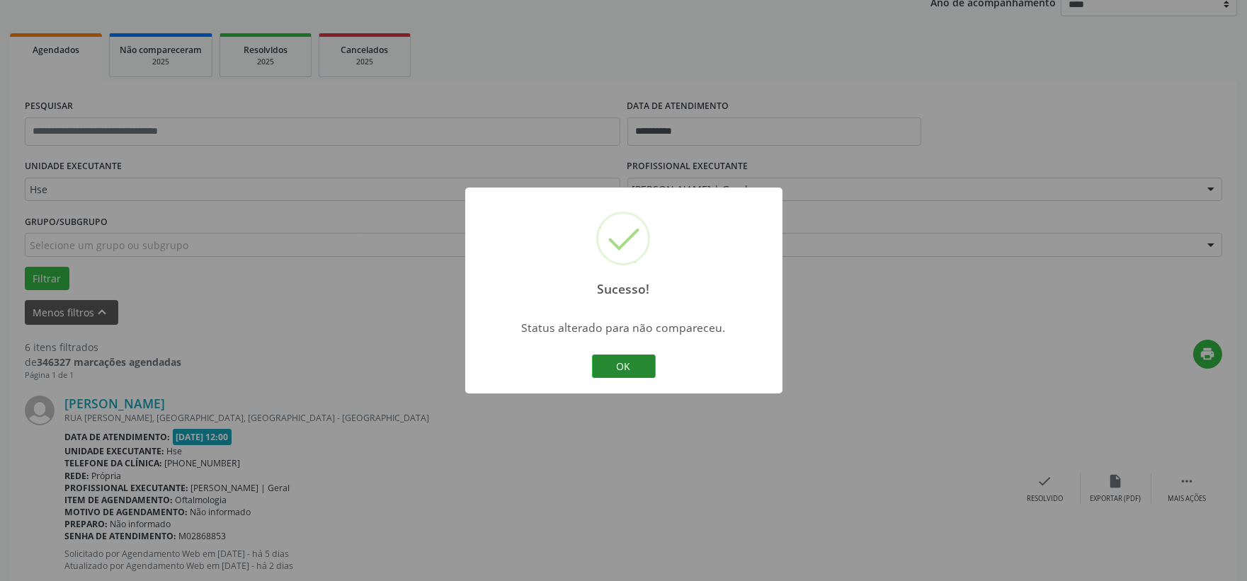
click at [638, 361] on button "OK" at bounding box center [624, 367] width 64 height 24
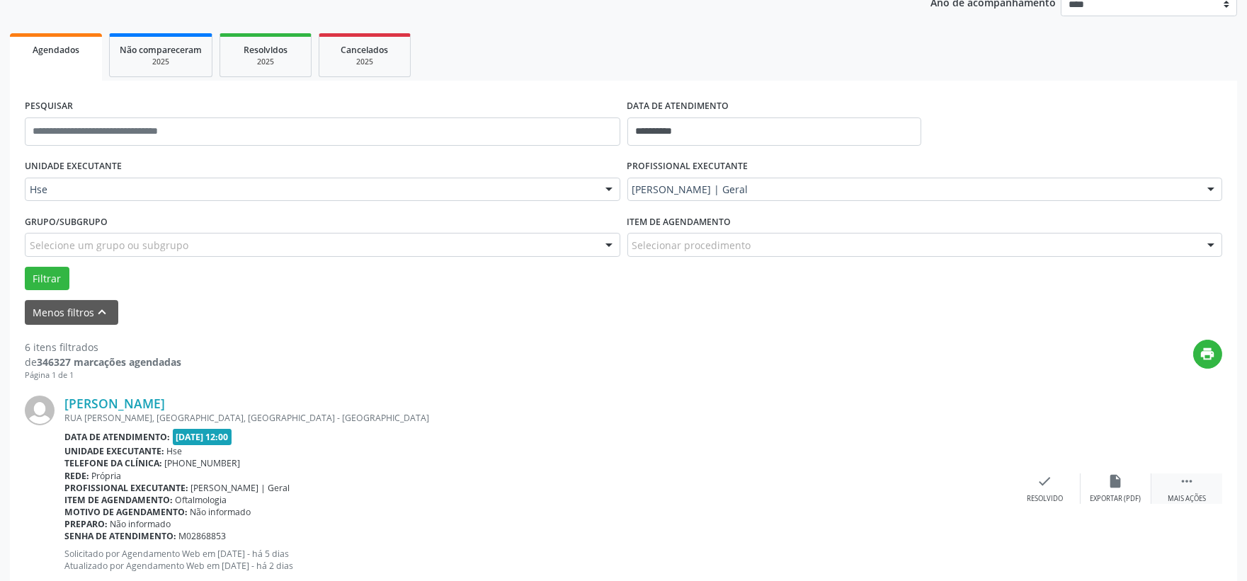
click at [1202, 477] on div " Mais ações" at bounding box center [1186, 489] width 71 height 30
click at [1123, 483] on icon "alarm_off" at bounding box center [1116, 482] width 16 height 16
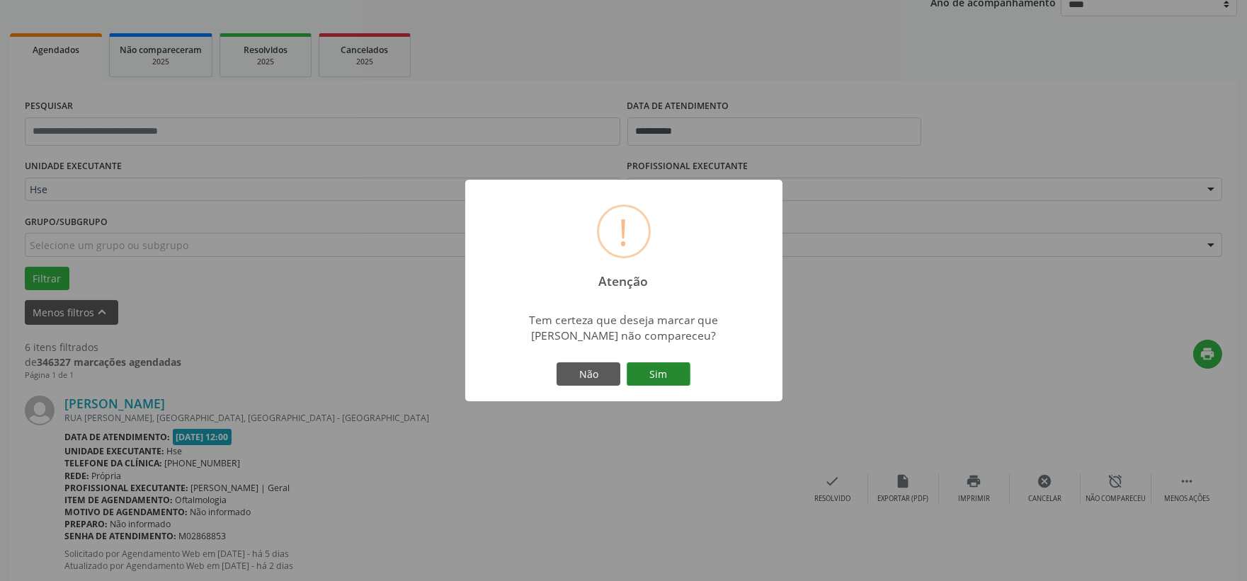
click at [685, 380] on button "Sim" at bounding box center [658, 374] width 64 height 24
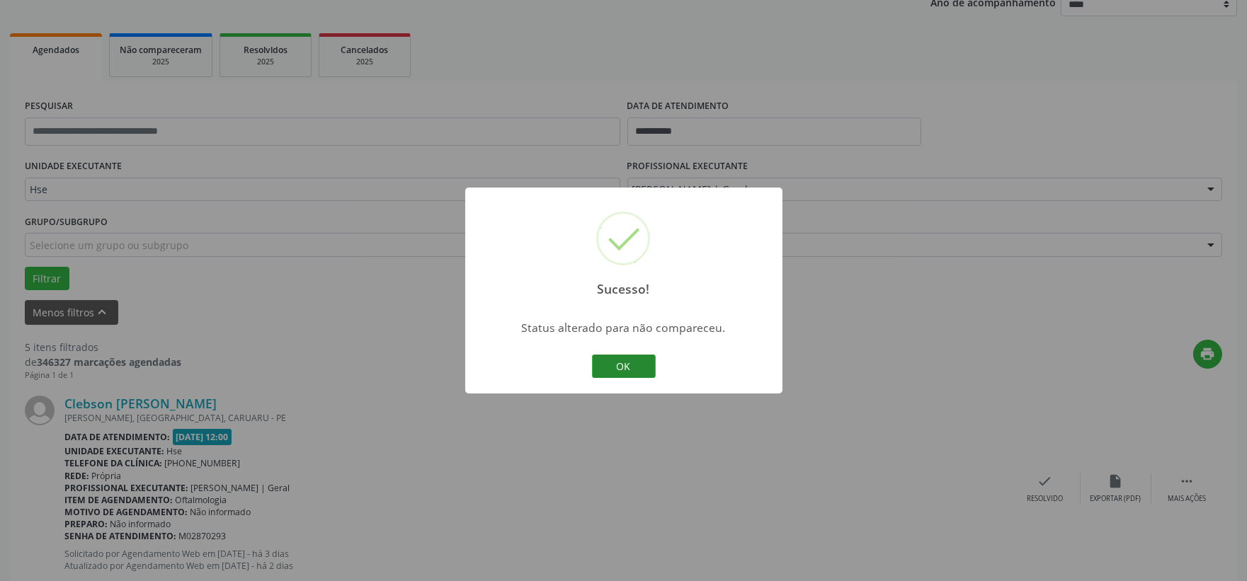
click at [634, 356] on button "OK" at bounding box center [624, 367] width 64 height 24
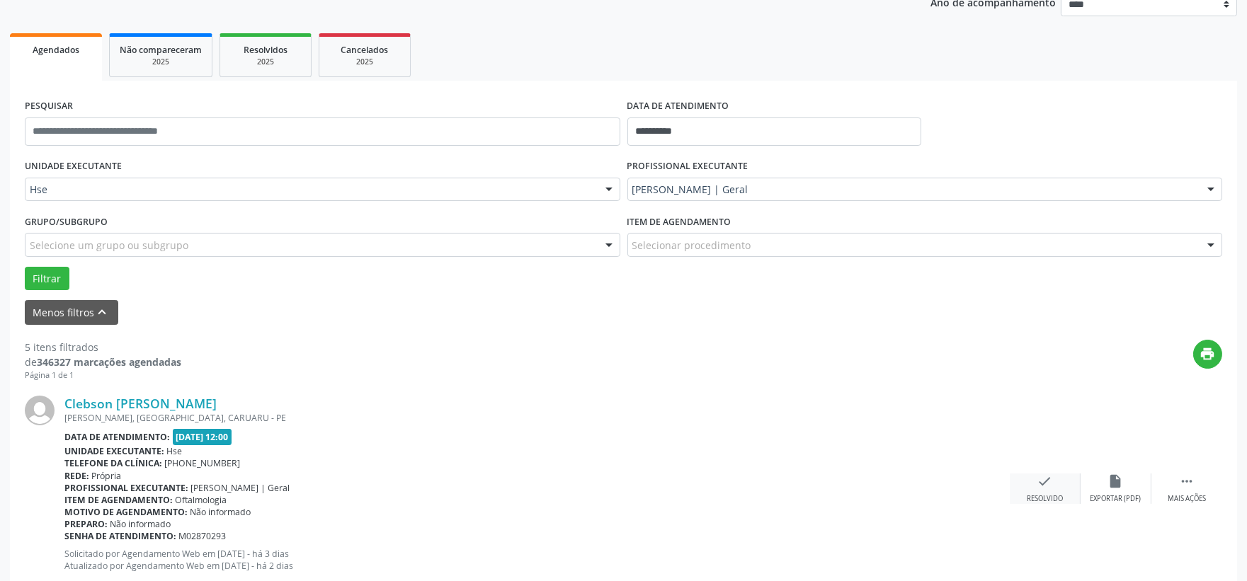
click at [1043, 481] on icon "check" at bounding box center [1045, 482] width 16 height 16
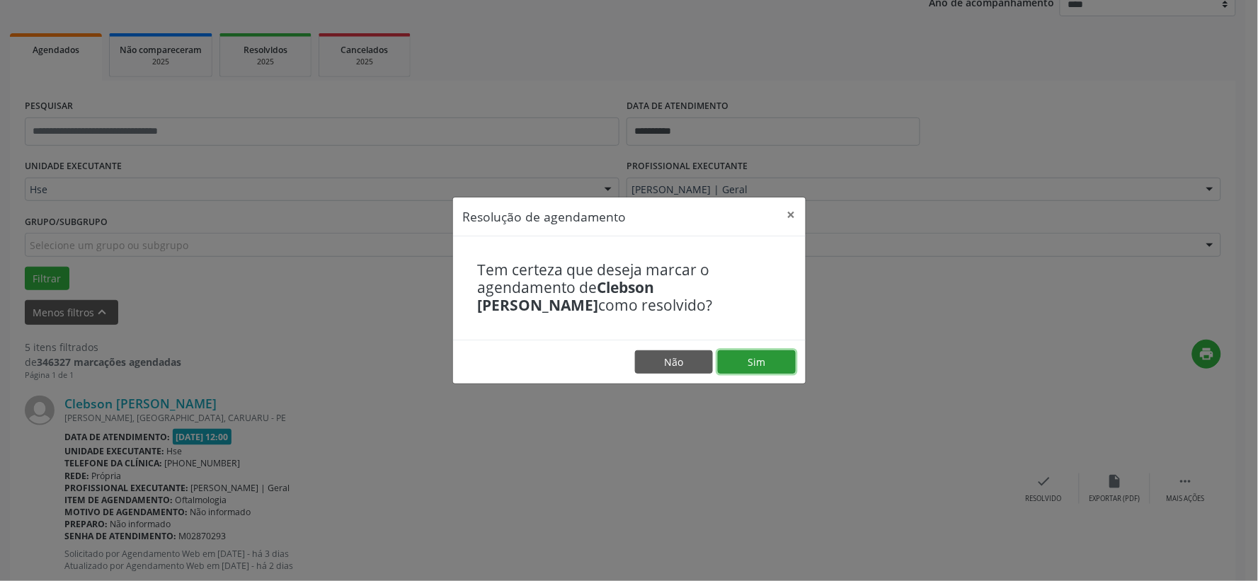
click at [769, 359] on button "Sim" at bounding box center [757, 362] width 78 height 24
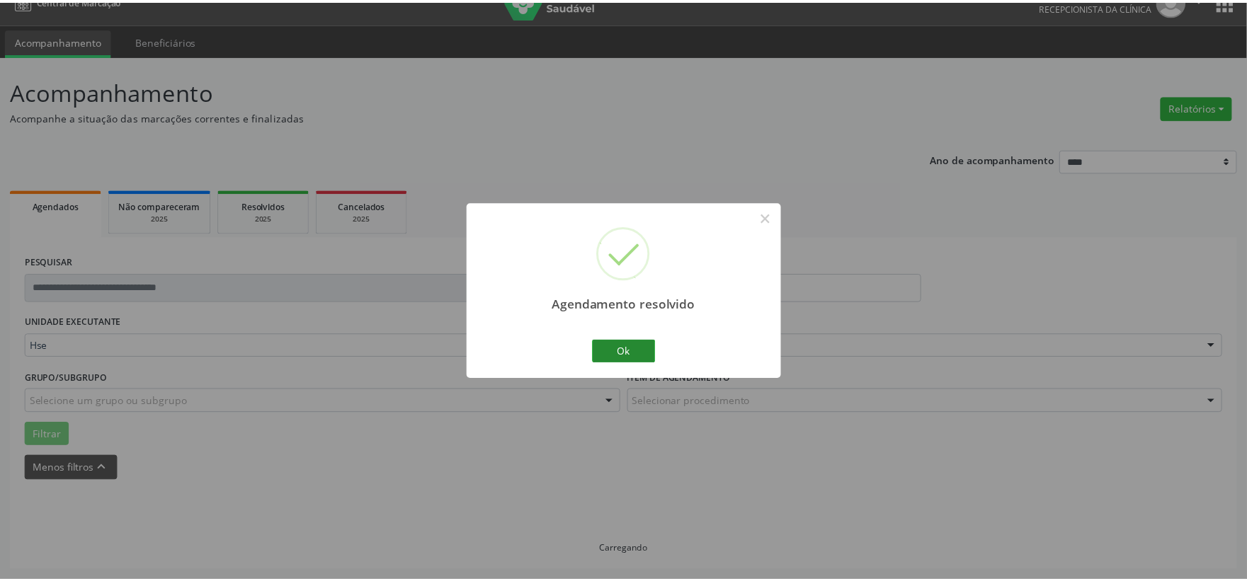
scroll to position [21, 0]
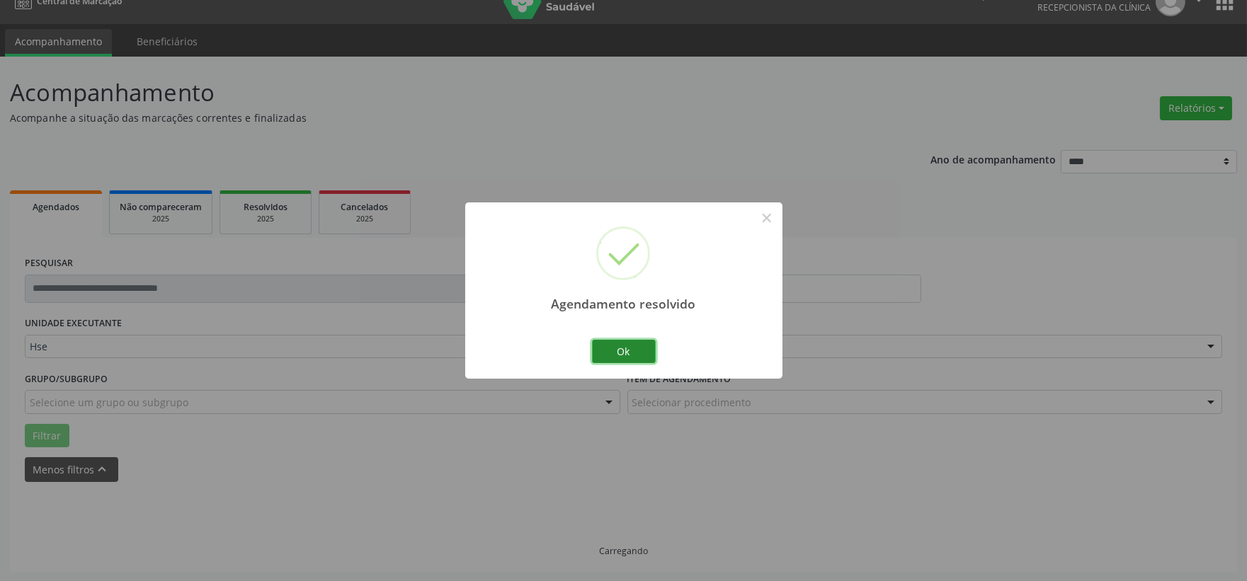
click at [631, 347] on button "Ok" at bounding box center [624, 352] width 64 height 24
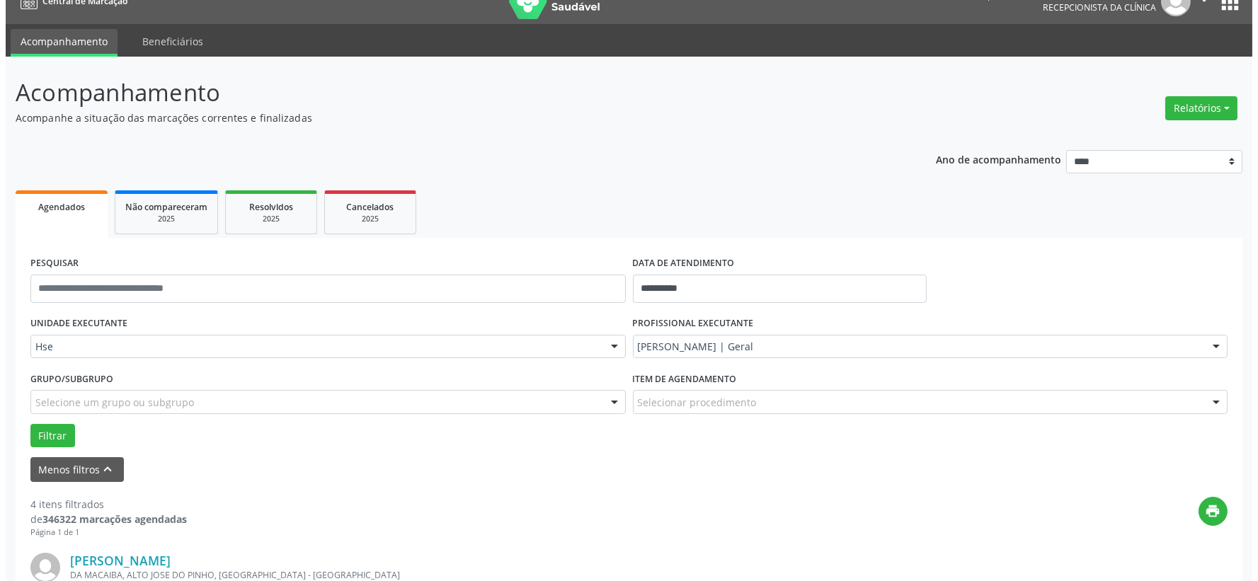
scroll to position [257, 0]
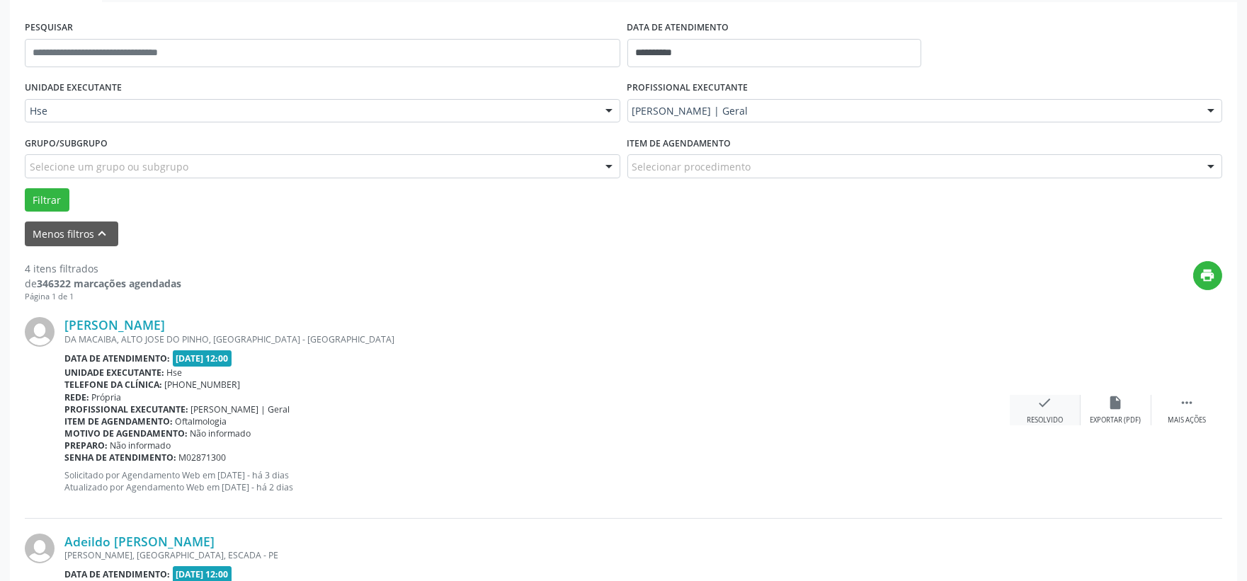
click at [1041, 401] on icon "check" at bounding box center [1045, 403] width 16 height 16
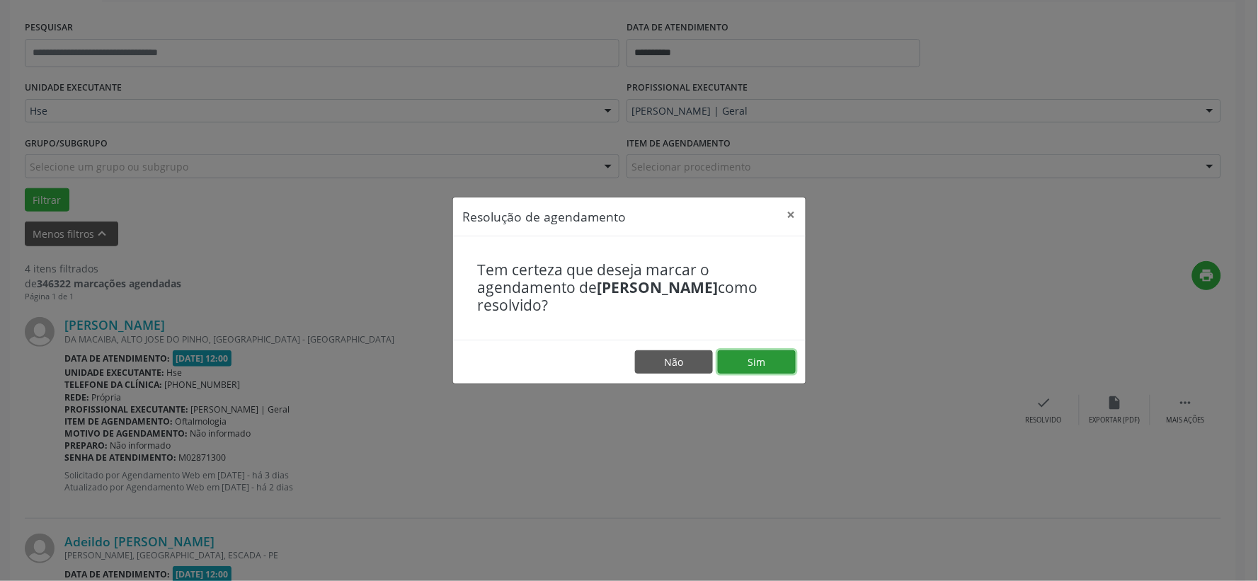
click at [779, 364] on button "Sim" at bounding box center [757, 362] width 78 height 24
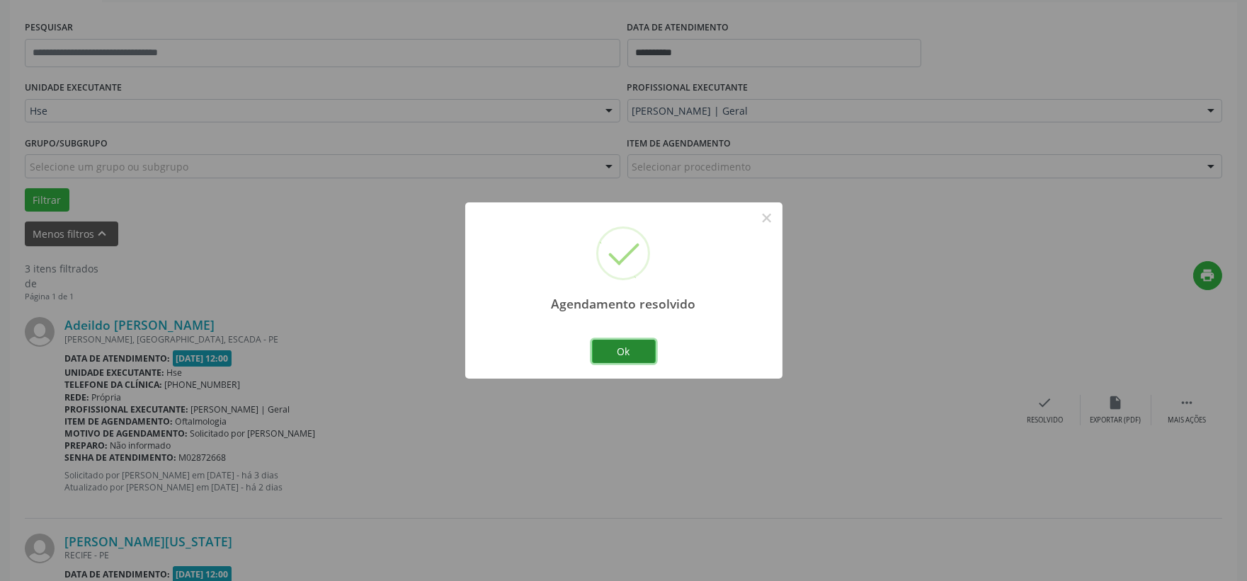
click at [603, 350] on button "Ok" at bounding box center [624, 352] width 64 height 24
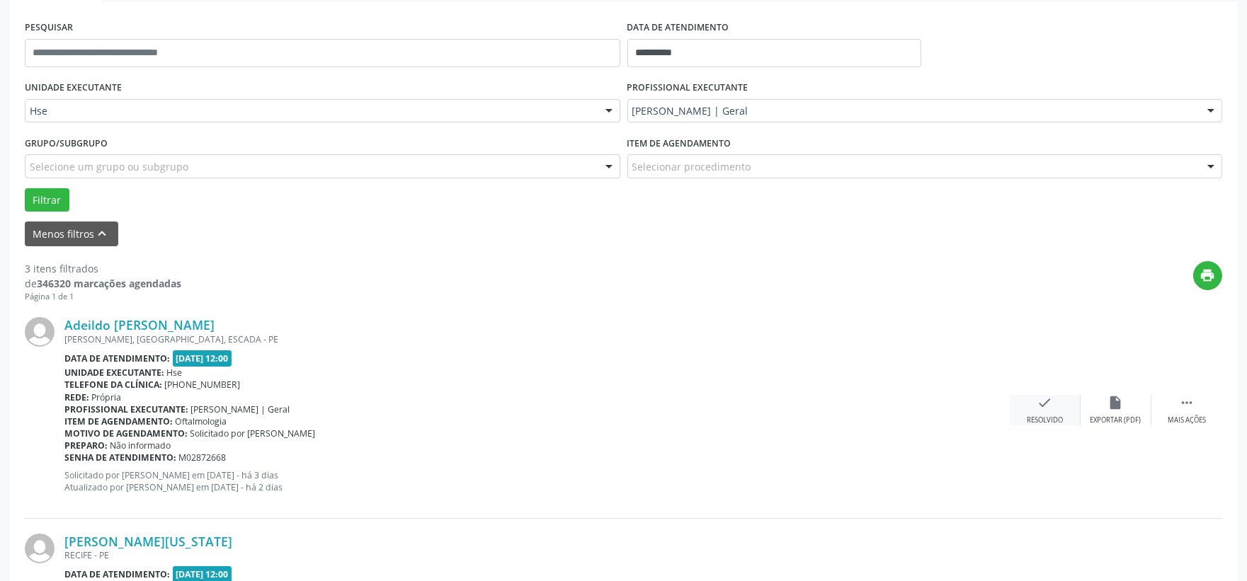
click at [1031, 403] on div "check Resolvido" at bounding box center [1044, 410] width 71 height 30
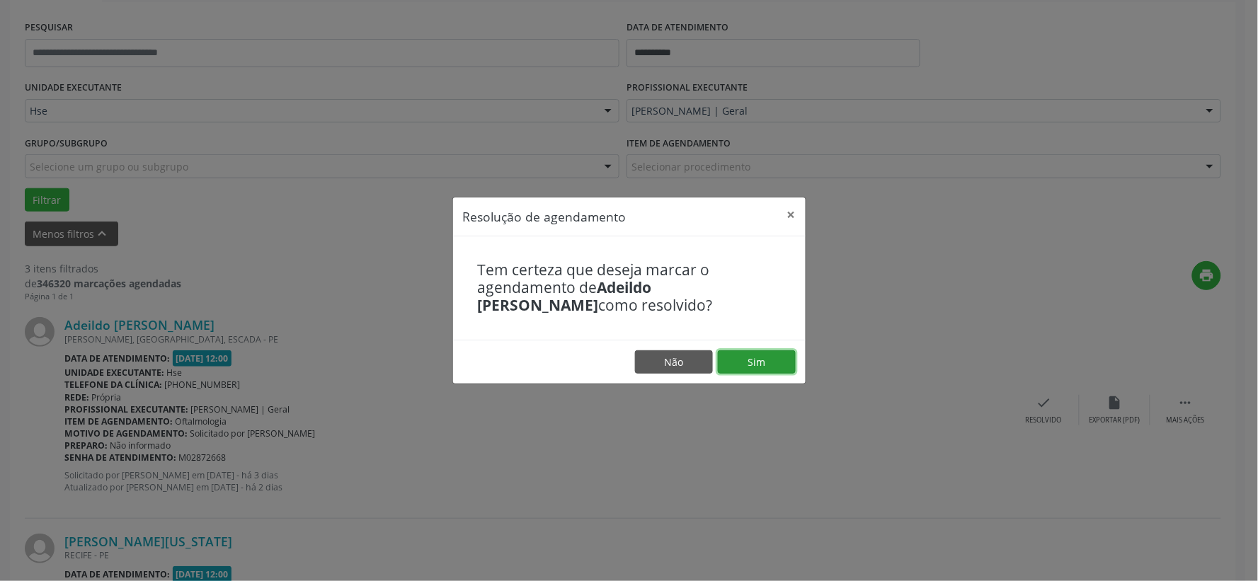
click at [774, 359] on button "Sim" at bounding box center [757, 362] width 78 height 24
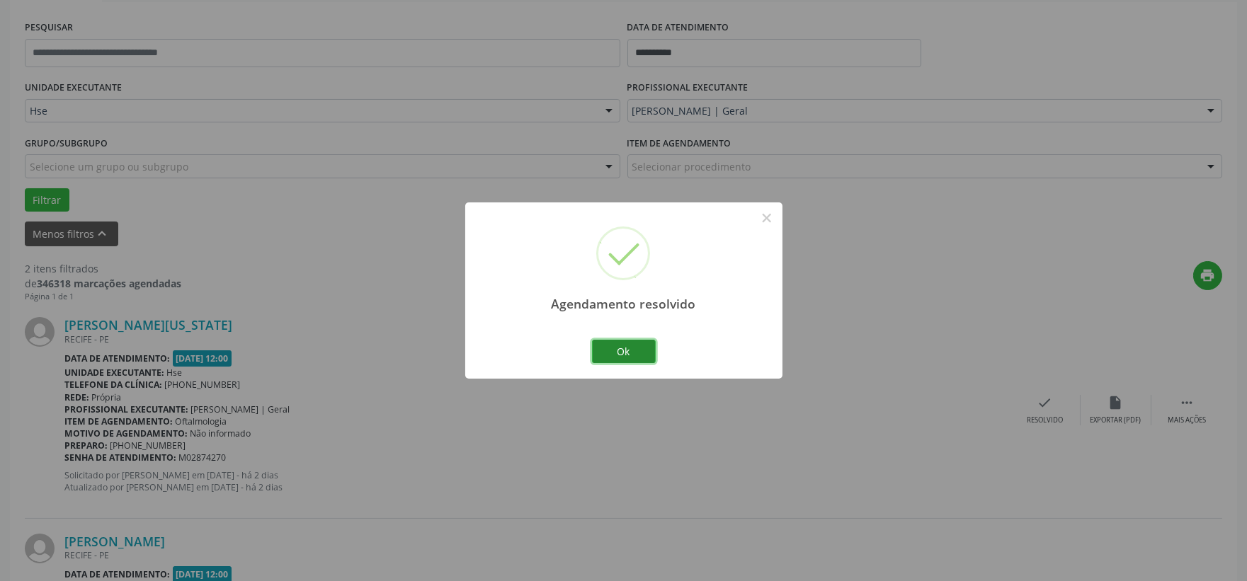
click at [645, 355] on button "Ok" at bounding box center [624, 352] width 64 height 24
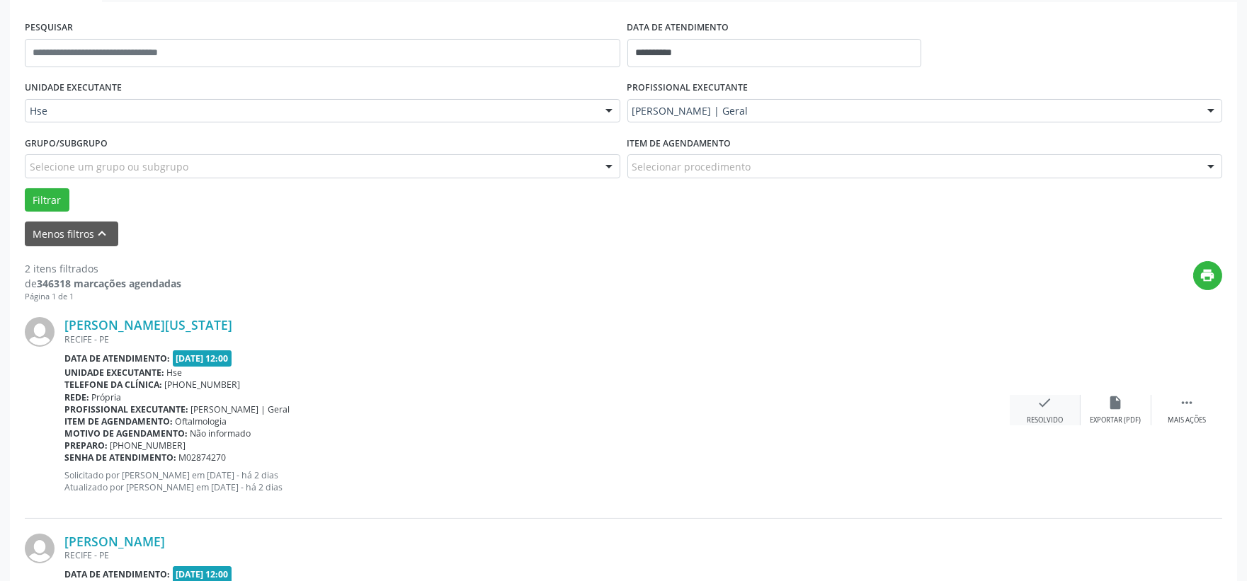
click at [1029, 416] on div "Resolvido" at bounding box center [1044, 421] width 36 height 10
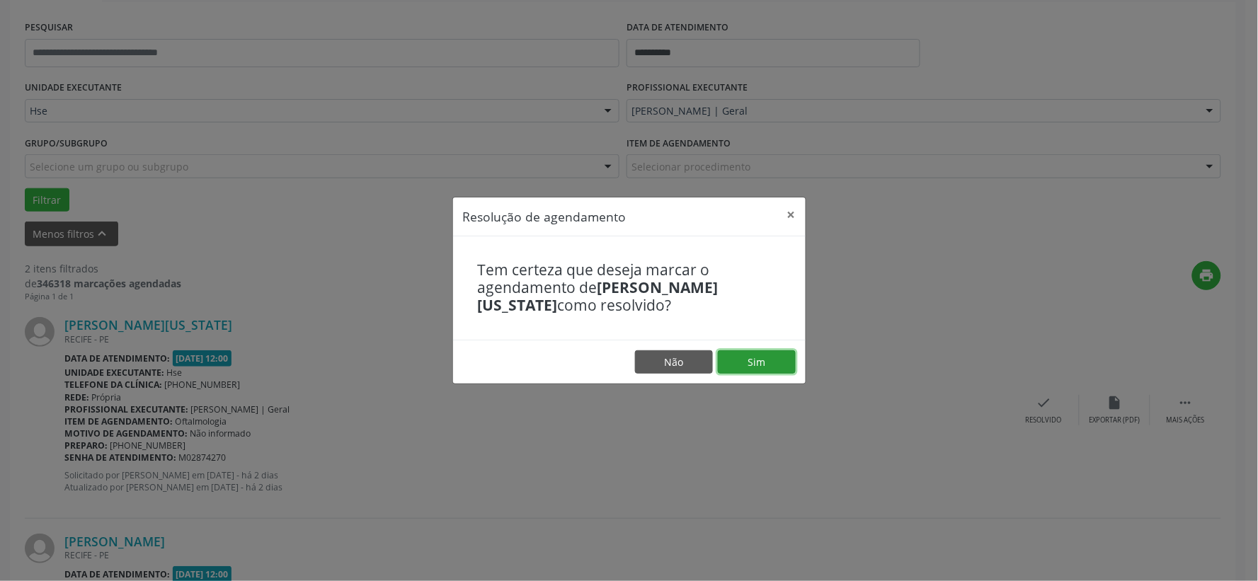
click at [745, 356] on button "Sim" at bounding box center [757, 362] width 78 height 24
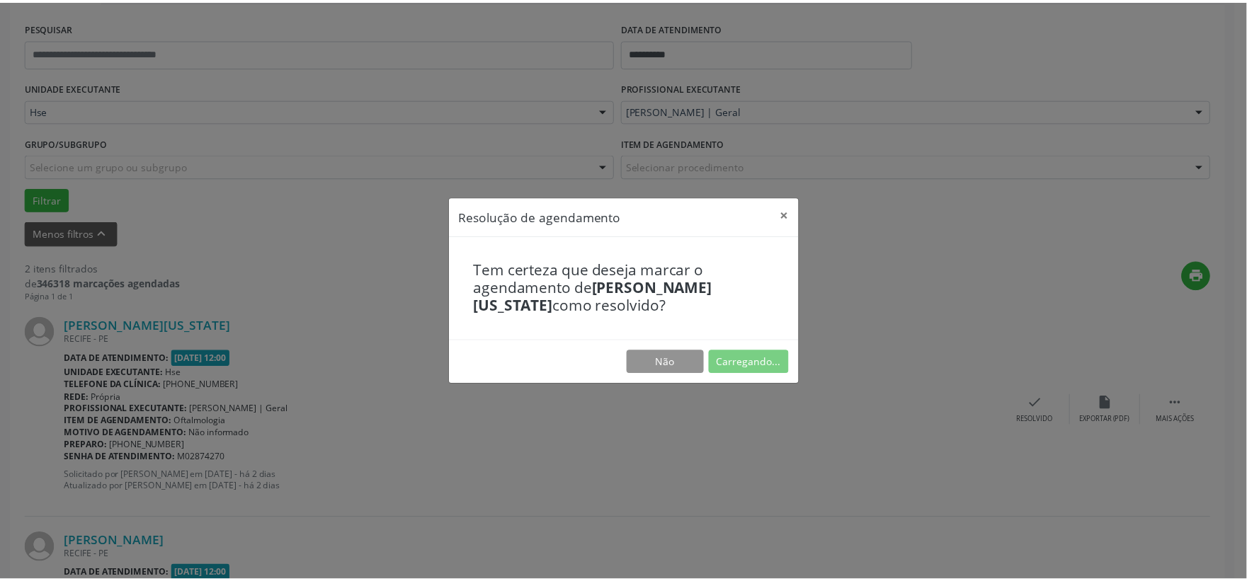
scroll to position [21, 0]
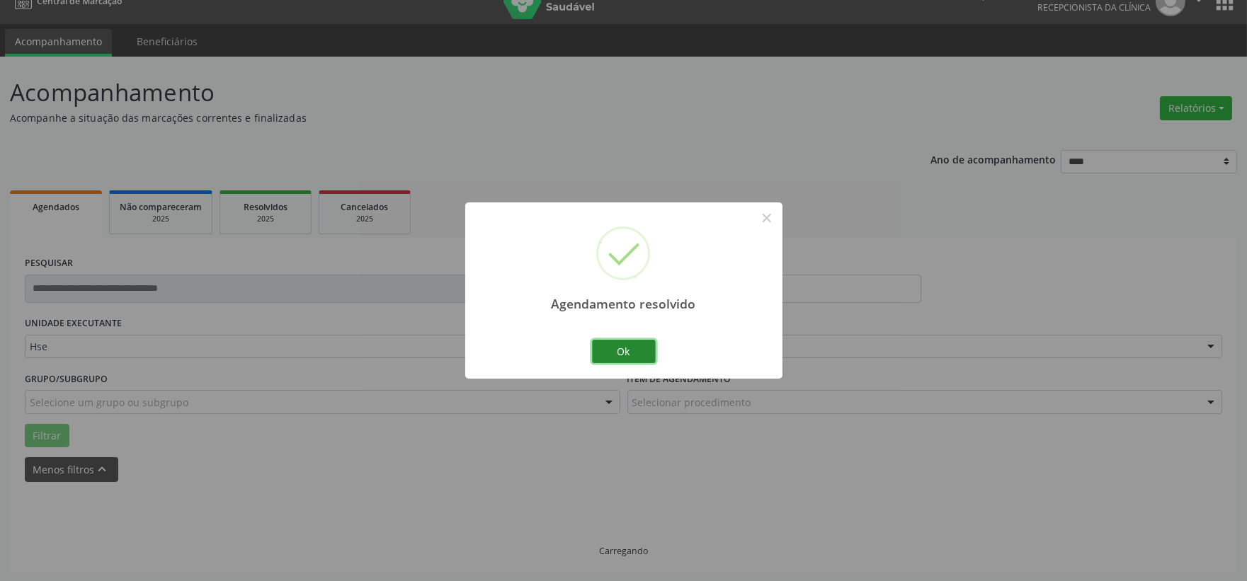
click at [634, 345] on button "Ok" at bounding box center [624, 352] width 64 height 24
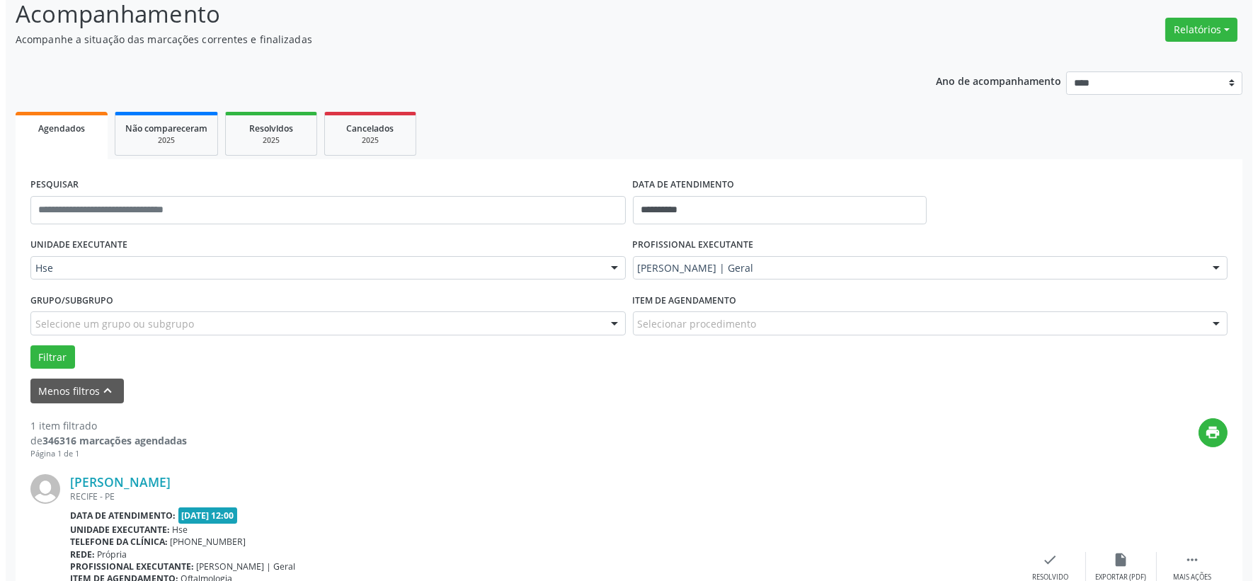
scroll to position [178, 0]
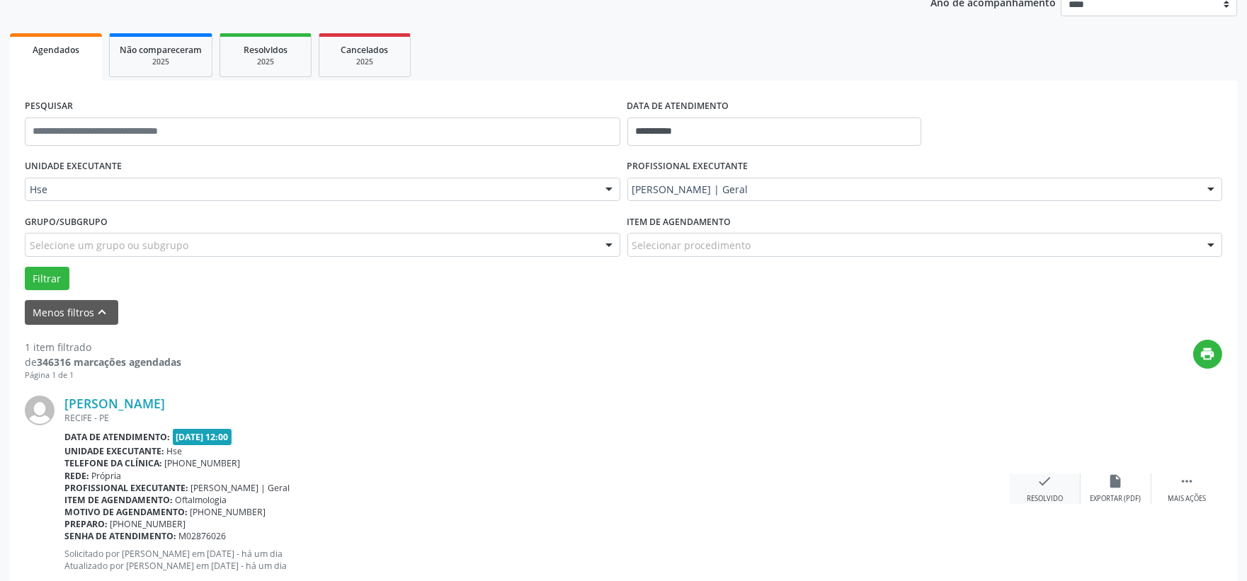
click at [1037, 474] on icon "check" at bounding box center [1045, 482] width 16 height 16
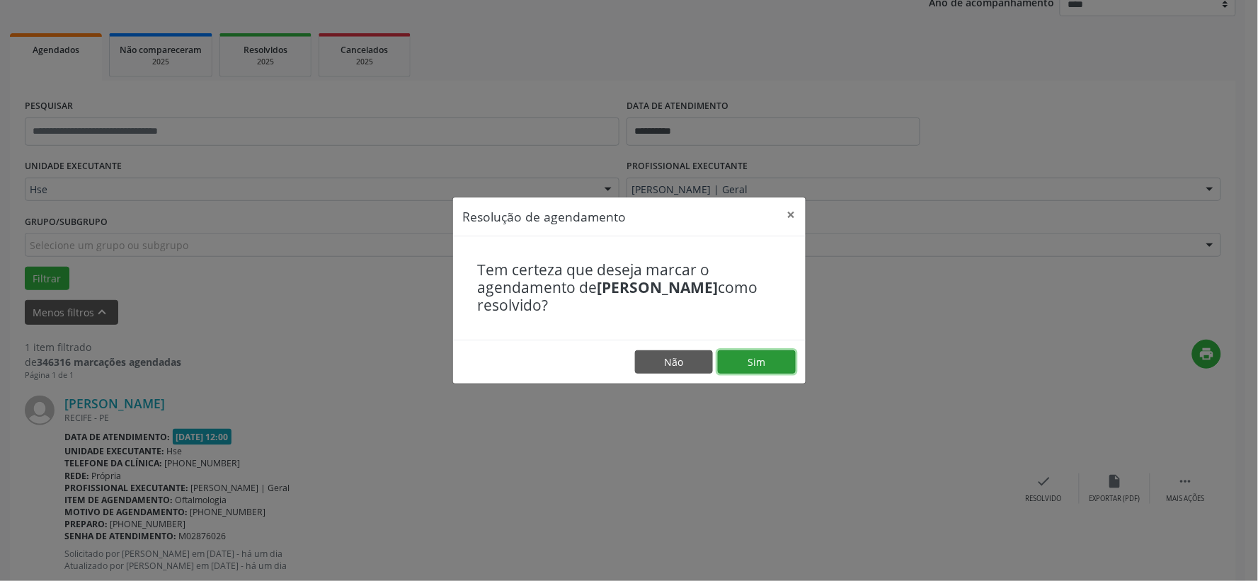
click at [744, 356] on button "Sim" at bounding box center [757, 362] width 78 height 24
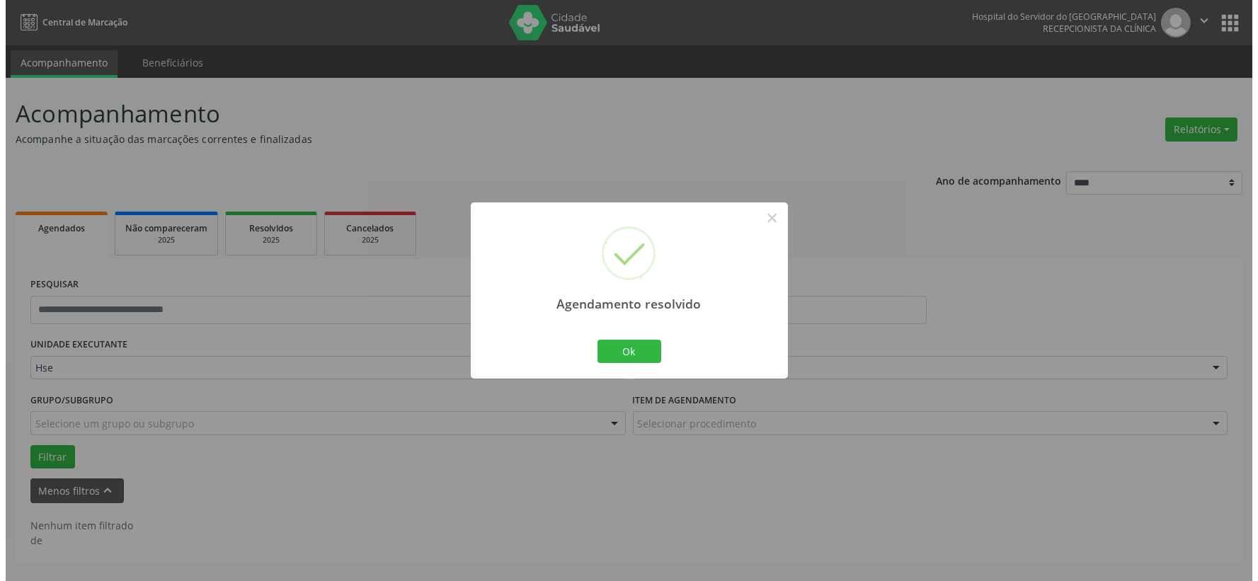
scroll to position [0, 0]
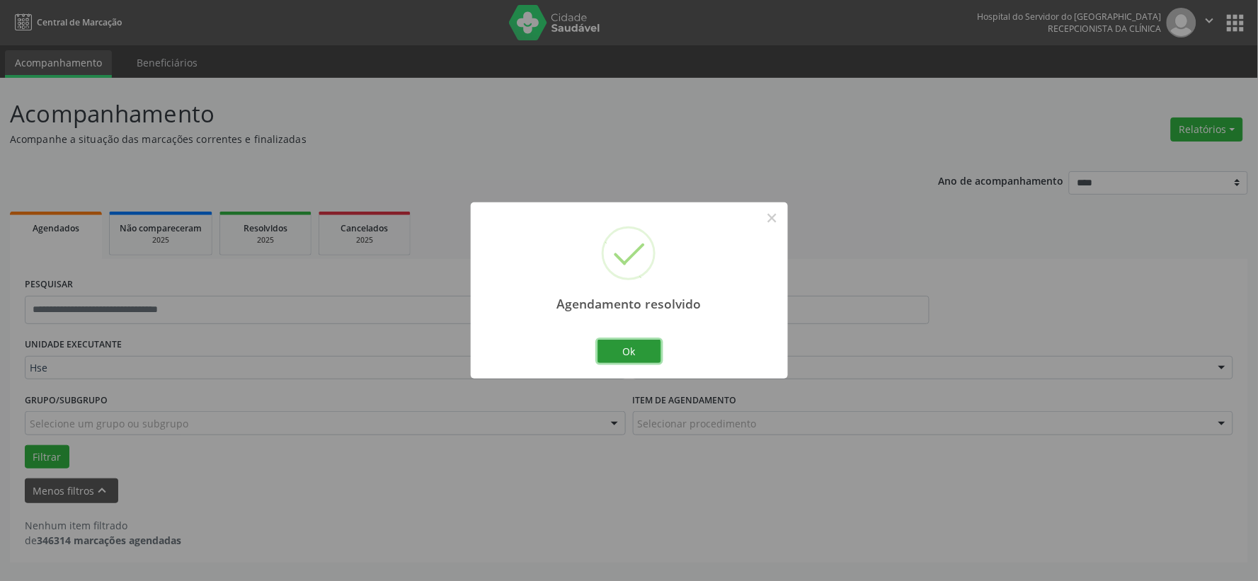
click at [638, 340] on button "Ok" at bounding box center [629, 352] width 64 height 24
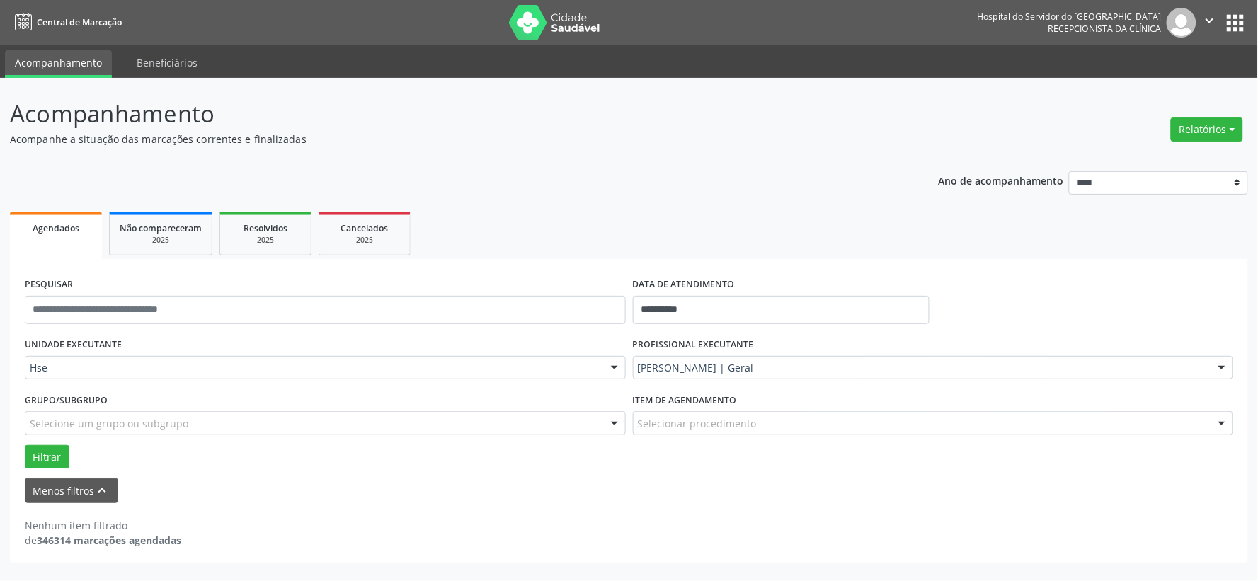
click at [734, 358] on div "[PERSON_NAME] | Geral" at bounding box center [933, 368] width 601 height 24
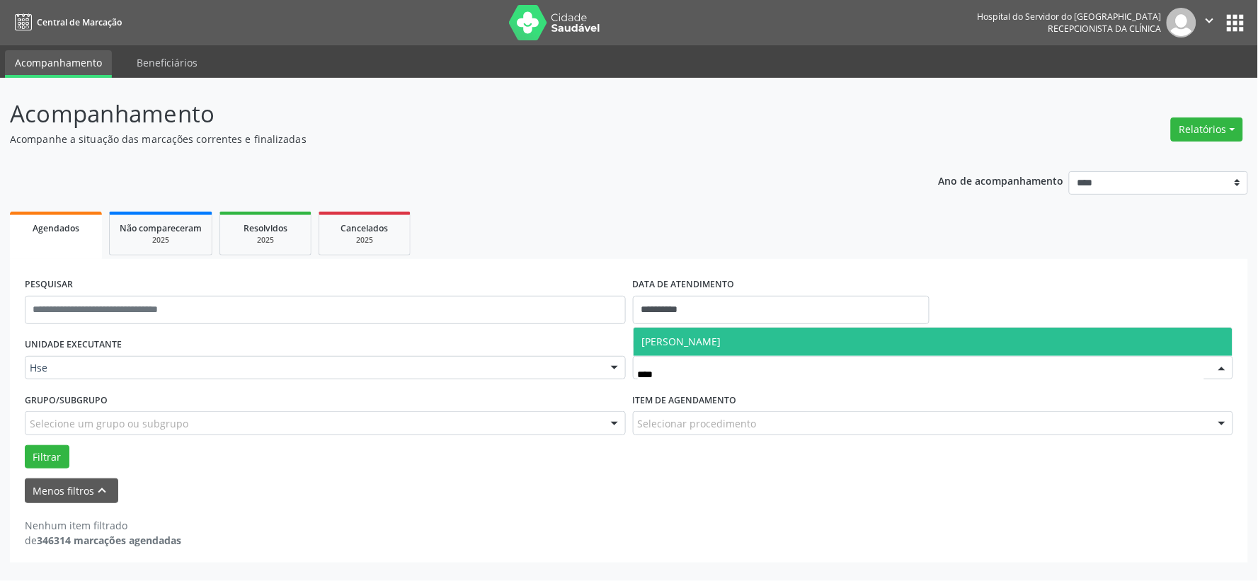
type input "*****"
click at [695, 341] on span "[PERSON_NAME]" at bounding box center [681, 341] width 79 height 13
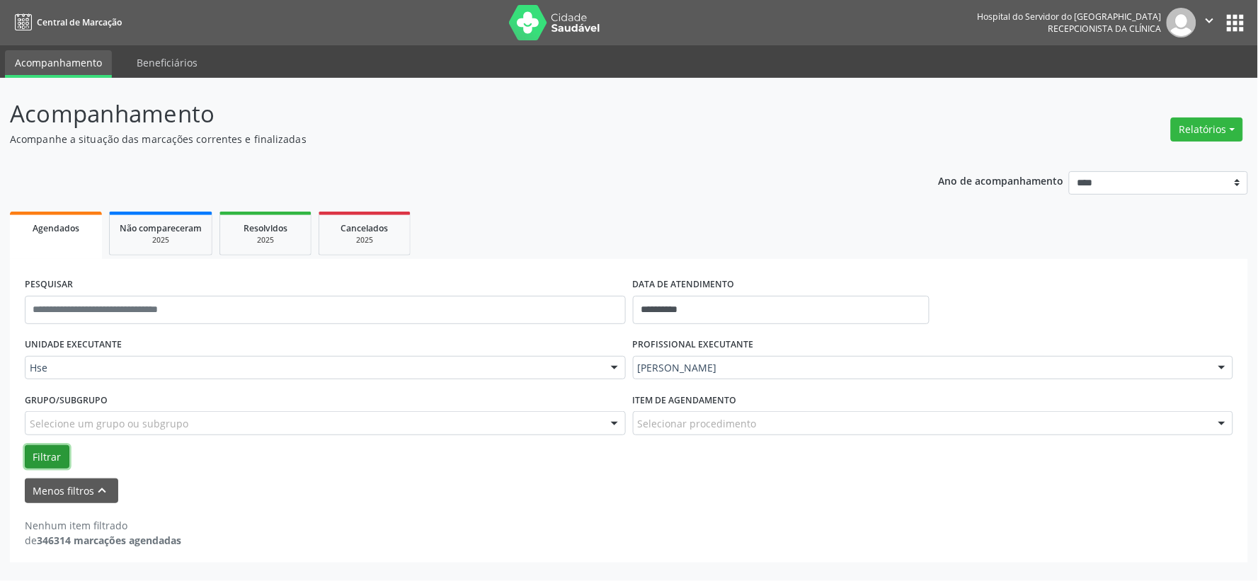
click at [62, 463] on button "Filtrar" at bounding box center [47, 457] width 45 height 24
